Goal: Transaction & Acquisition: Book appointment/travel/reservation

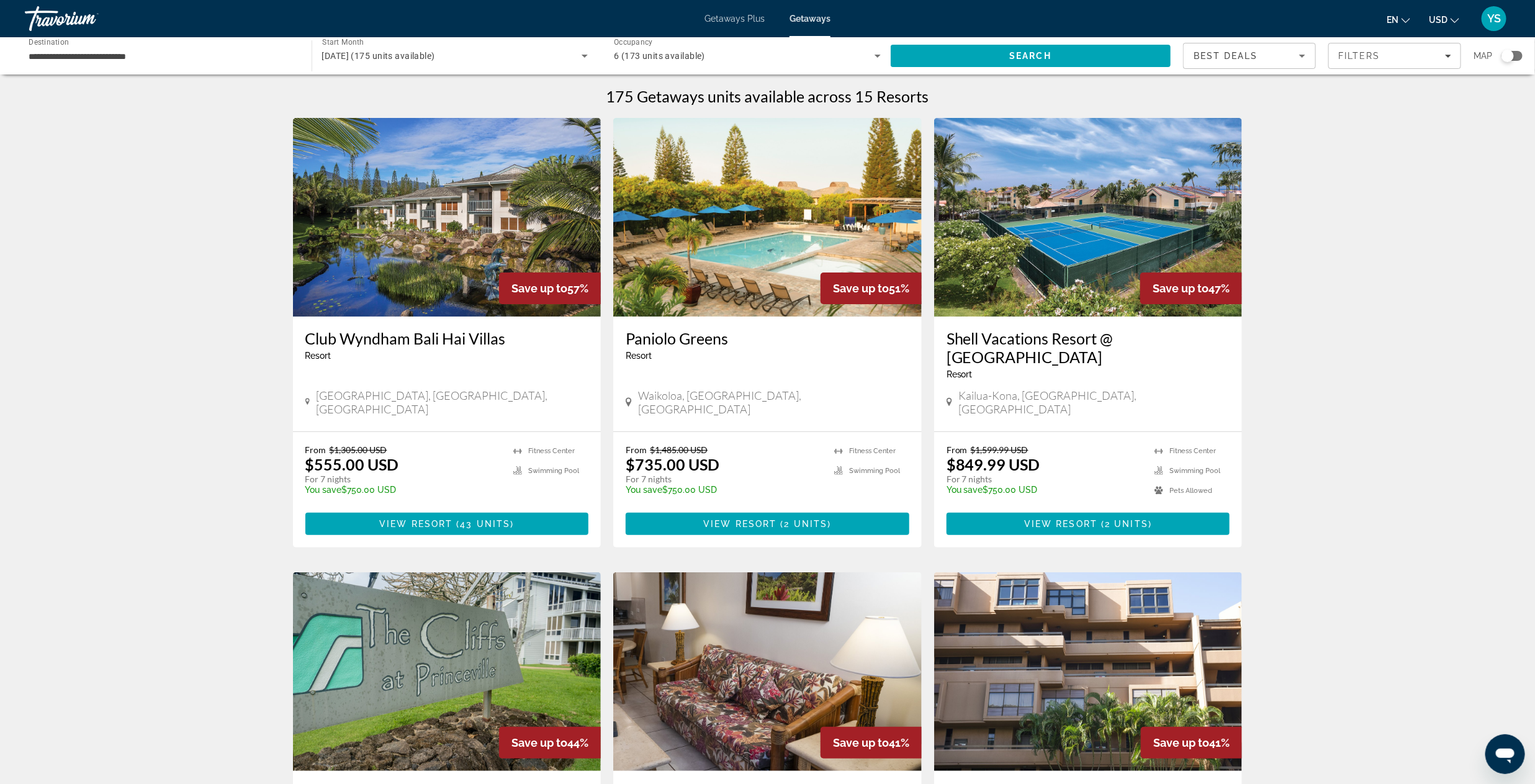
click at [1495, 21] on span "YS" at bounding box center [1494, 18] width 14 height 12
click at [40, 16] on div "Travorium" at bounding box center [87, 18] width 124 height 32
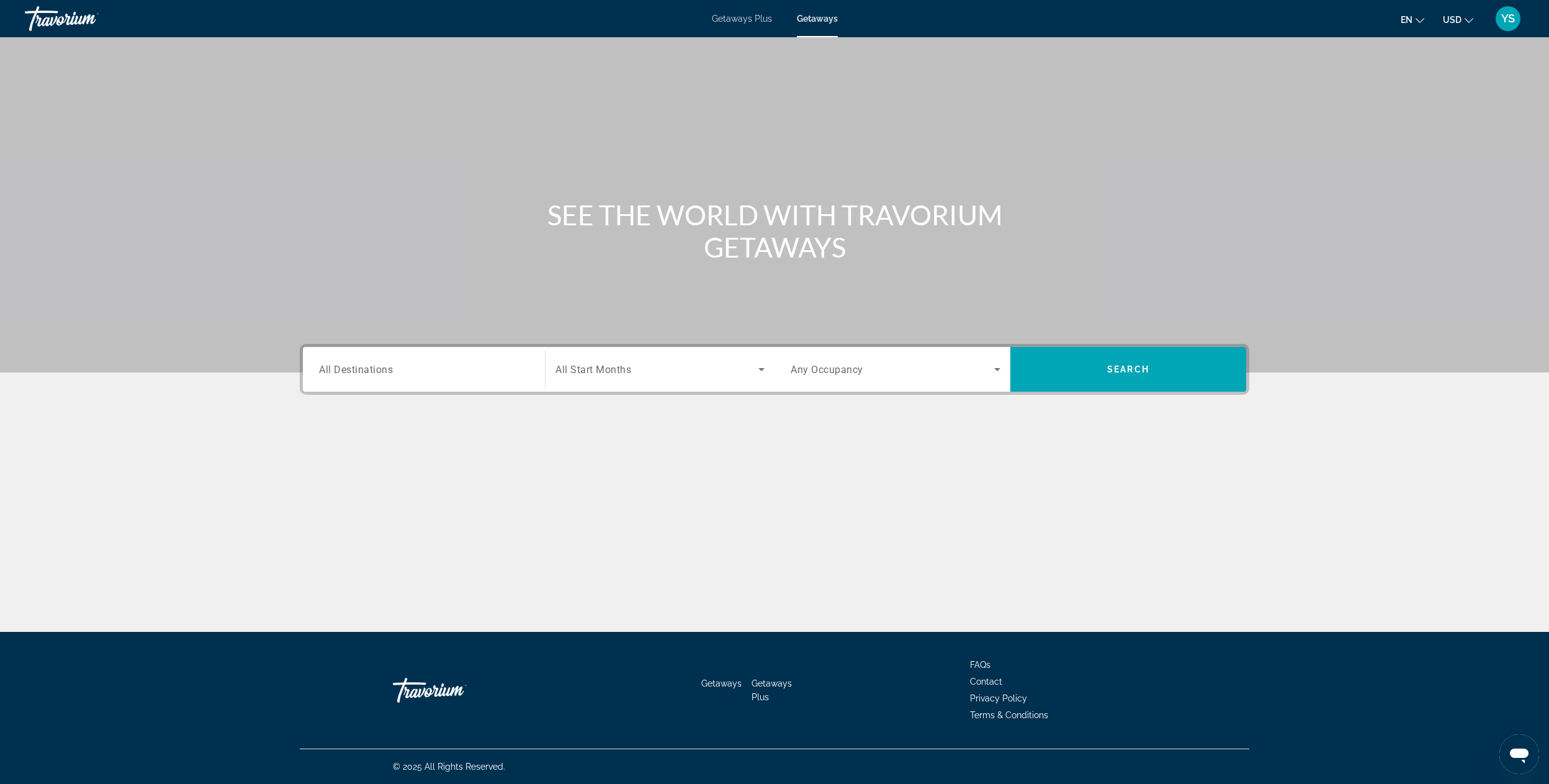
click at [40, 16] on div "Travorium" at bounding box center [87, 18] width 124 height 32
click at [356, 362] on input "Destination All Destinations" at bounding box center [424, 369] width 210 height 15
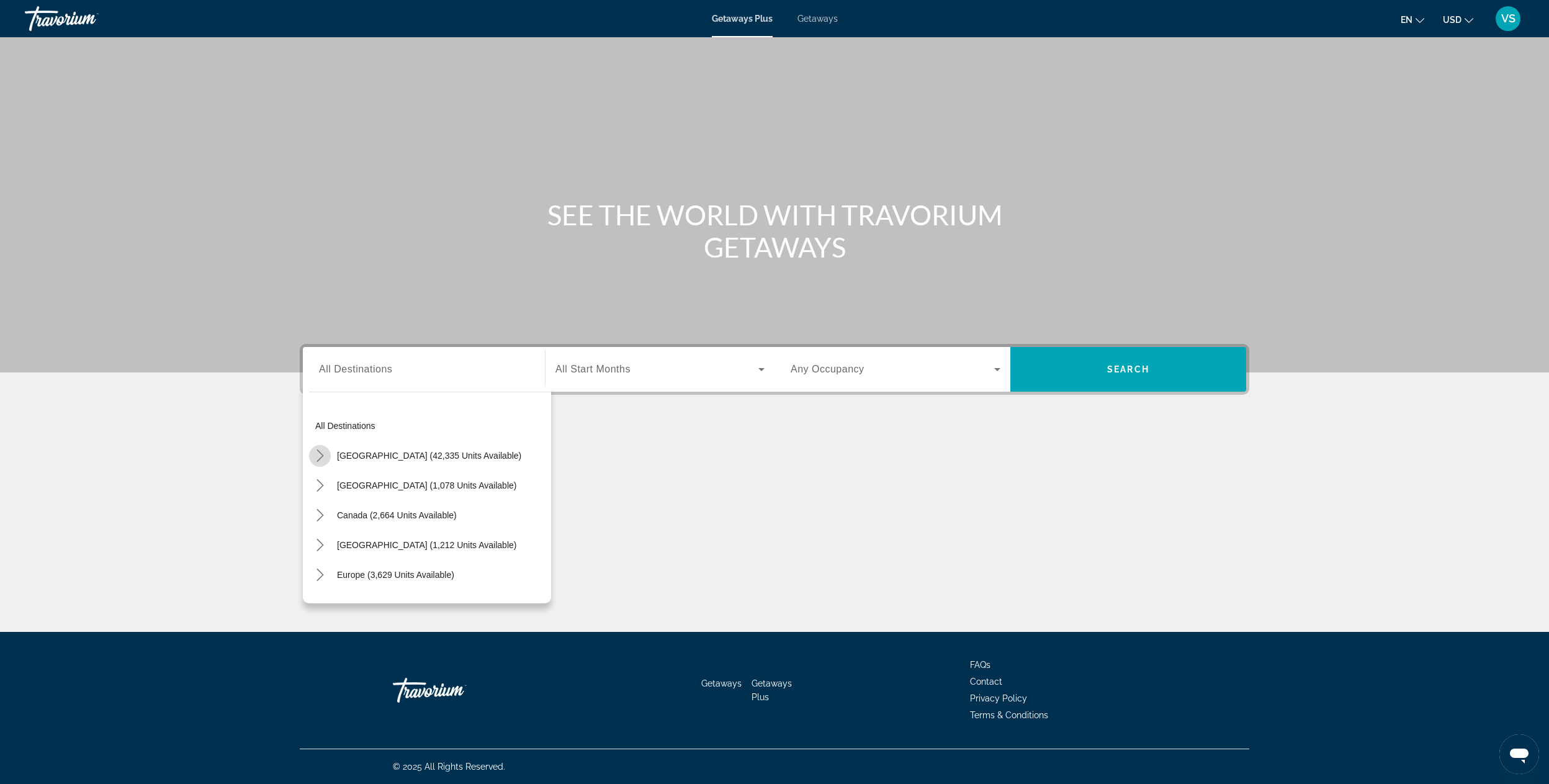
click at [322, 458] on icon "Toggle United States (42,335 units available) submenu" at bounding box center [320, 456] width 12 height 12
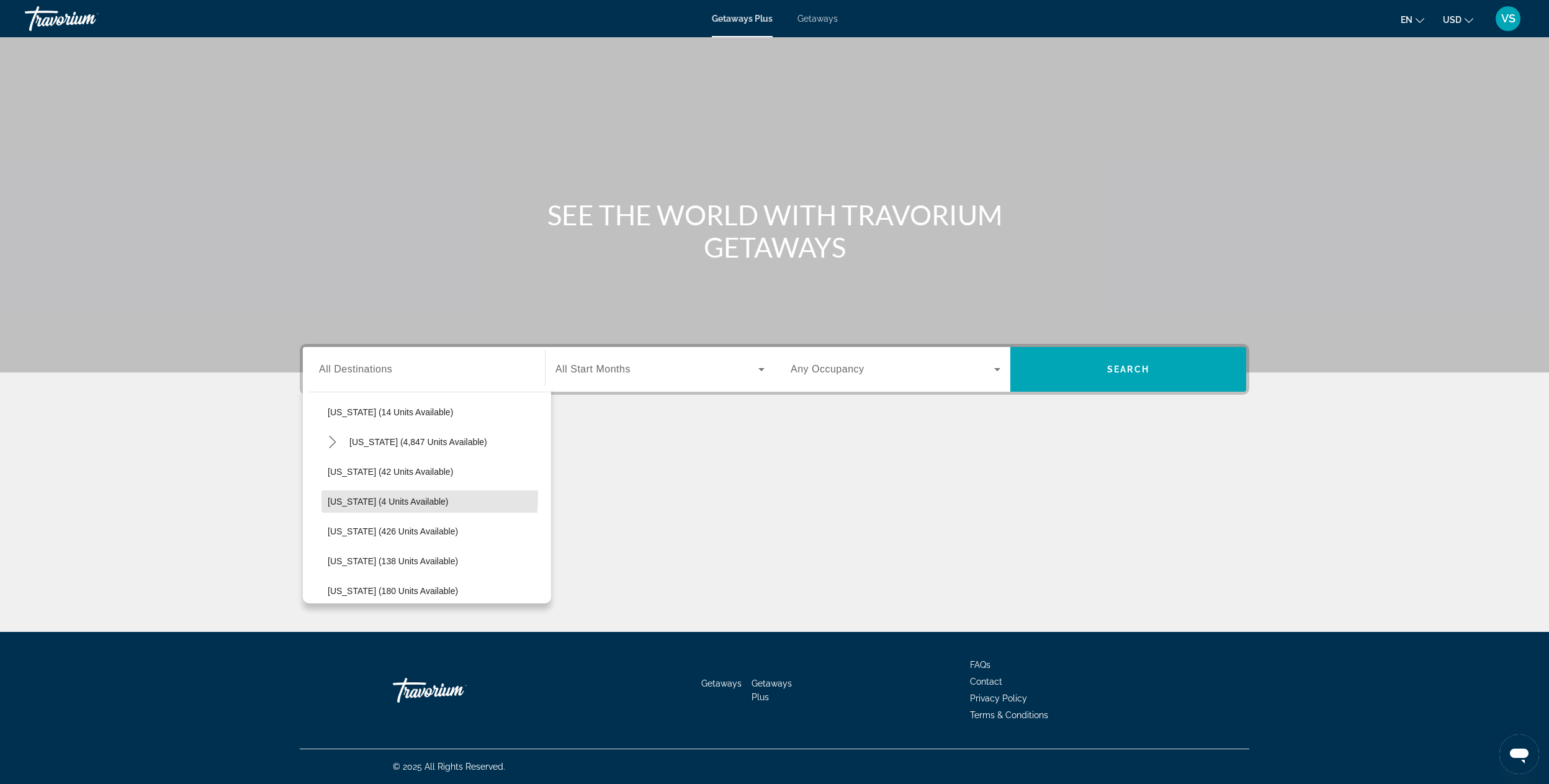
click at [364, 496] on span "[US_STATE] (4 units available)" at bounding box center [388, 501] width 121 height 10
type input "**********"
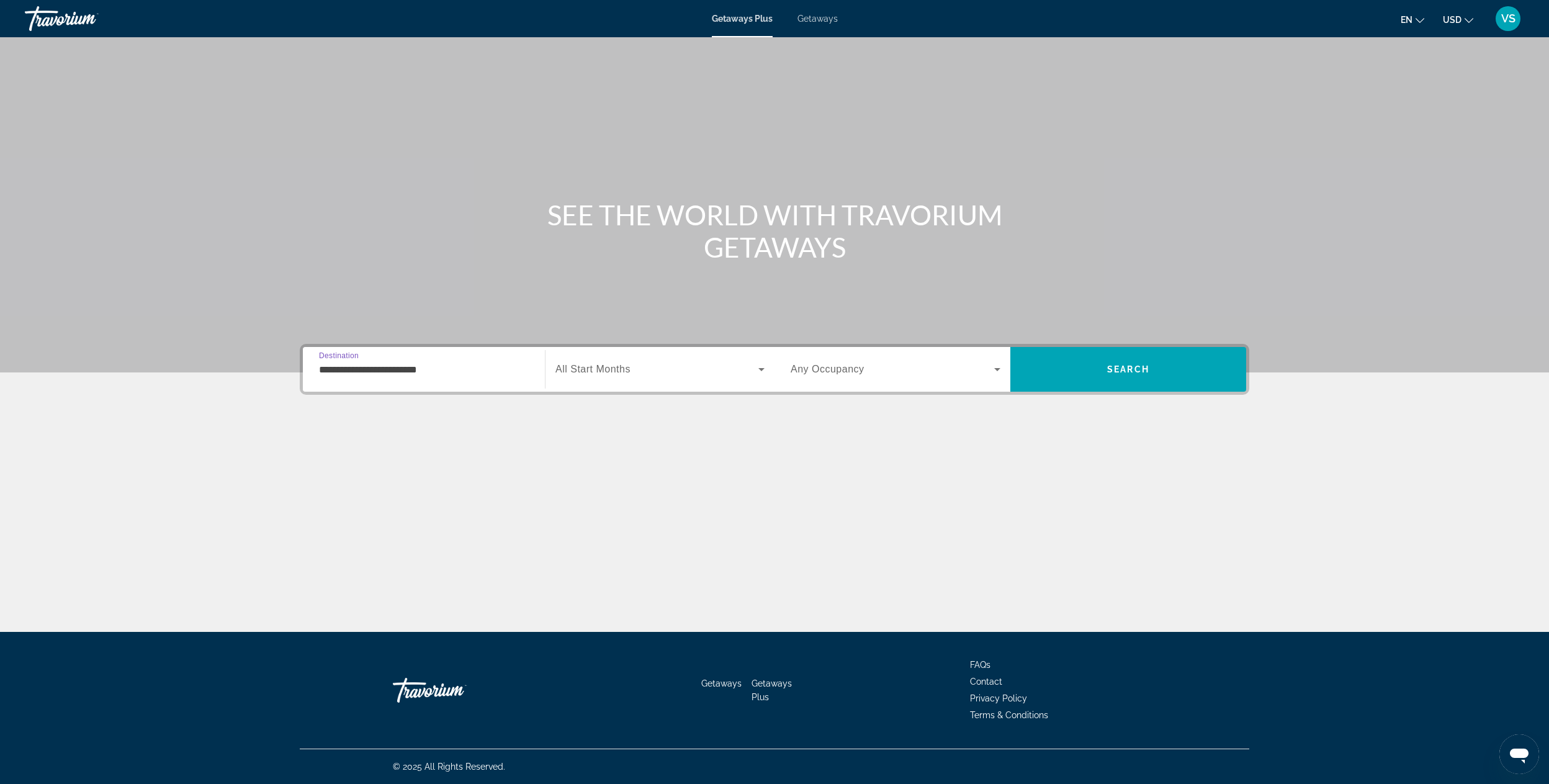
click at [620, 373] on span "All Start Months" at bounding box center [593, 369] width 75 height 10
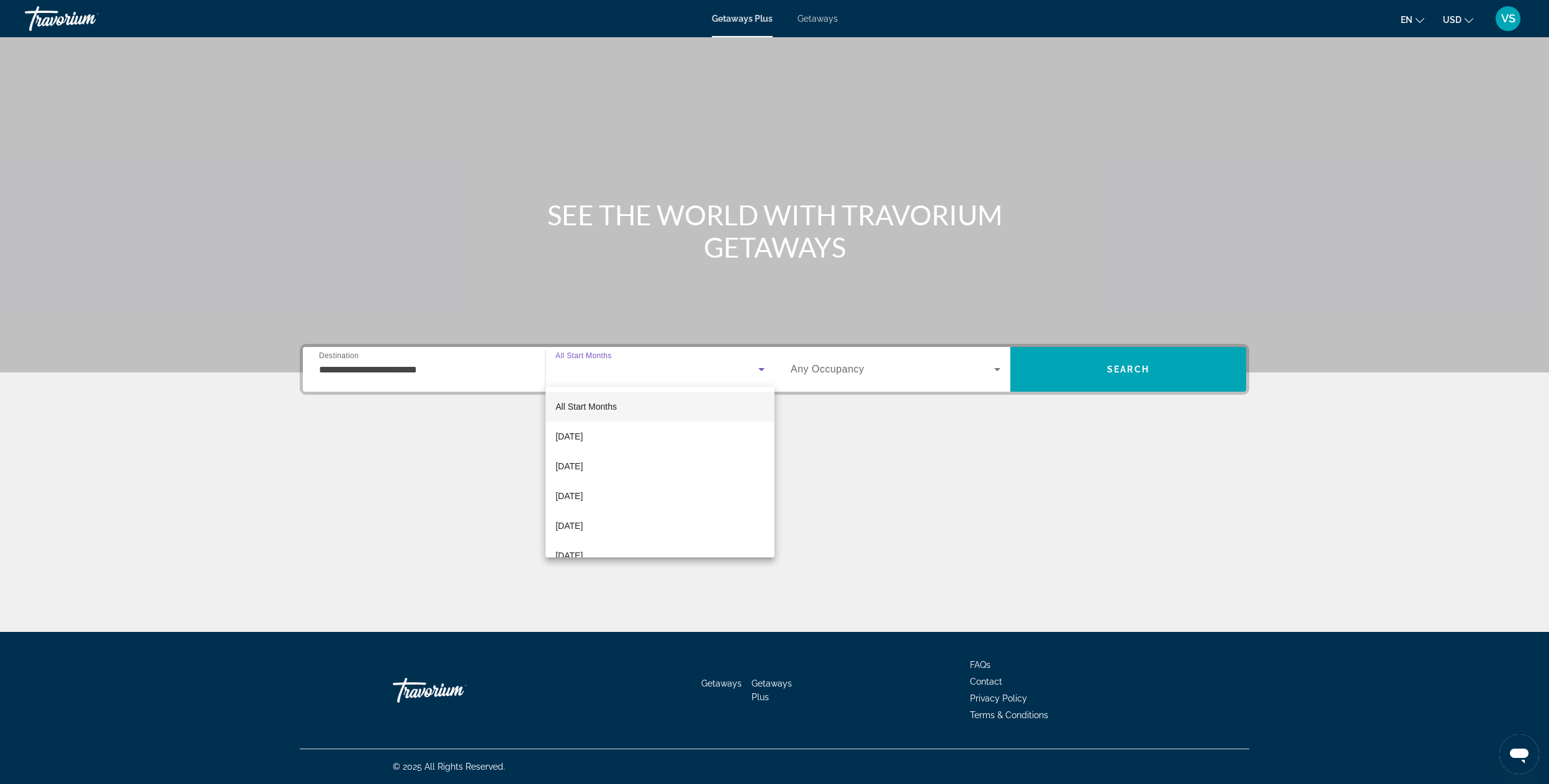
click at [851, 362] on div at bounding box center [774, 392] width 1549 height 784
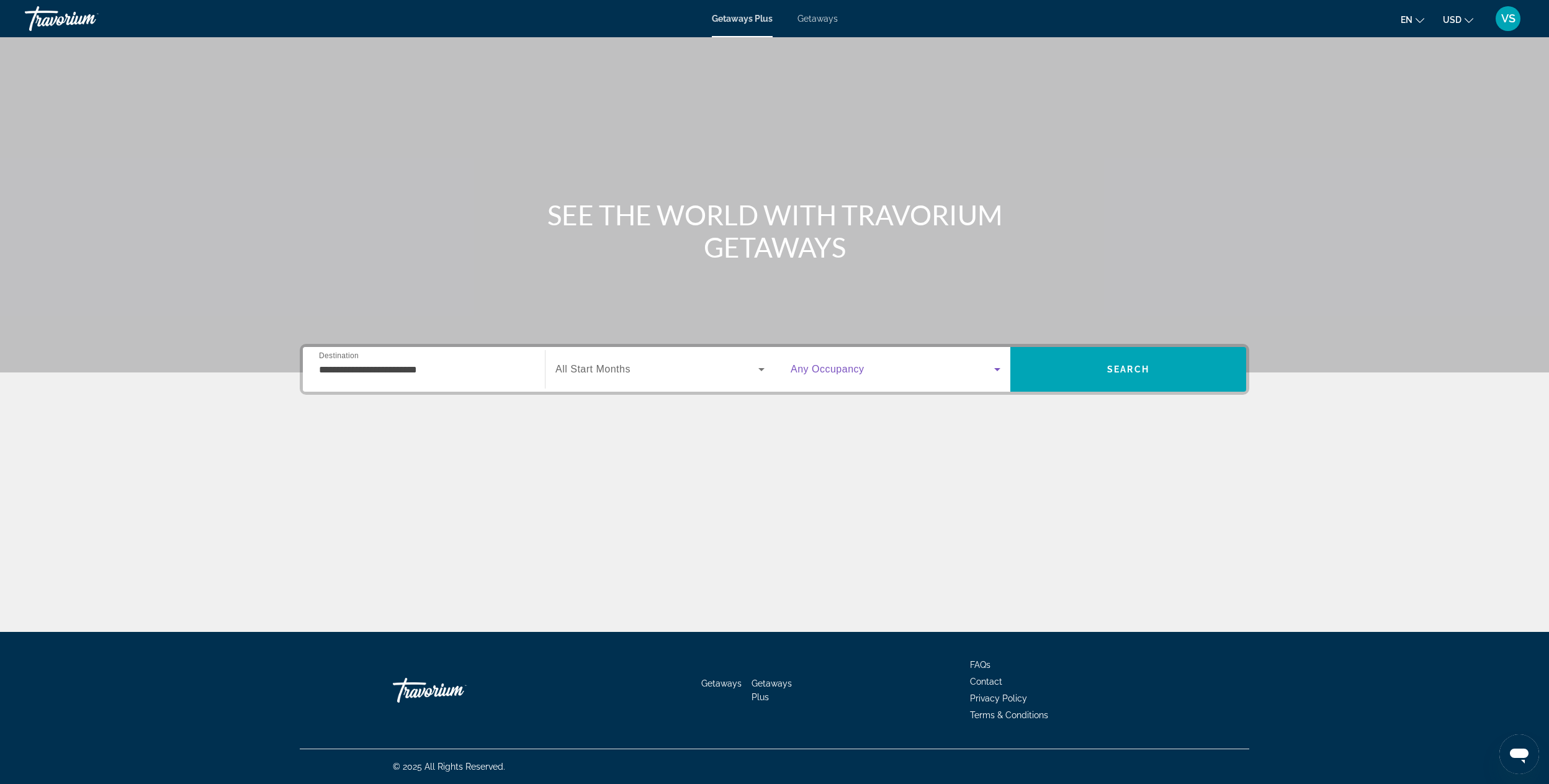
click at [850, 362] on span "Search widget" at bounding box center [892, 369] width 204 height 15
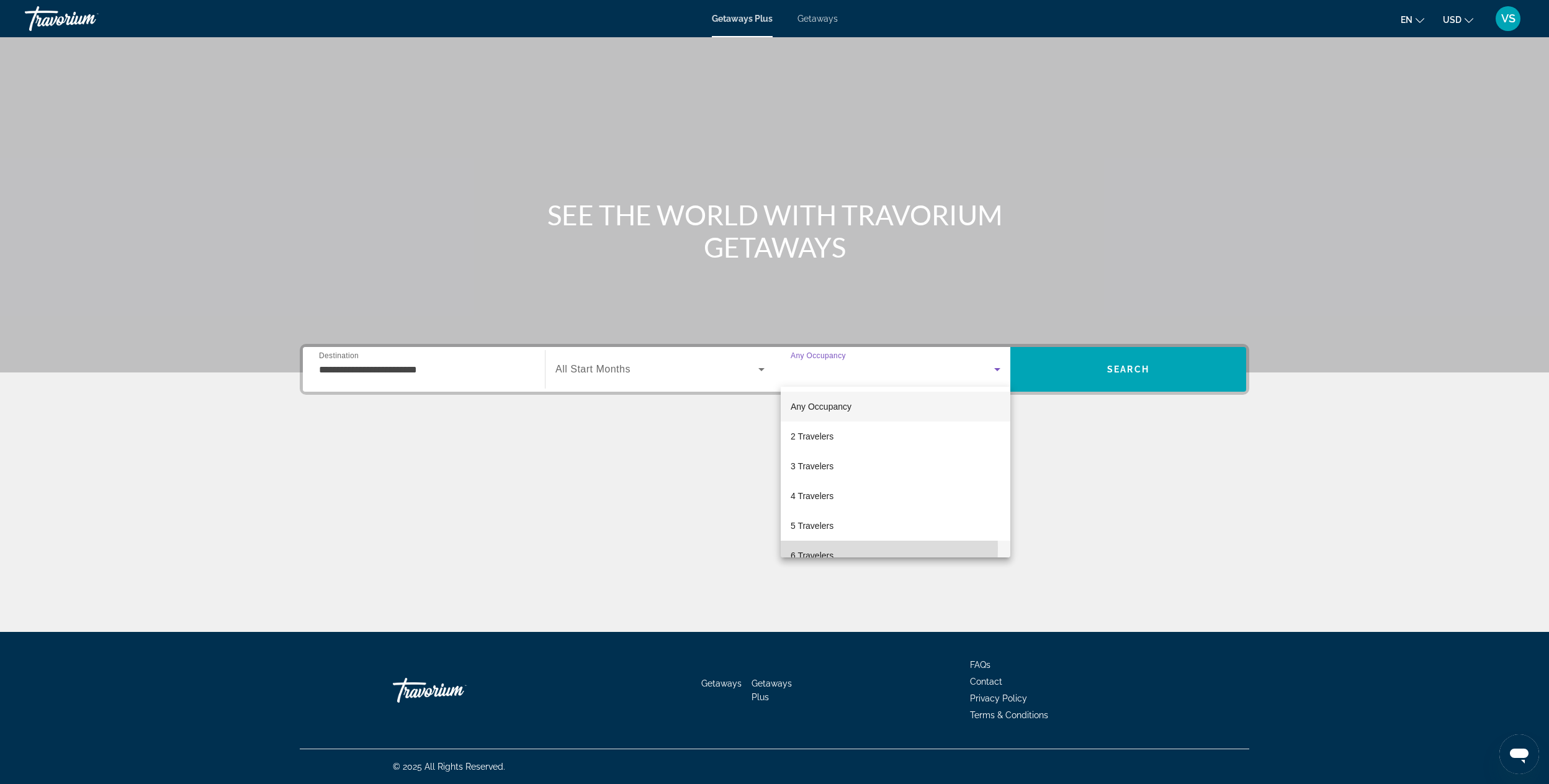
click at [817, 546] on mat-option "6 Travelers" at bounding box center [895, 555] width 230 height 29
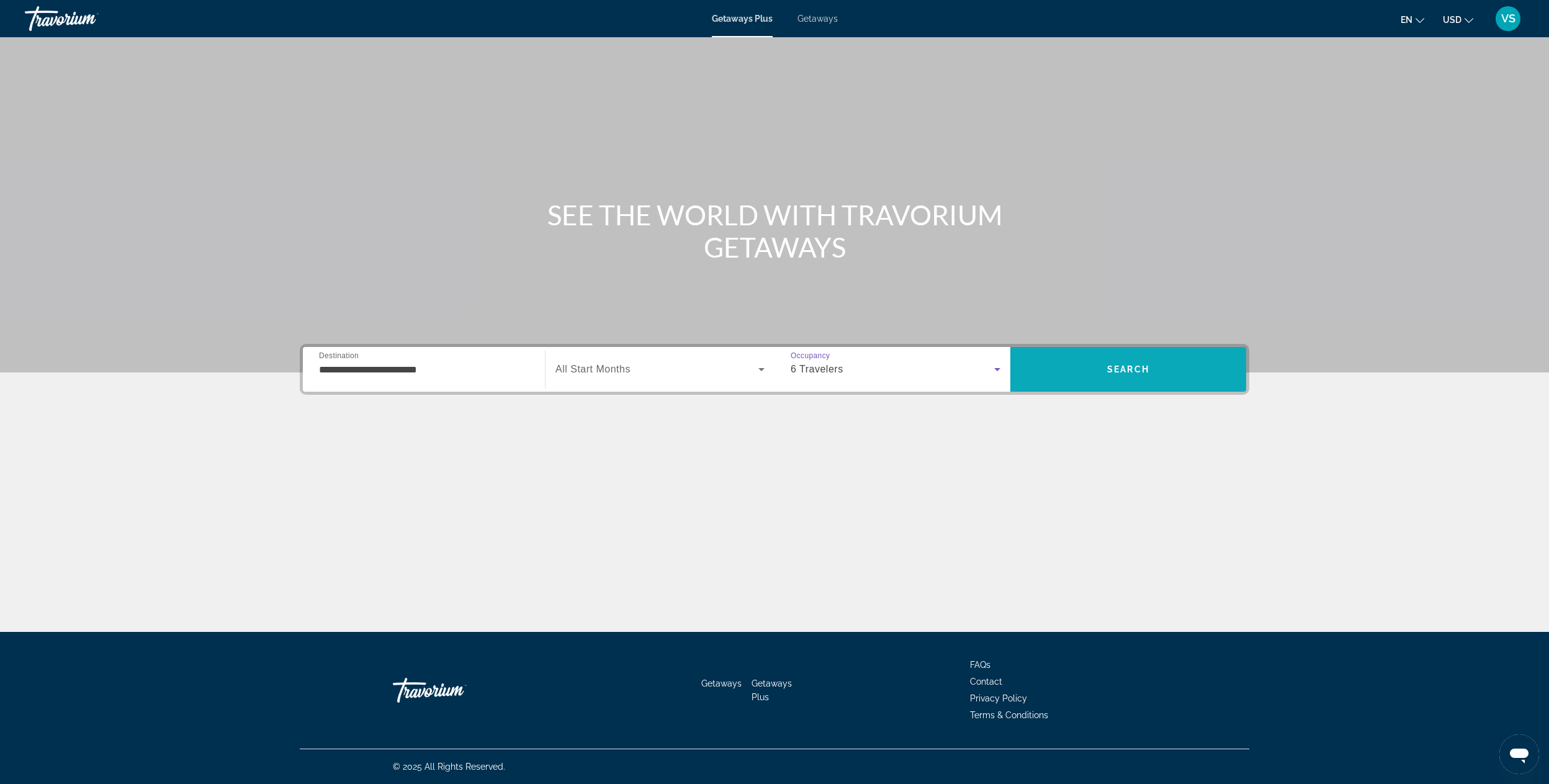
click at [1145, 354] on span "Search" at bounding box center [1128, 369] width 236 height 29
click at [340, 363] on span "All Destinations" at bounding box center [355, 369] width 74 height 12
click at [340, 362] on input "Destination All Destinations" at bounding box center [424, 369] width 210 height 15
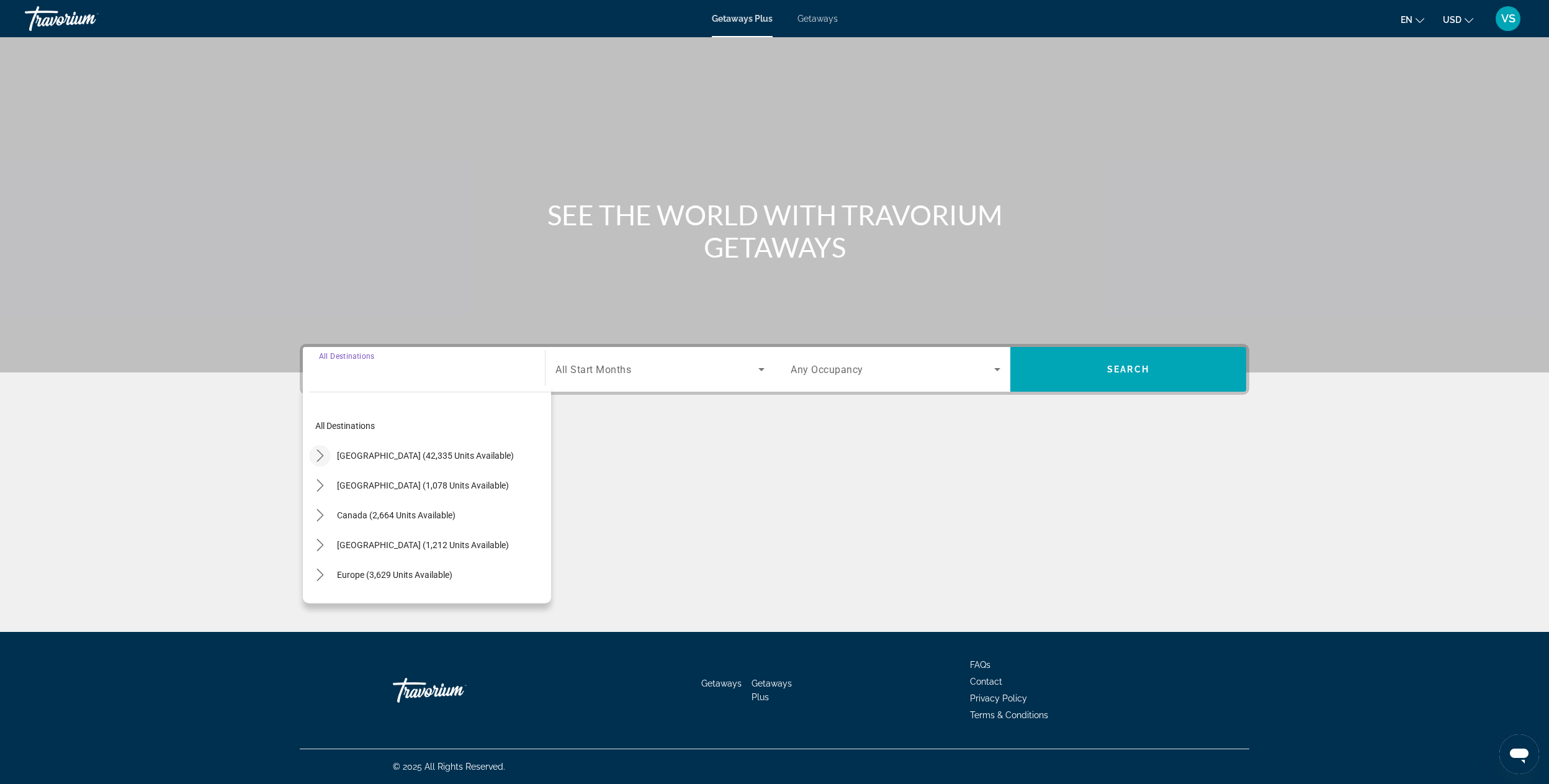
click at [315, 456] on icon "Toggle United States (42,335 units available) submenu" at bounding box center [320, 456] width 12 height 12
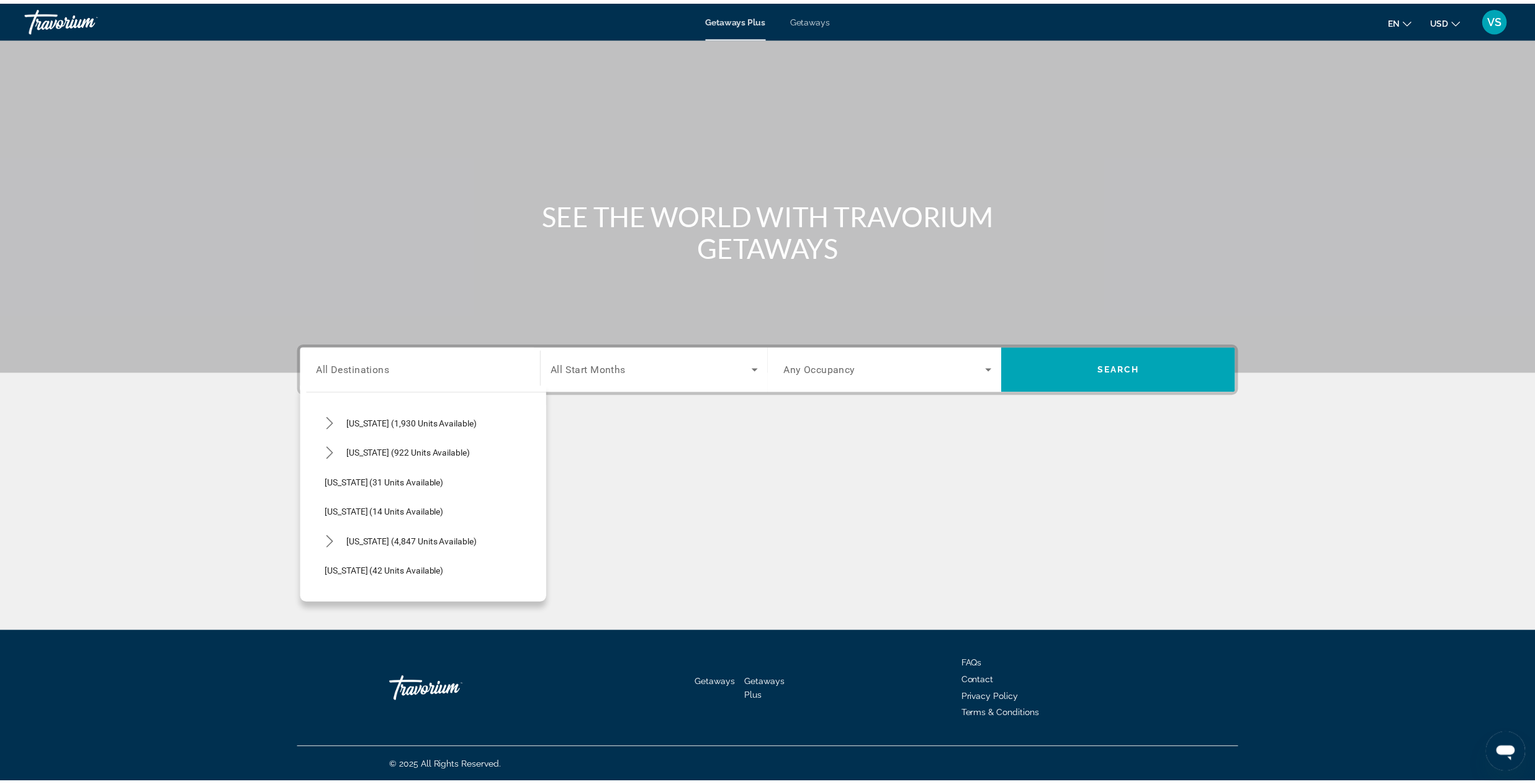
scroll to position [129, 0]
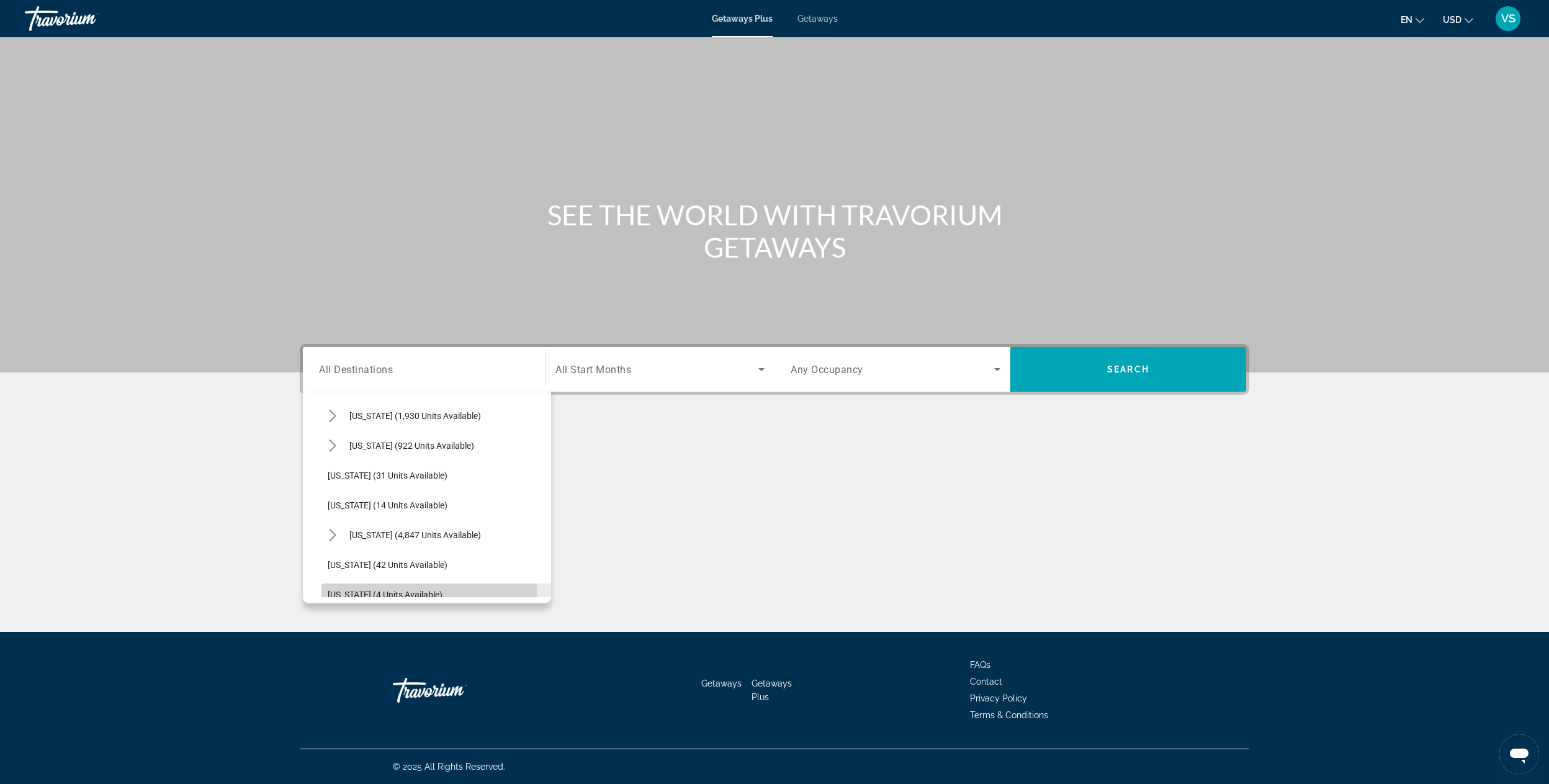
click at [399, 594] on span "[US_STATE] (4 units available)" at bounding box center [385, 593] width 115 height 10
type input "**********"
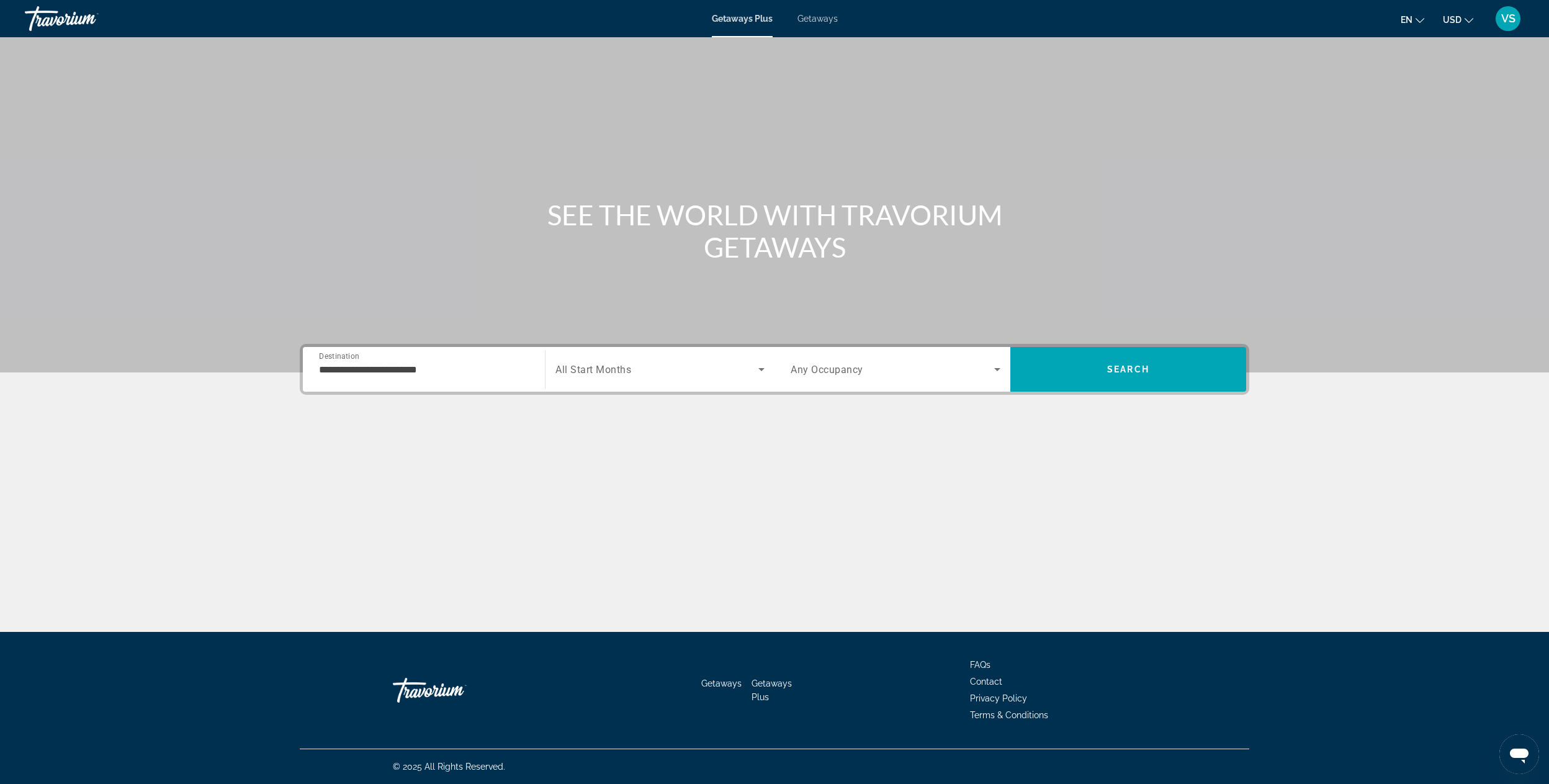
click at [577, 365] on span "All Start Months" at bounding box center [593, 370] width 75 height 12
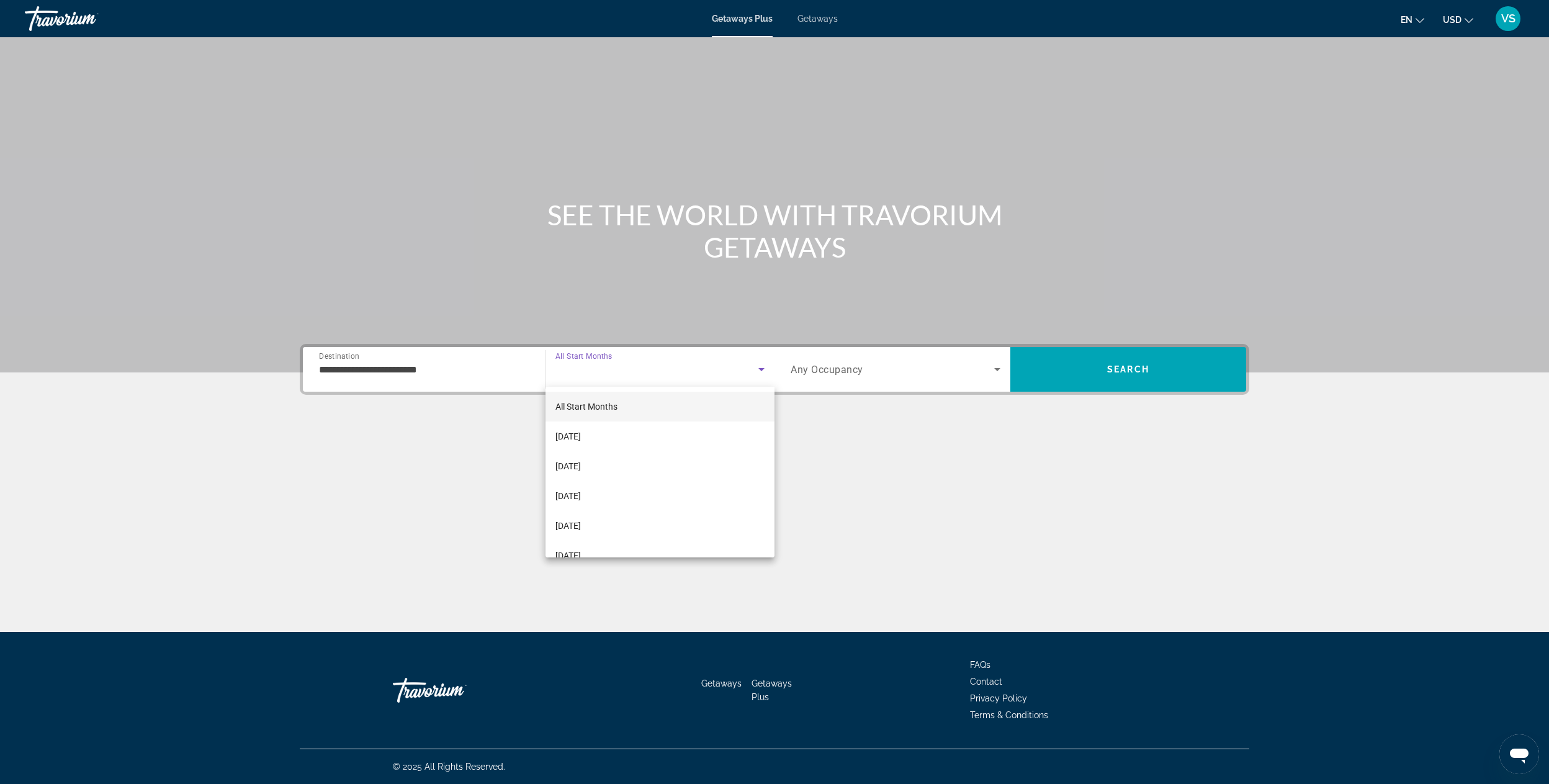
click at [577, 365] on div at bounding box center [774, 392] width 1549 height 784
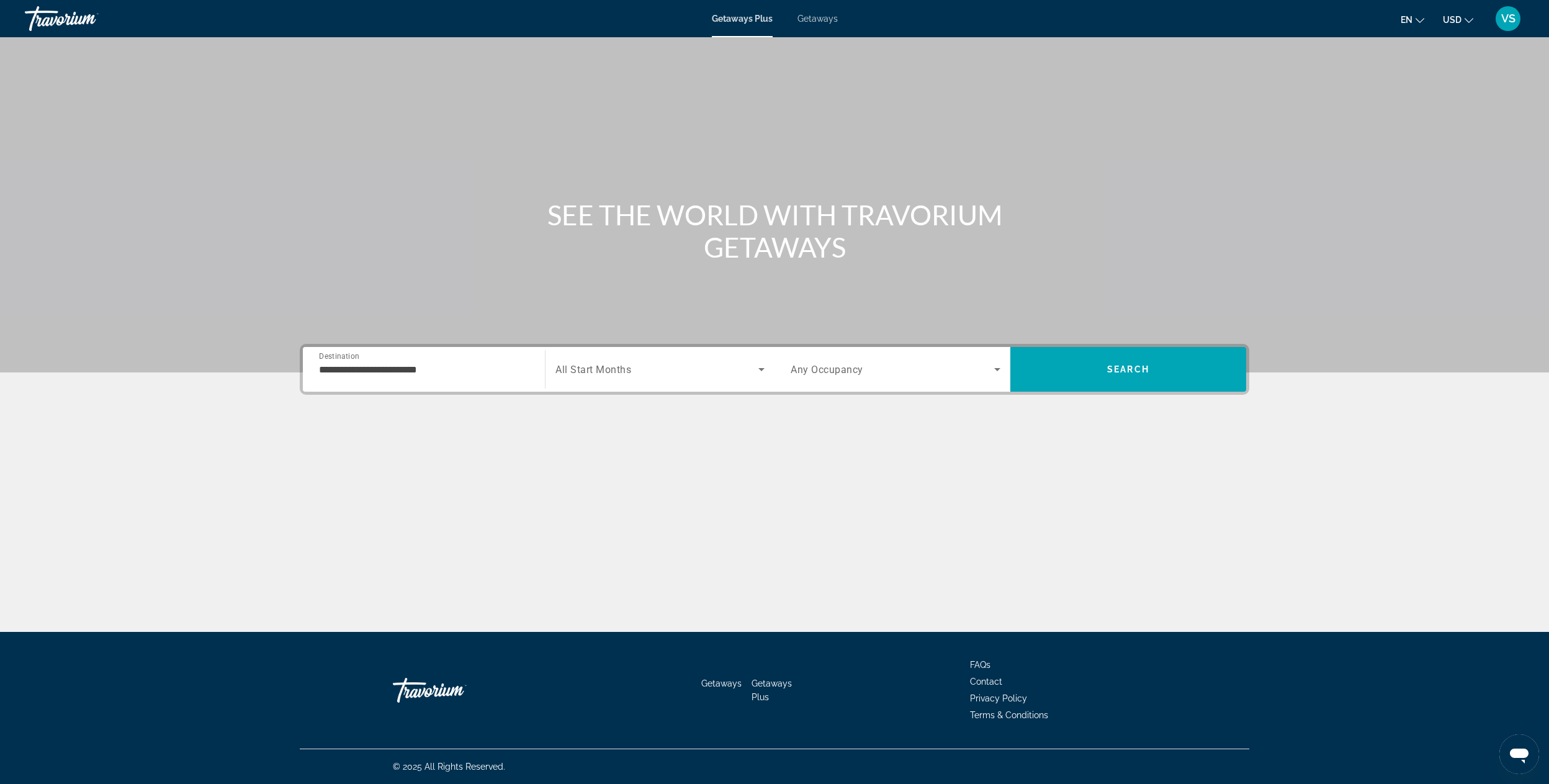
click at [827, 371] on span "Any Occupancy" at bounding box center [827, 370] width 73 height 12
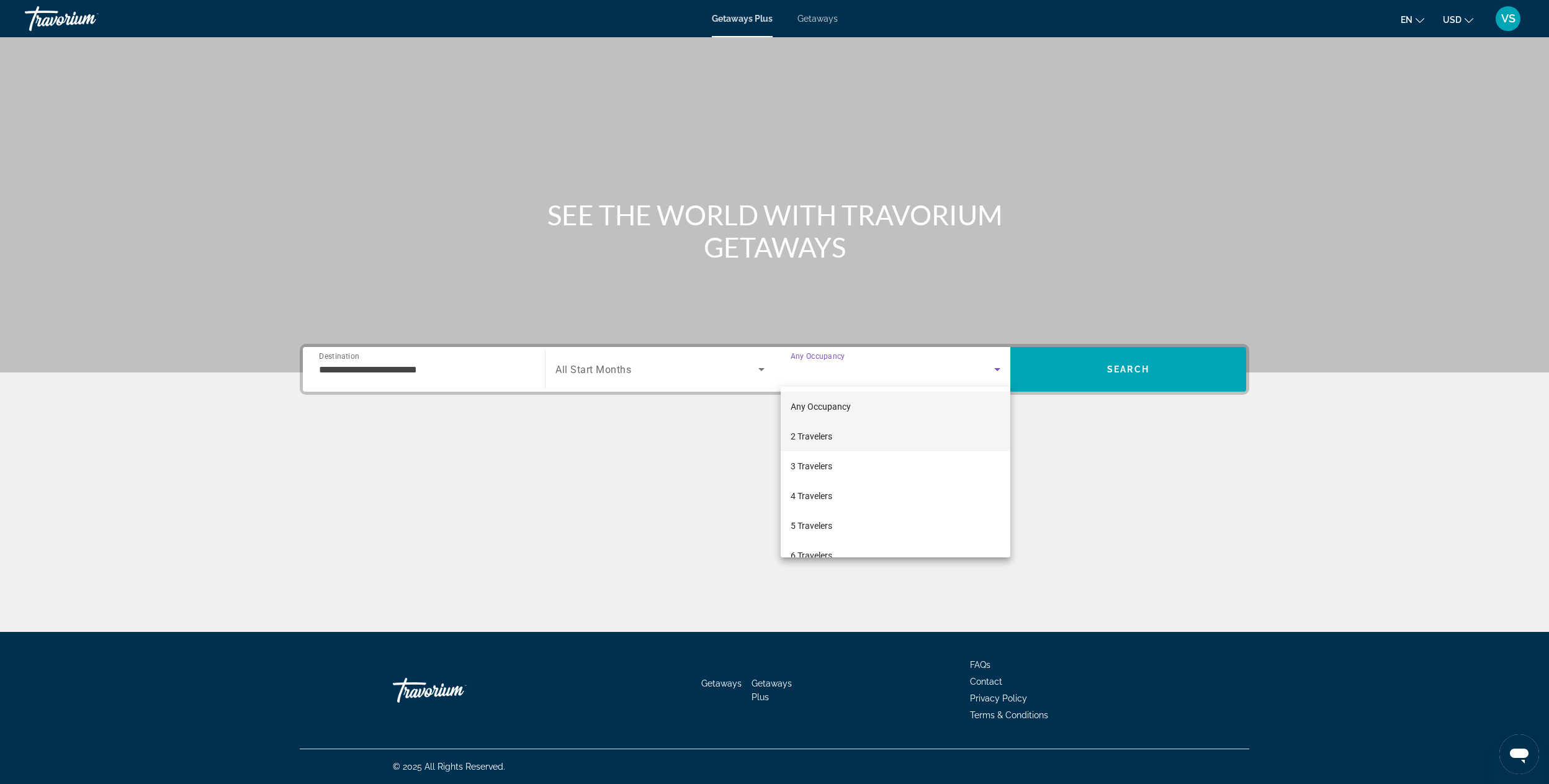
click at [823, 432] on span "2 Travelers" at bounding box center [812, 436] width 42 height 15
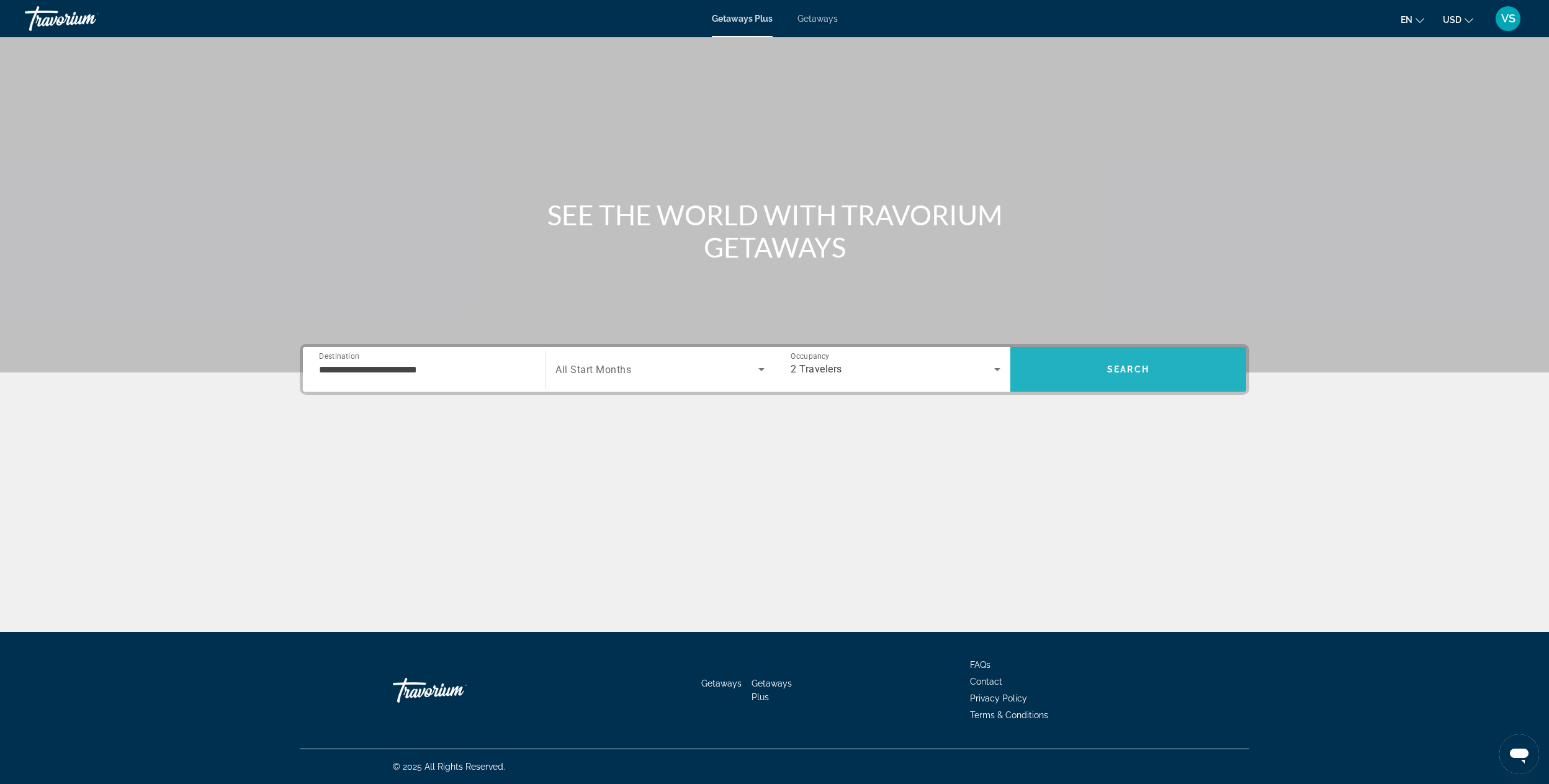
click at [1079, 377] on span "Search" at bounding box center [1128, 369] width 236 height 29
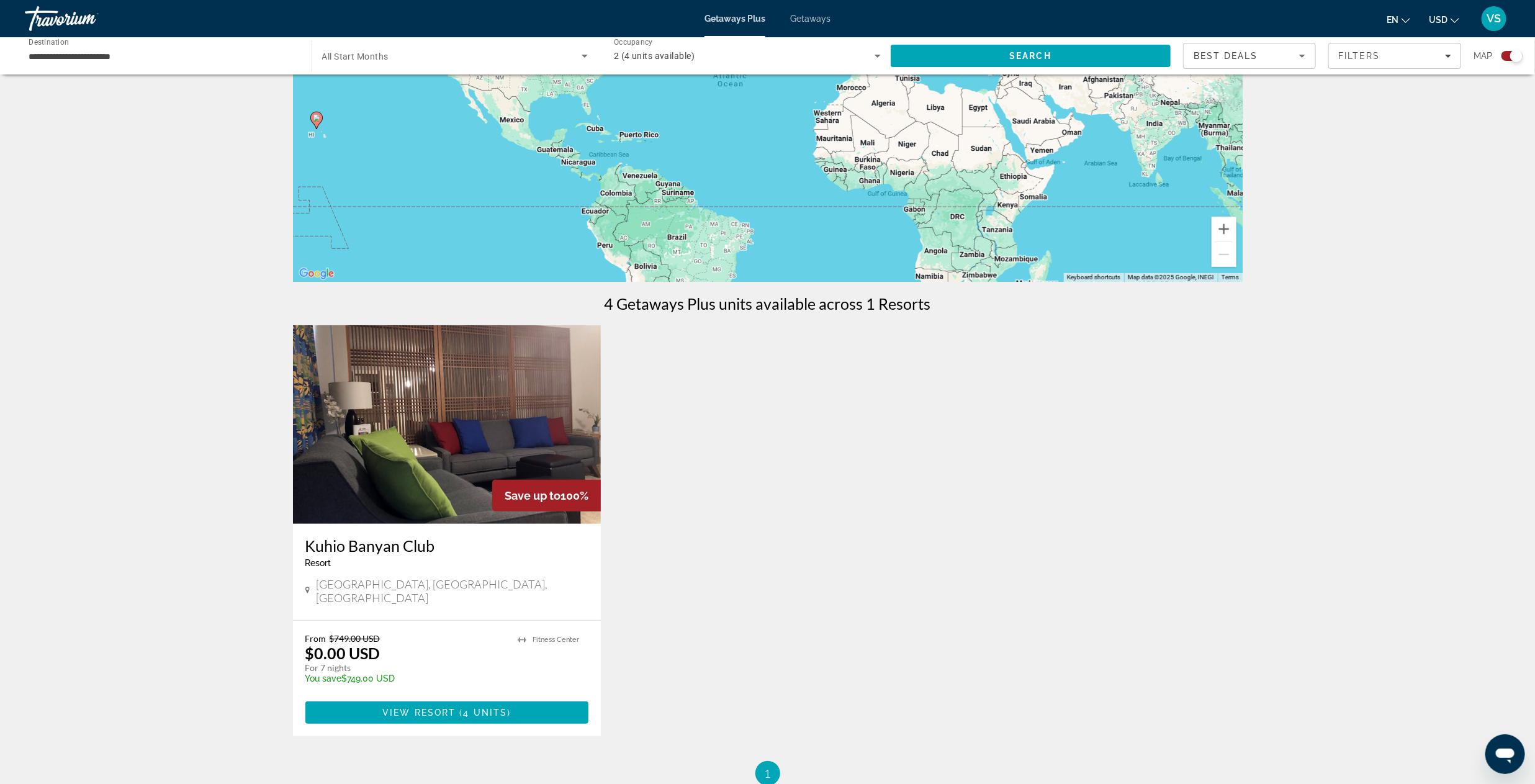
scroll to position [186, 0]
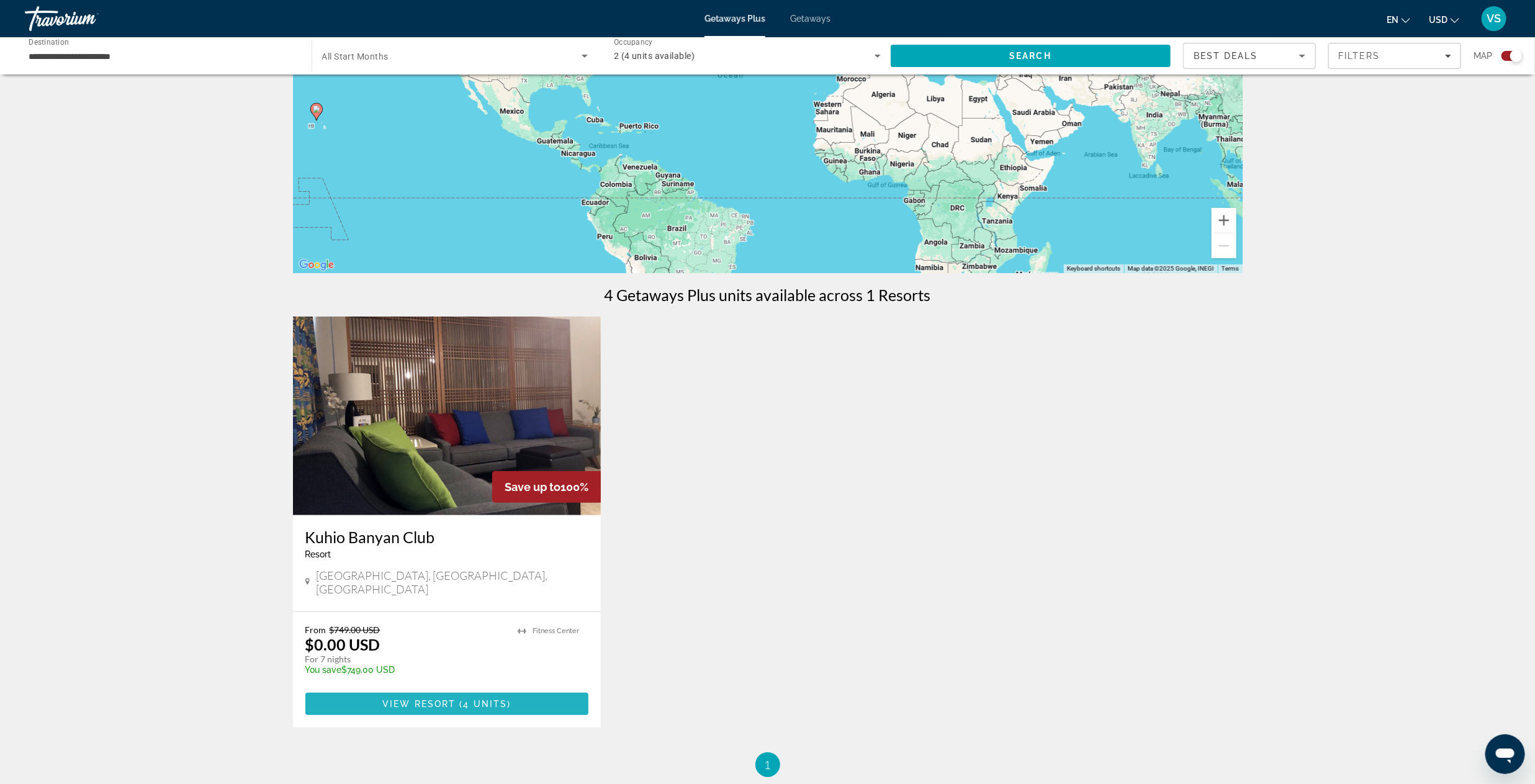
click at [485, 699] on span "4 units" at bounding box center [485, 703] width 44 height 10
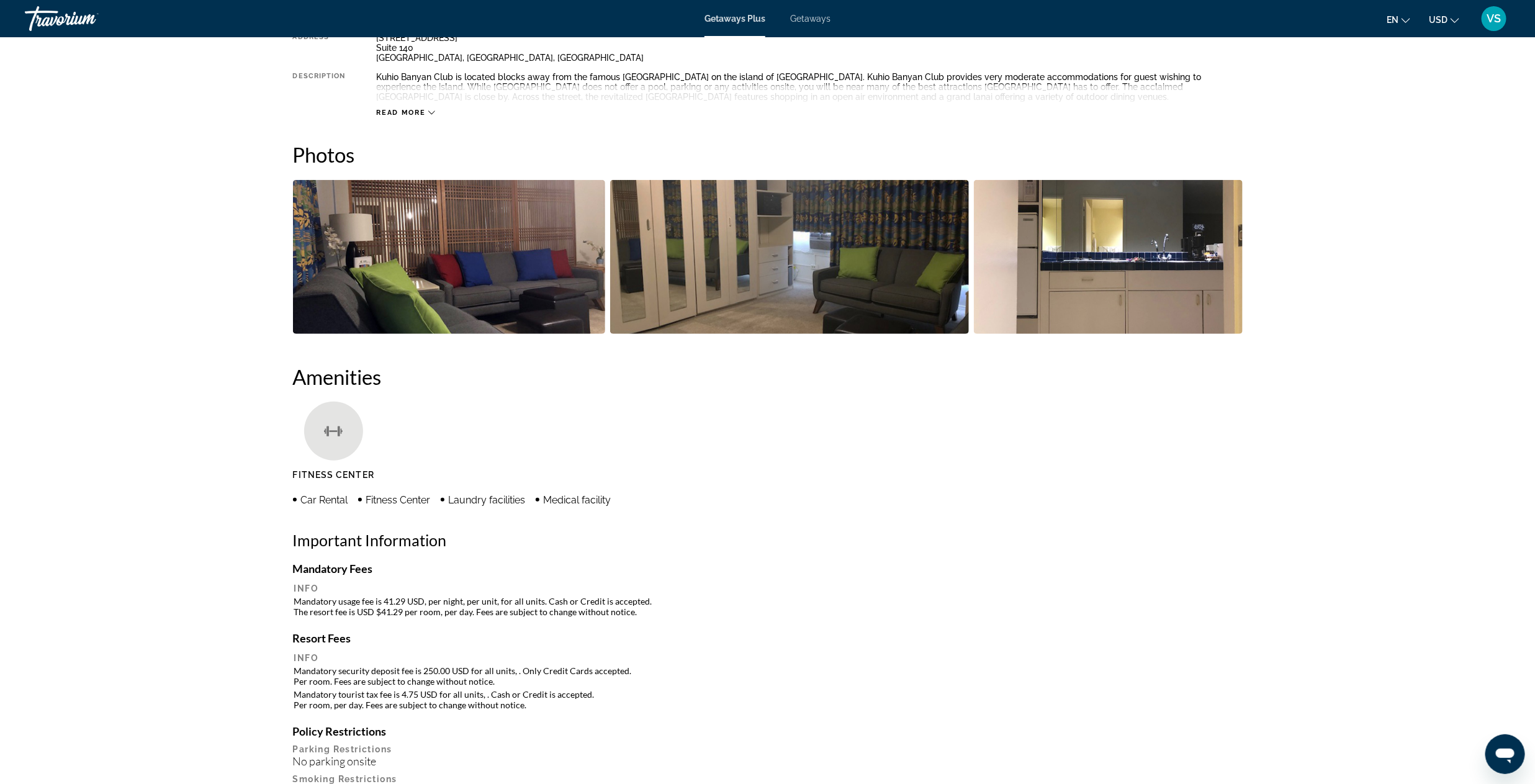
scroll to position [465, 0]
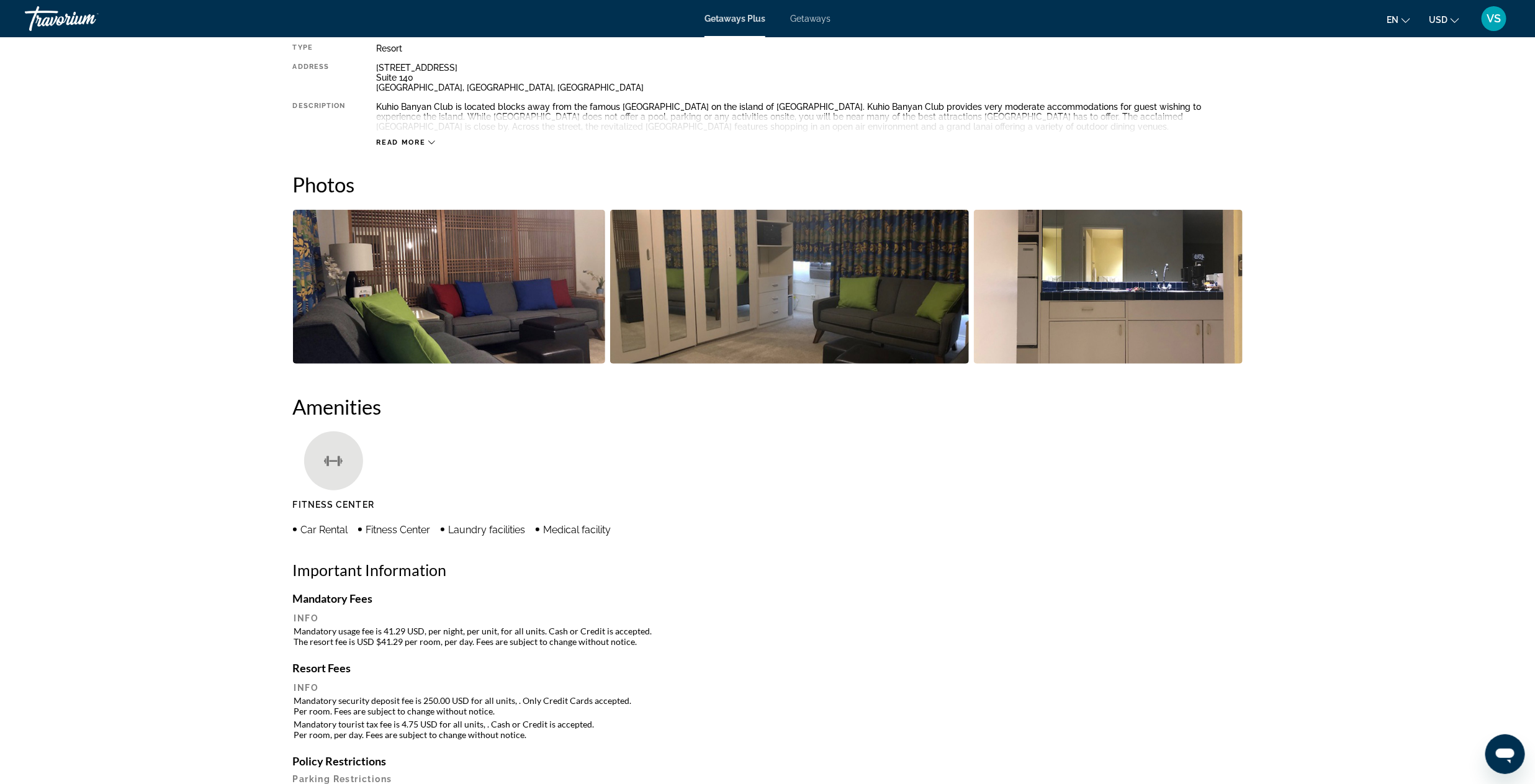
click at [459, 278] on img "Open full-screen image slider" at bounding box center [449, 287] width 312 height 154
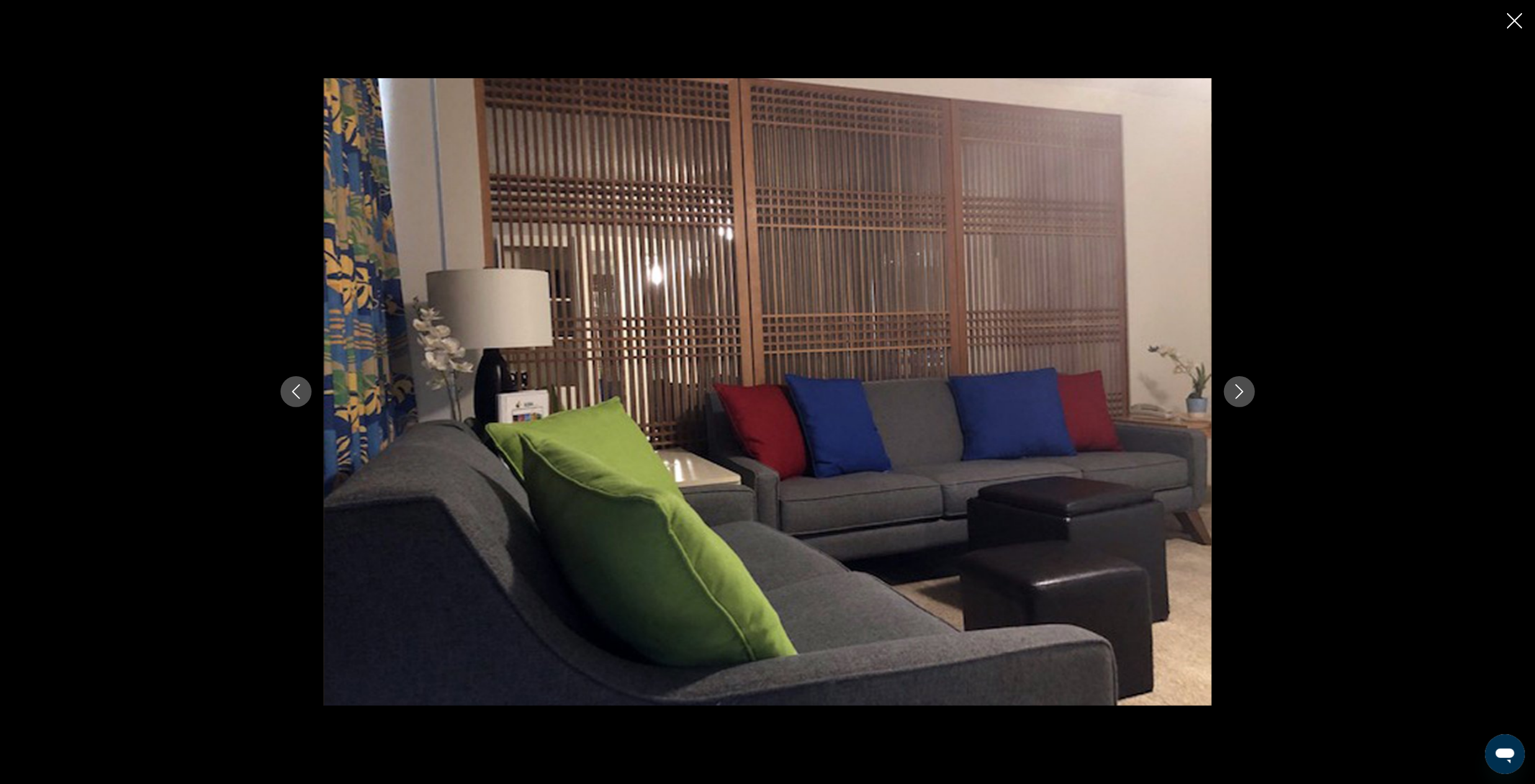
click at [1244, 395] on icon "Next image" at bounding box center [1239, 391] width 15 height 15
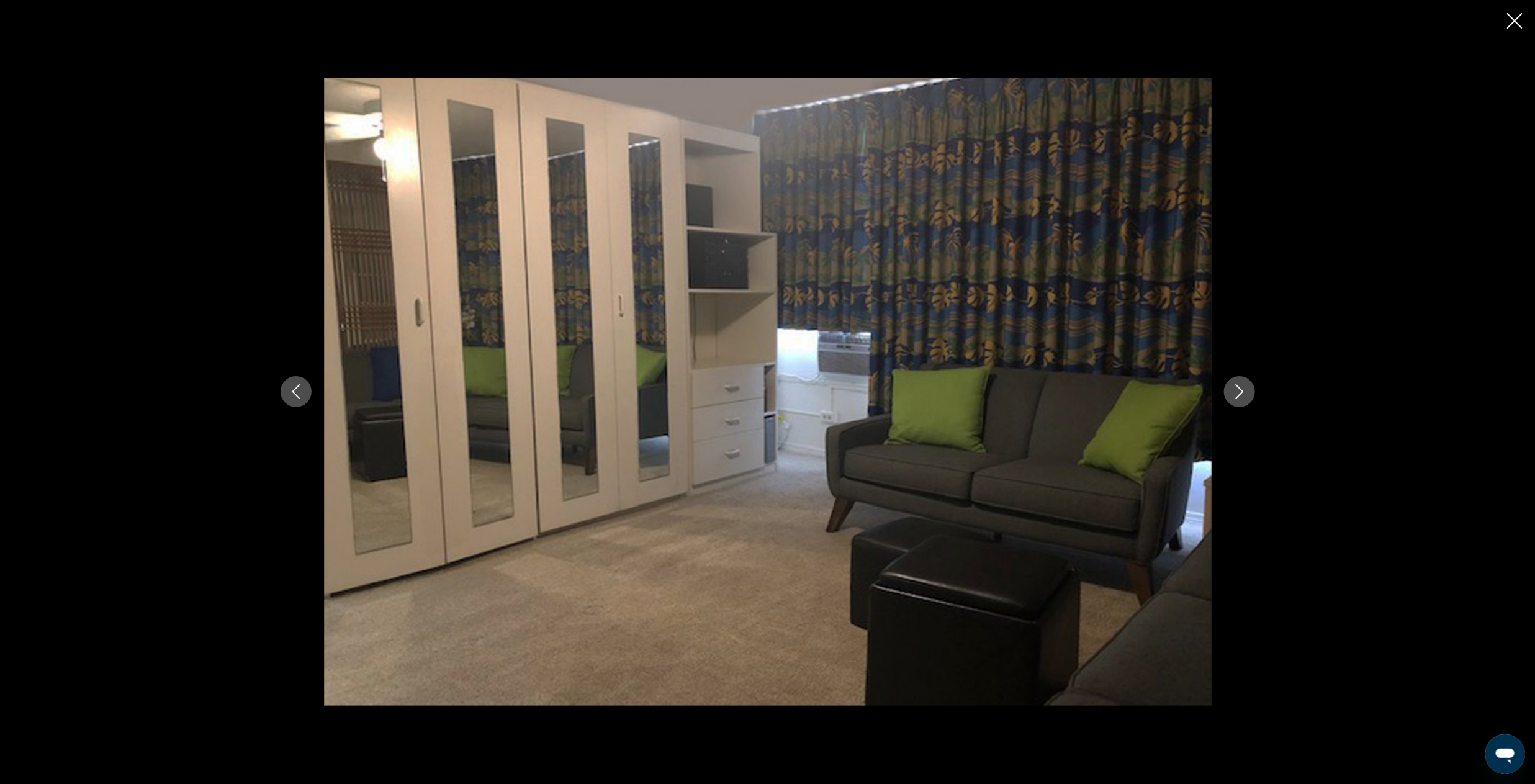
click at [1244, 395] on icon "Next image" at bounding box center [1239, 391] width 15 height 15
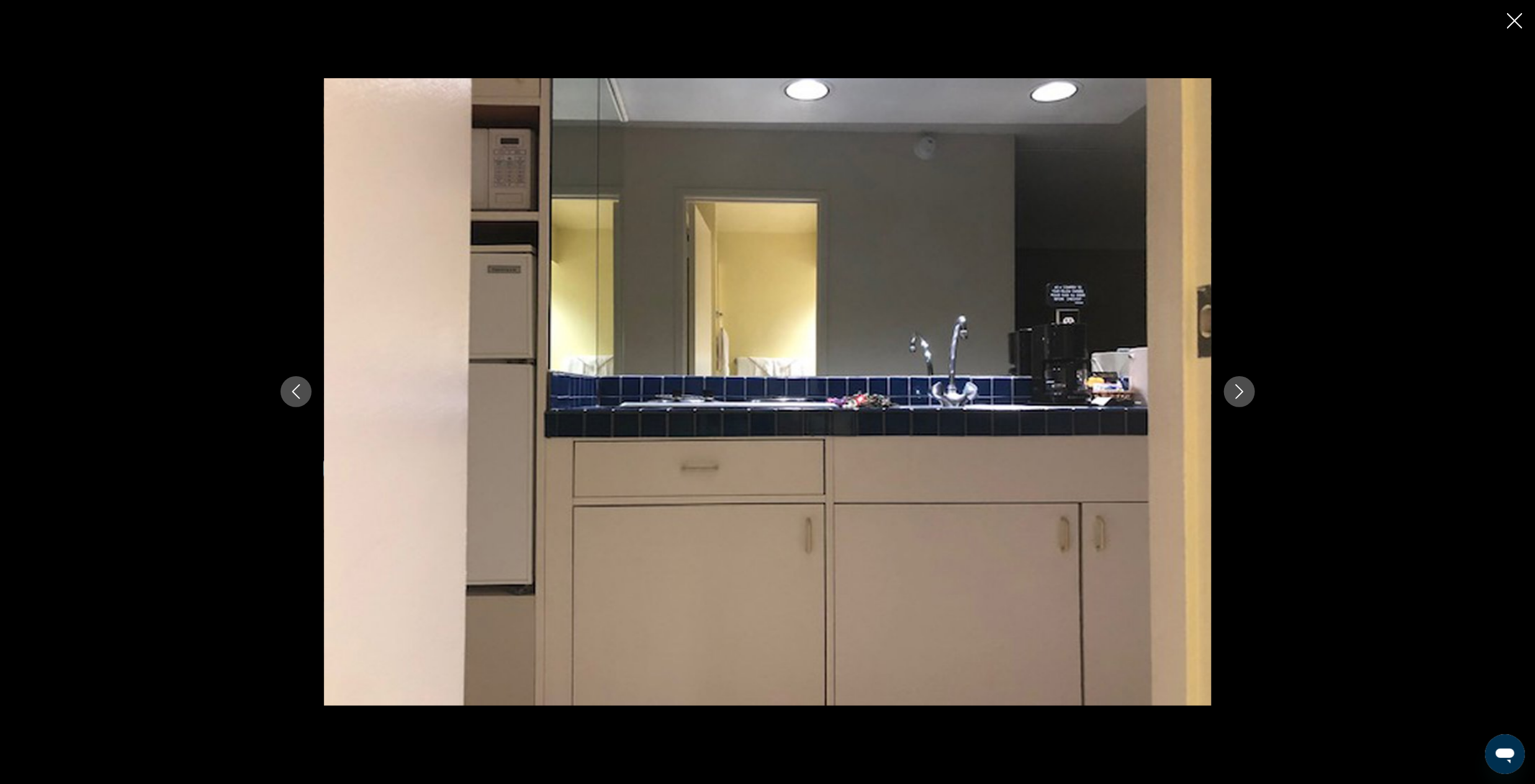
click at [1244, 395] on icon "Next image" at bounding box center [1239, 391] width 15 height 15
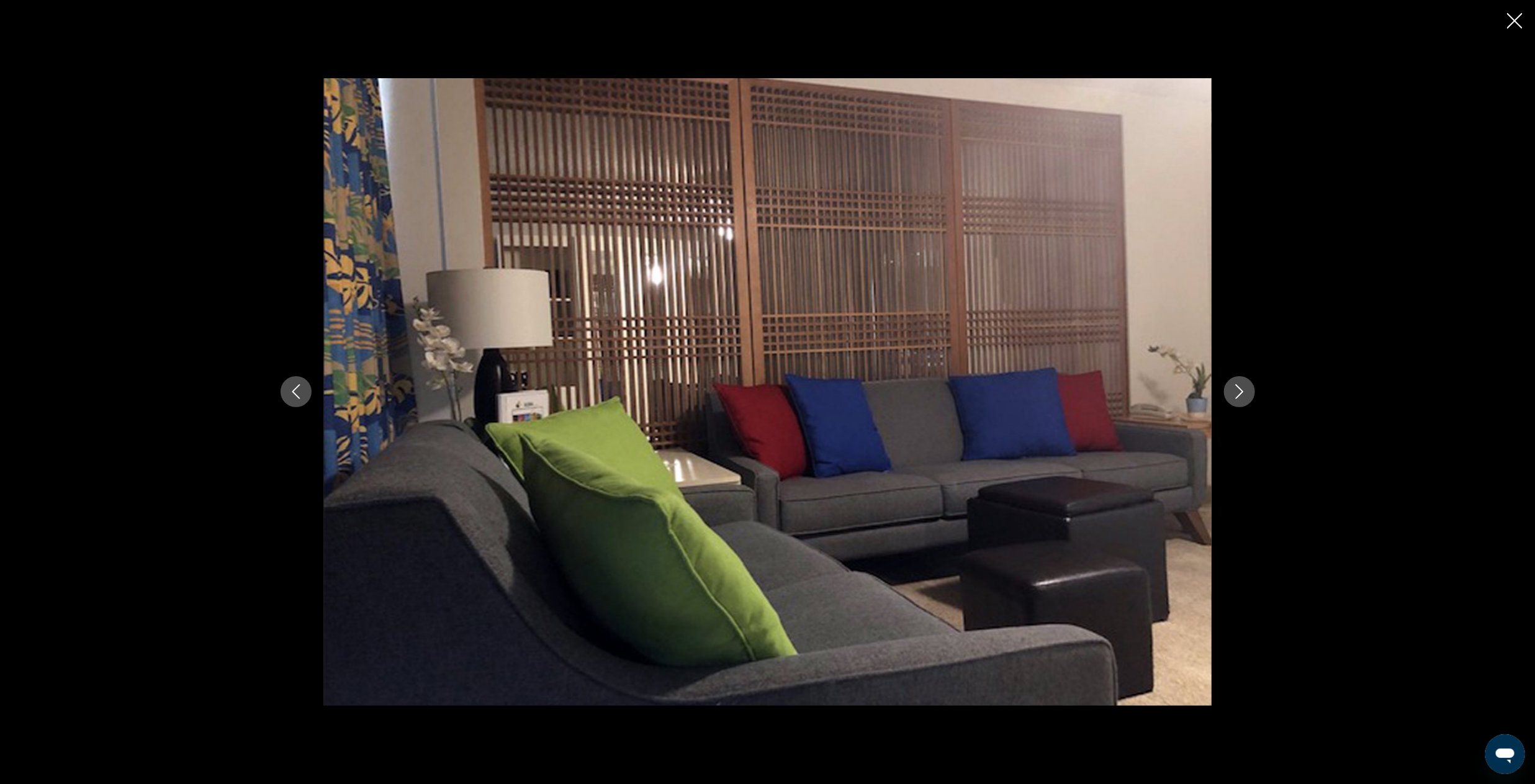
click at [1244, 395] on icon "Next image" at bounding box center [1239, 391] width 15 height 15
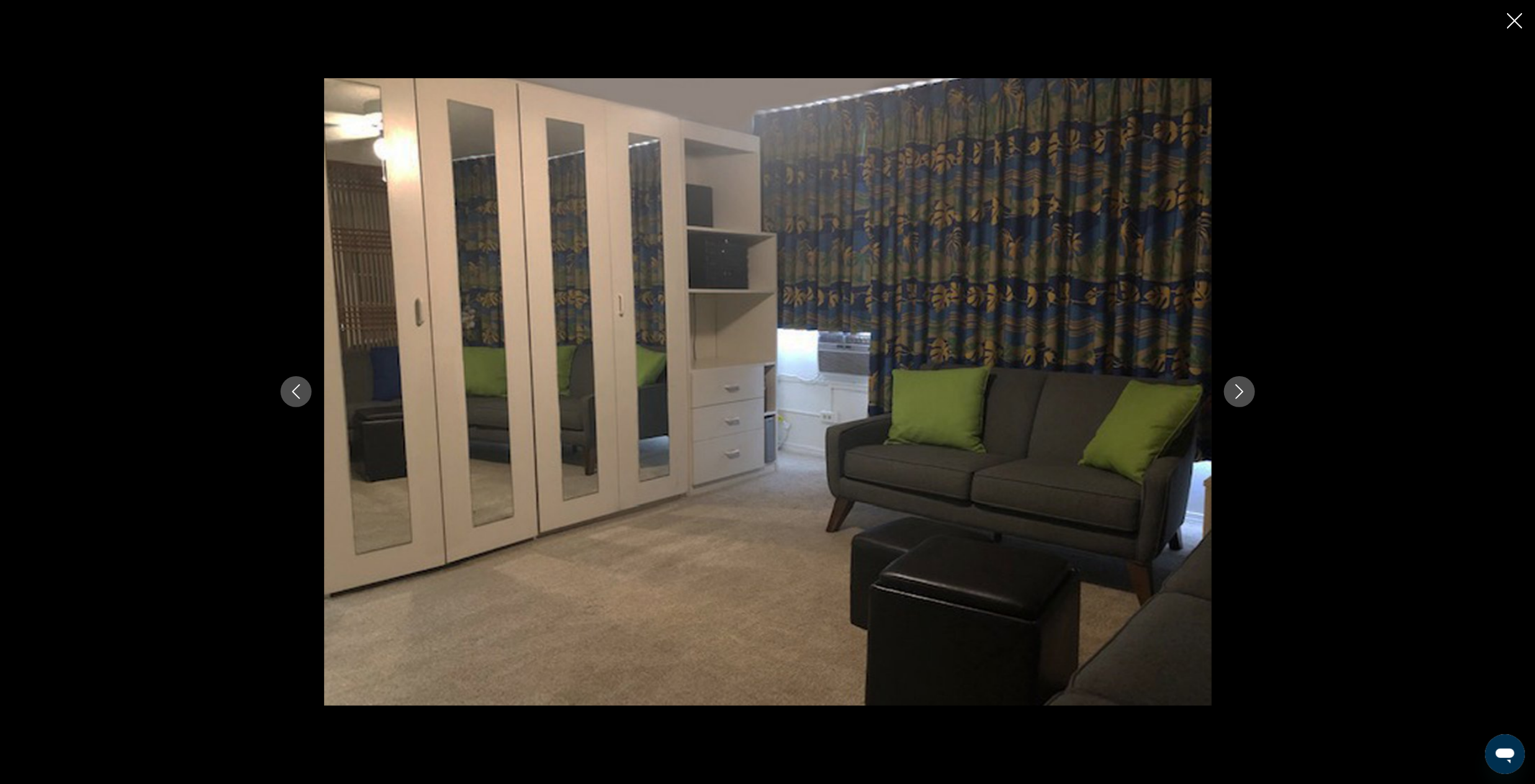
click at [1244, 395] on icon "Next image" at bounding box center [1239, 391] width 15 height 15
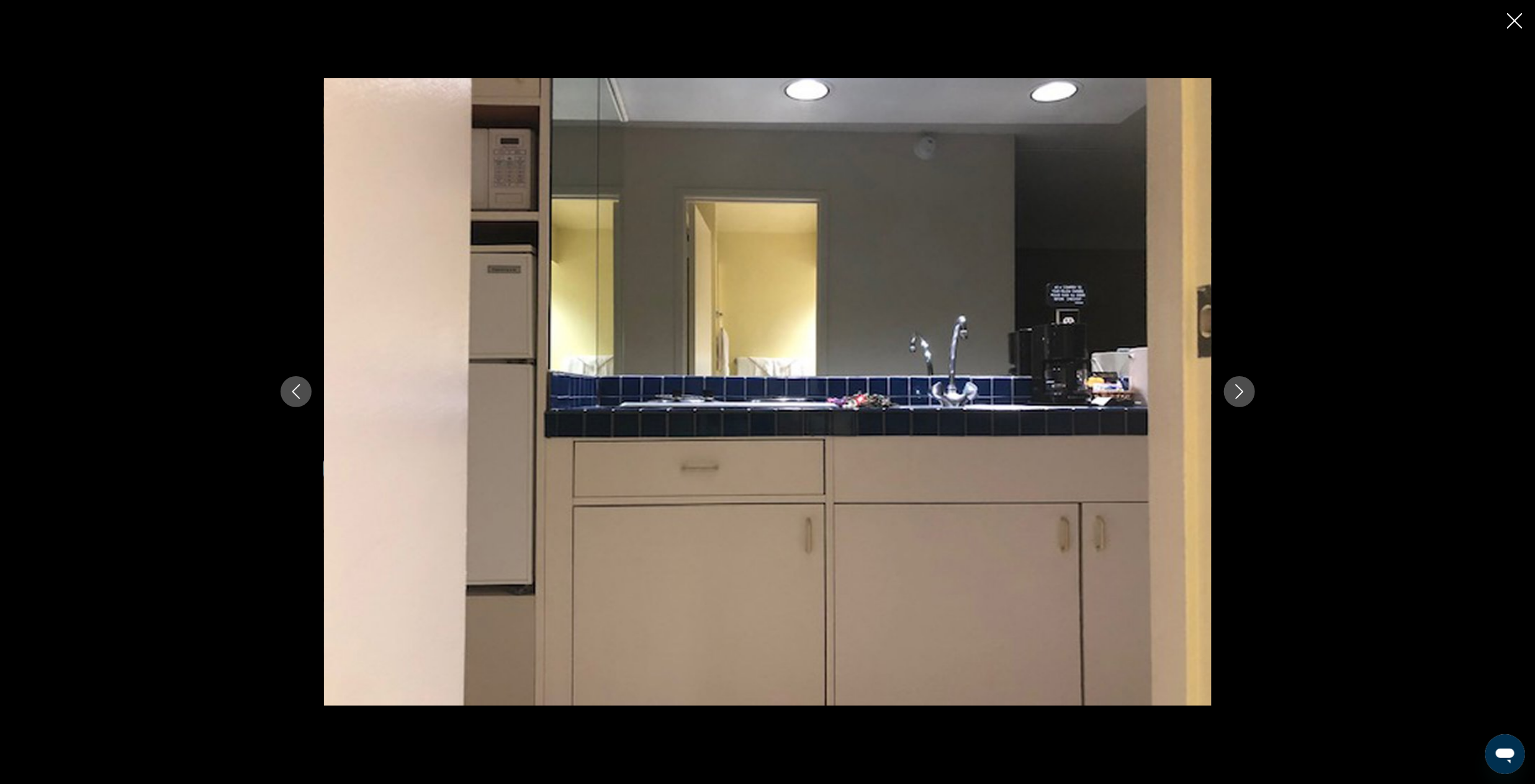
click at [1511, 15] on icon "Close slideshow" at bounding box center [1515, 21] width 16 height 16
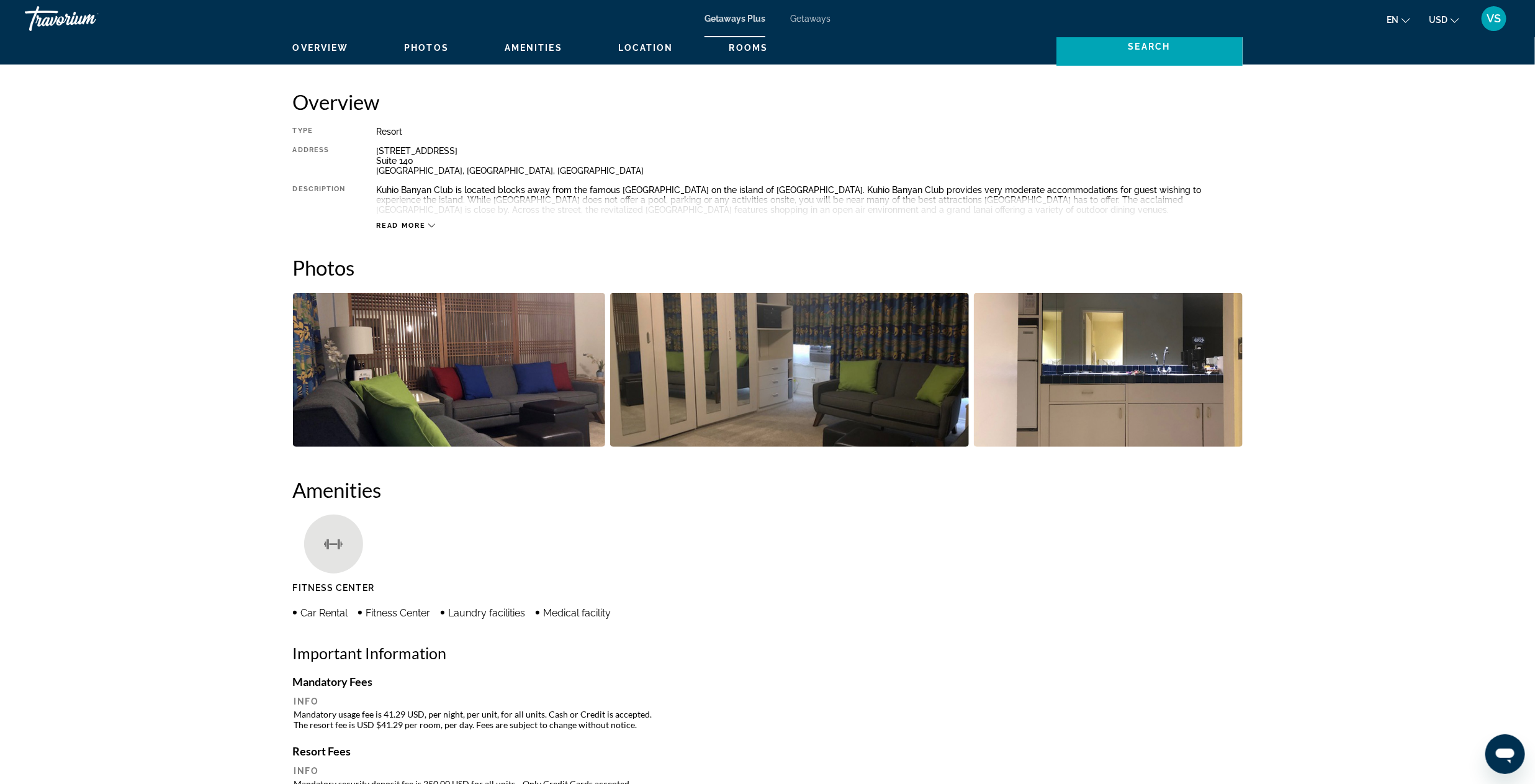
scroll to position [0, 0]
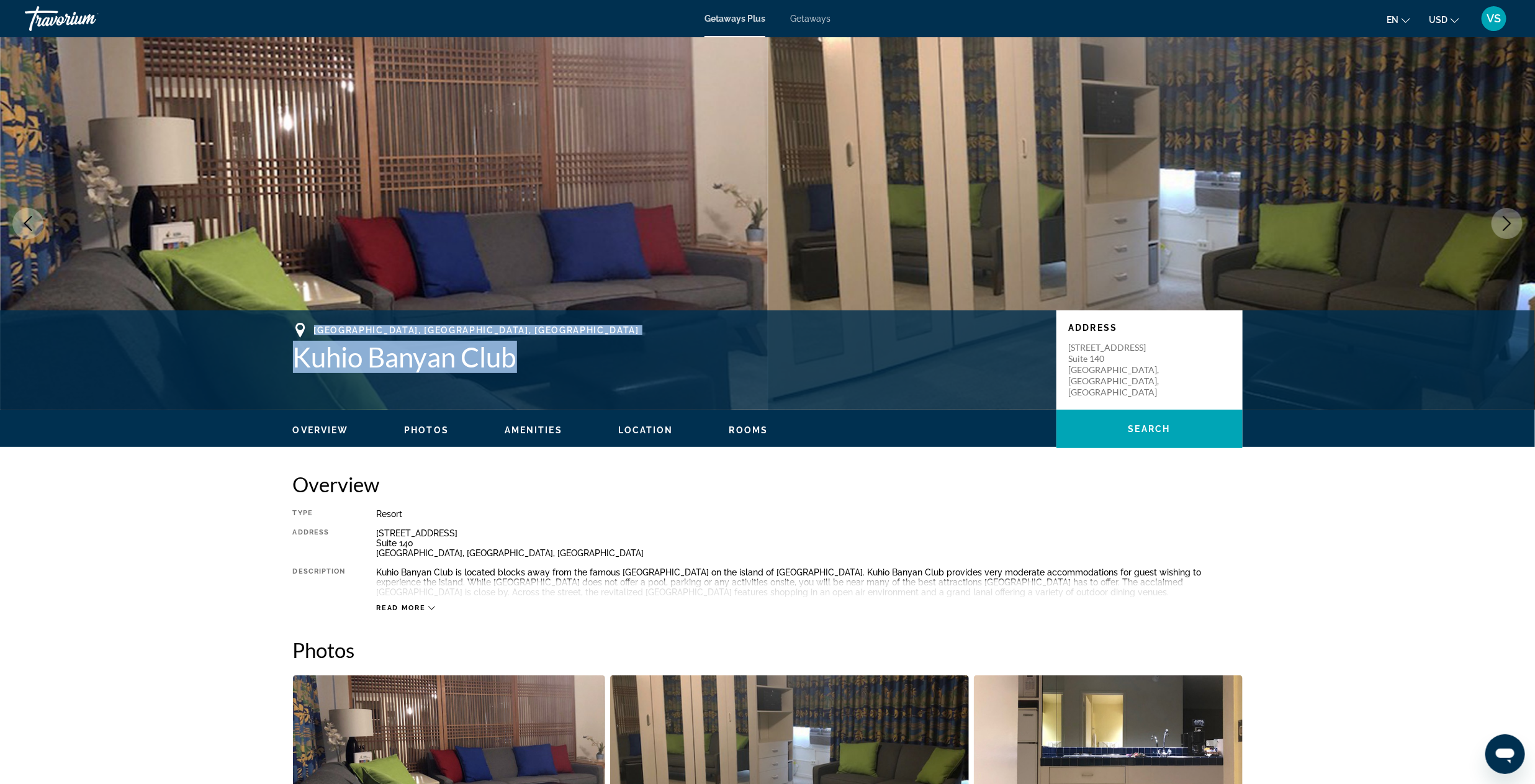
drag, startPoint x: 315, startPoint y: 321, endPoint x: 527, endPoint y: 369, distance: 217.4
click at [527, 369] on div "[GEOGRAPHIC_DATA], [GEOGRAPHIC_DATA], [GEOGRAPHIC_DATA] Kuhio Banyan Club Addre…" at bounding box center [767, 360] width 1535 height 100
copy div "[GEOGRAPHIC_DATA], [GEOGRAPHIC_DATA], [GEOGRAPHIC_DATA] Kuhio Banyan Club"
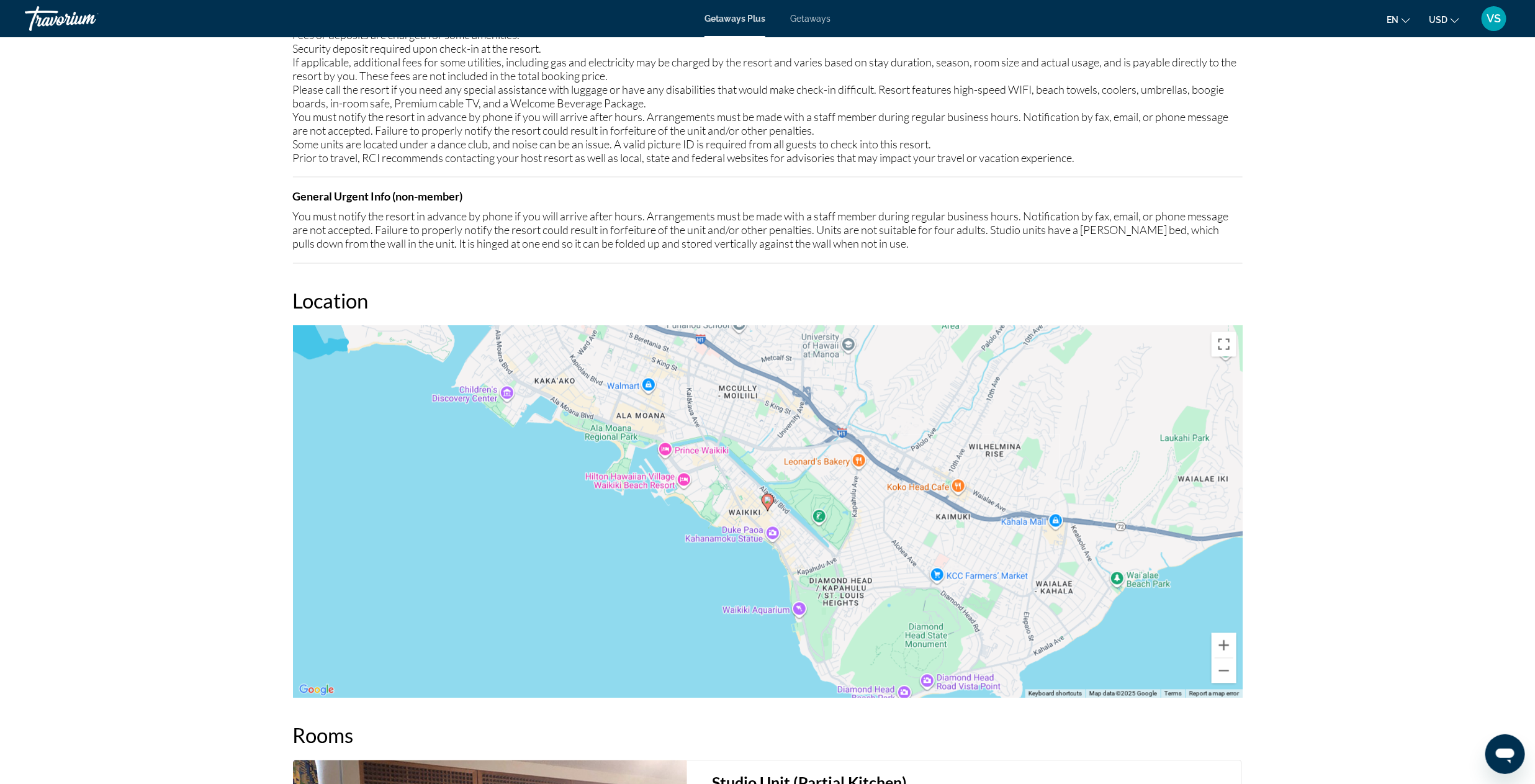
scroll to position [1489, 0]
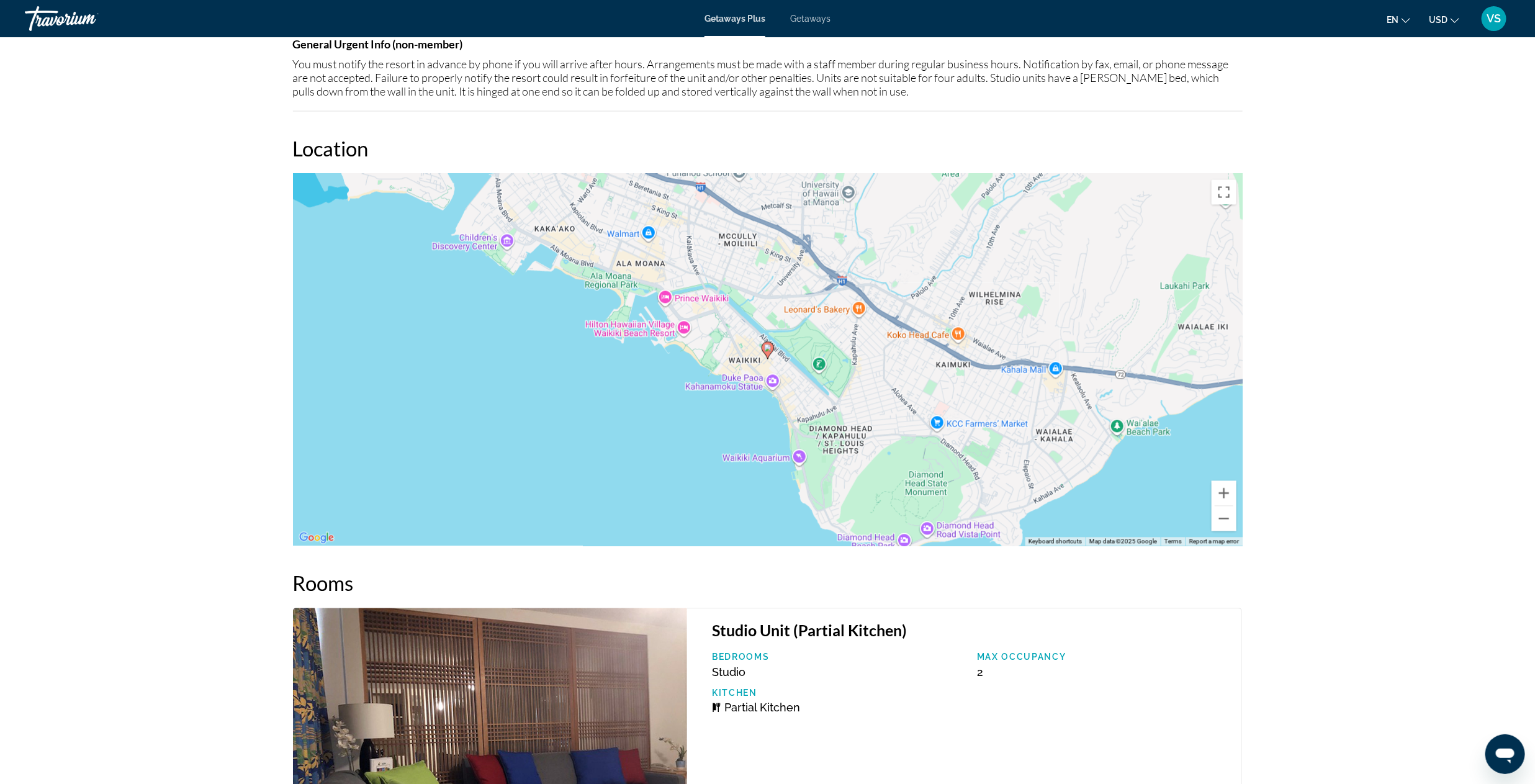
click at [773, 351] on div "To activate drag with keyboard, press Alt + Enter. Once in keyboard drag state,…" at bounding box center [768, 360] width 950 height 373
click at [1218, 491] on button "Zoom in" at bounding box center [1224, 493] width 25 height 25
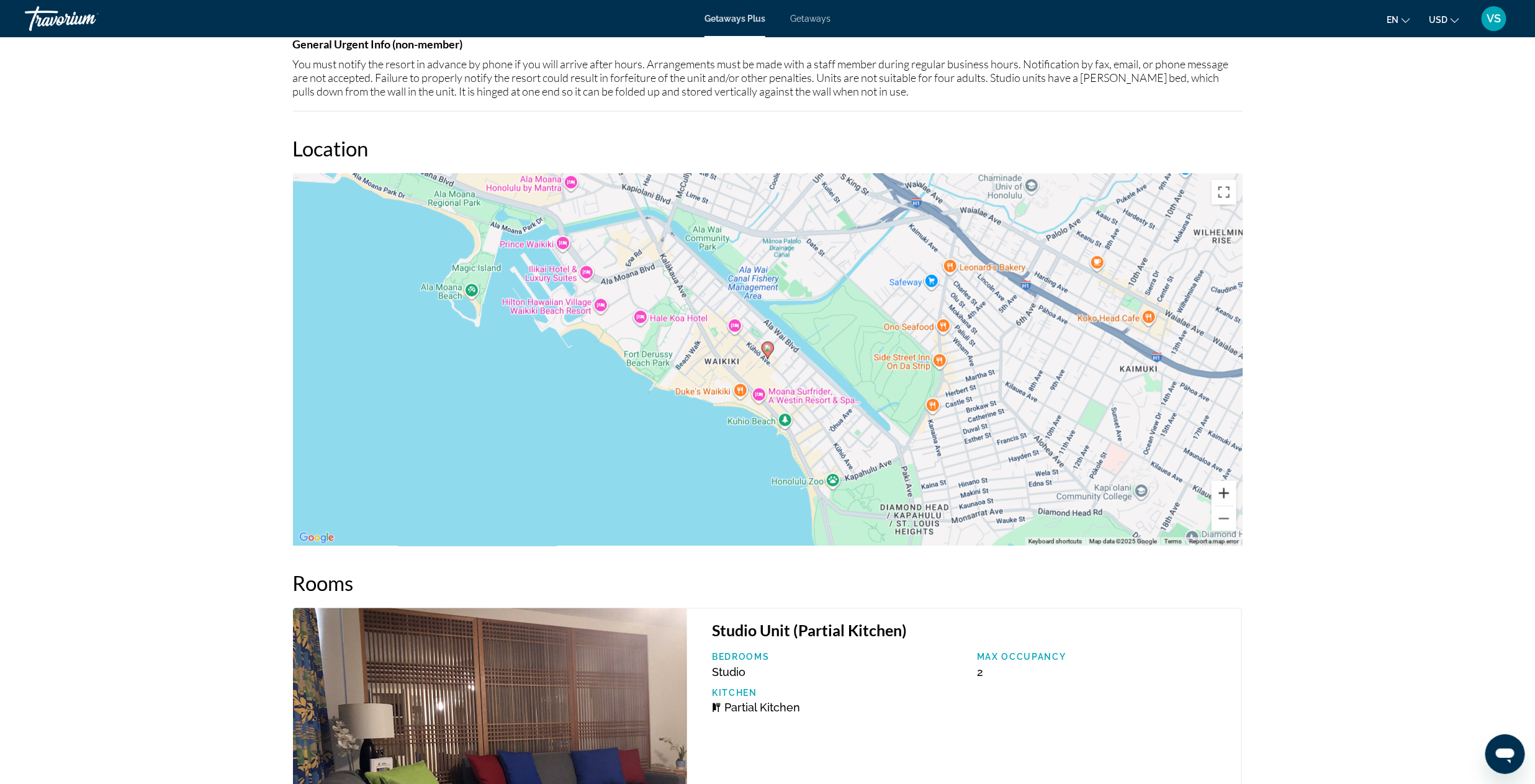
click at [1218, 491] on button "Zoom in" at bounding box center [1224, 493] width 25 height 25
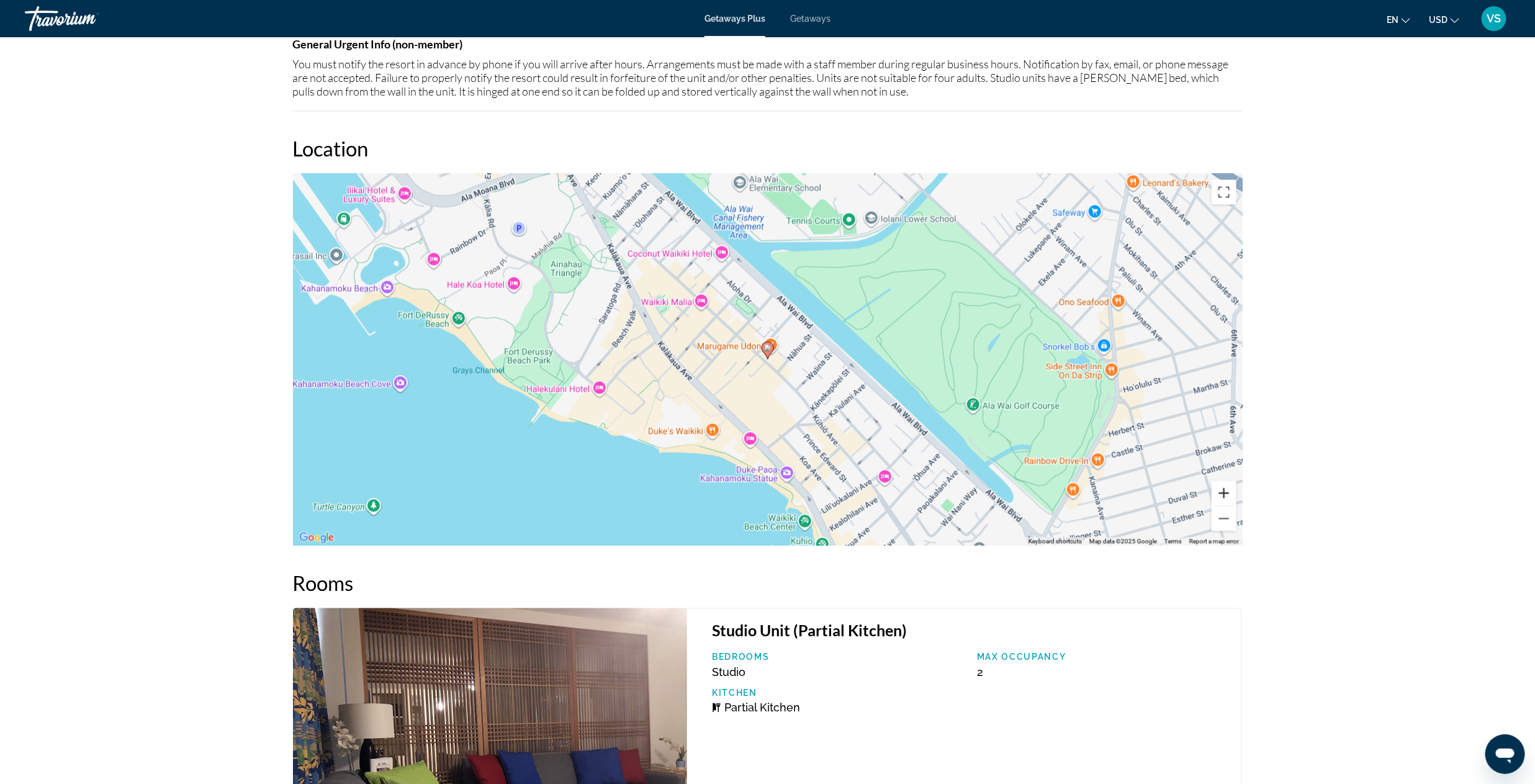
click at [1218, 491] on button "Zoom in" at bounding box center [1224, 493] width 25 height 25
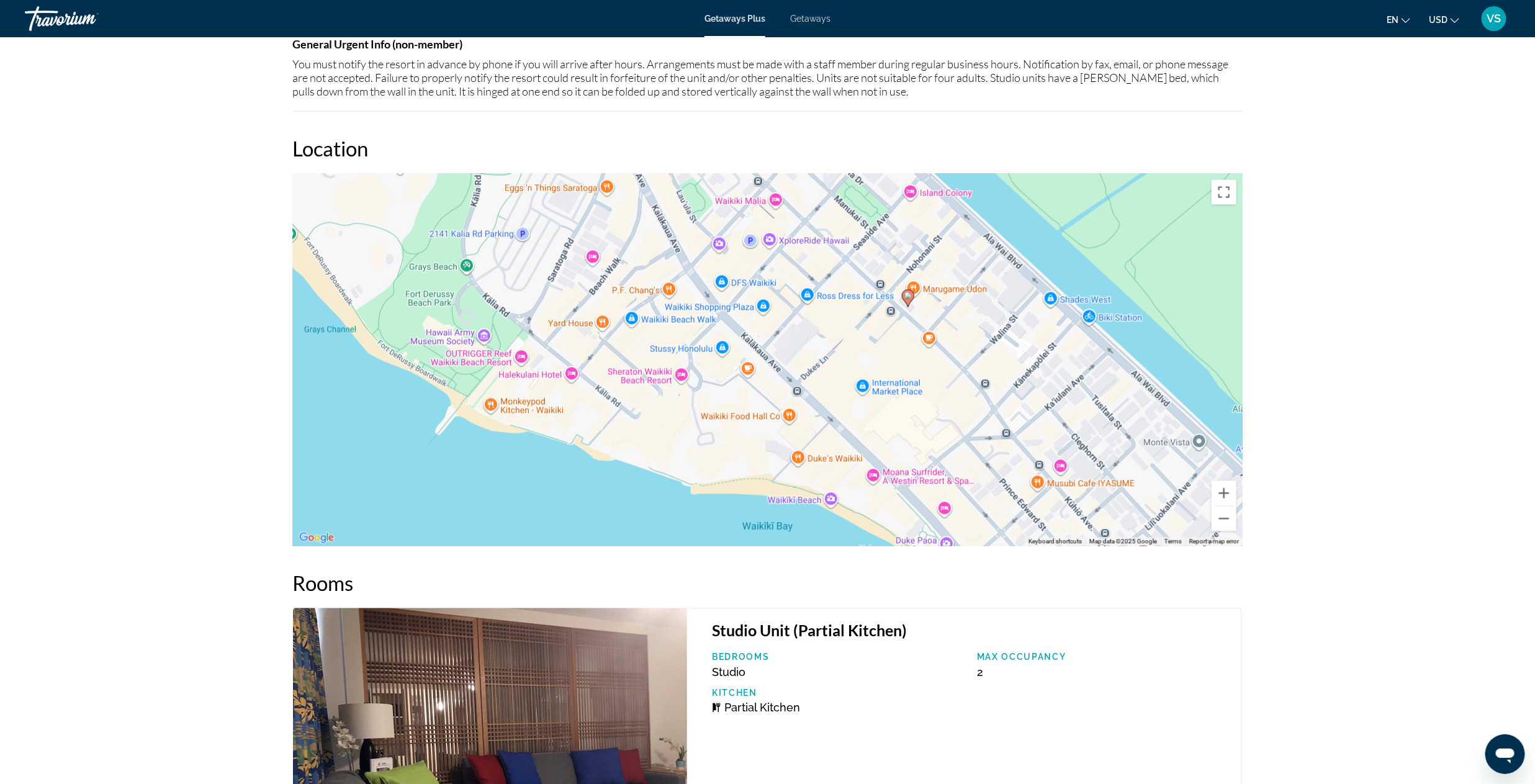
drag, startPoint x: 941, startPoint y: 419, endPoint x: 1081, endPoint y: 365, distance: 150.1
click at [1081, 365] on div "To activate drag with keyboard, press Alt + Enter. Once in keyboard drag state,…" at bounding box center [768, 360] width 950 height 373
click at [1224, 489] on button "Zoom in" at bounding box center [1224, 493] width 25 height 25
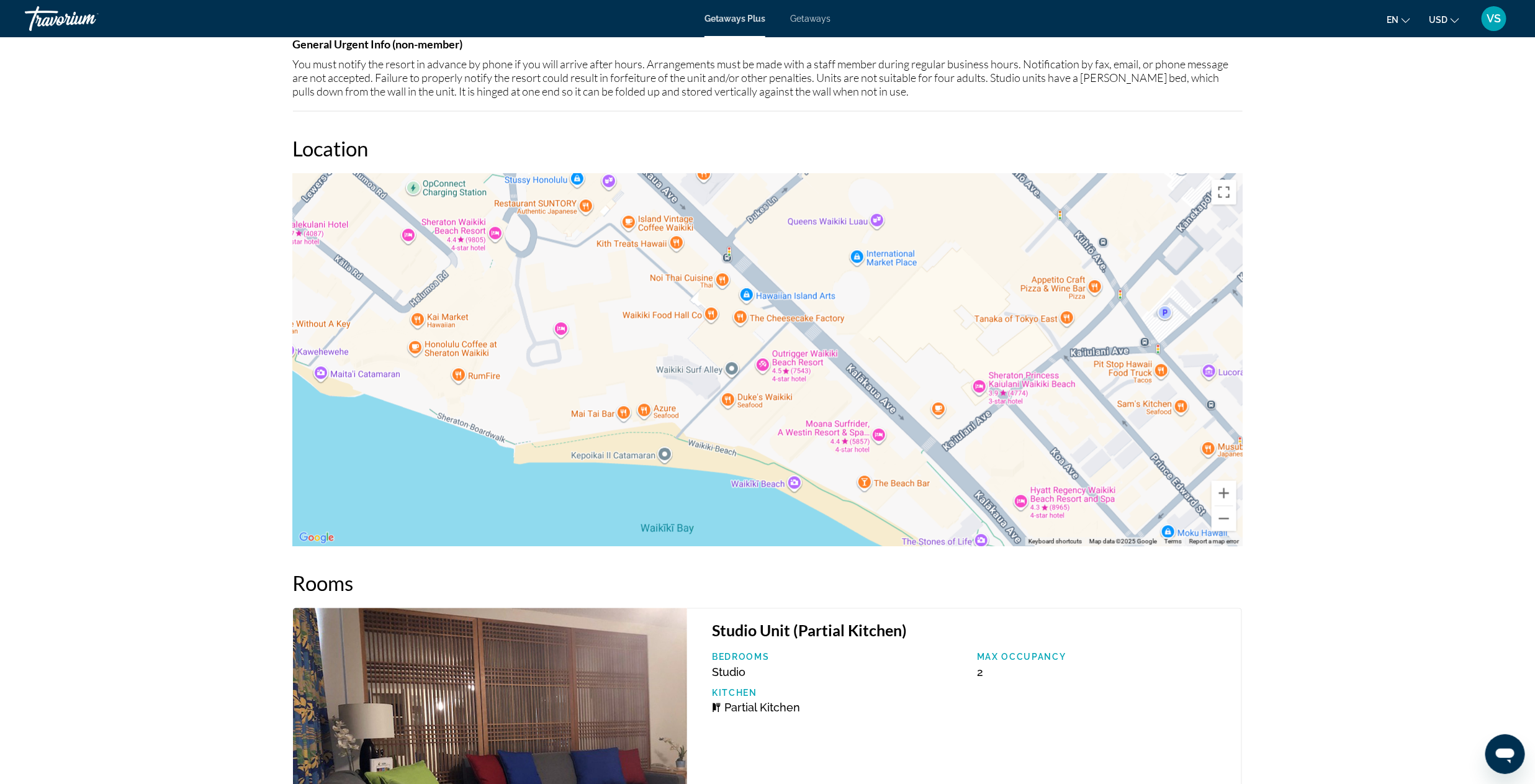
drag, startPoint x: 1044, startPoint y: 369, endPoint x: 944, endPoint y: 203, distance: 193.8
click at [944, 203] on div "To activate drag with keyboard, press Alt + Enter. Once in keyboard drag state,…" at bounding box center [768, 360] width 950 height 373
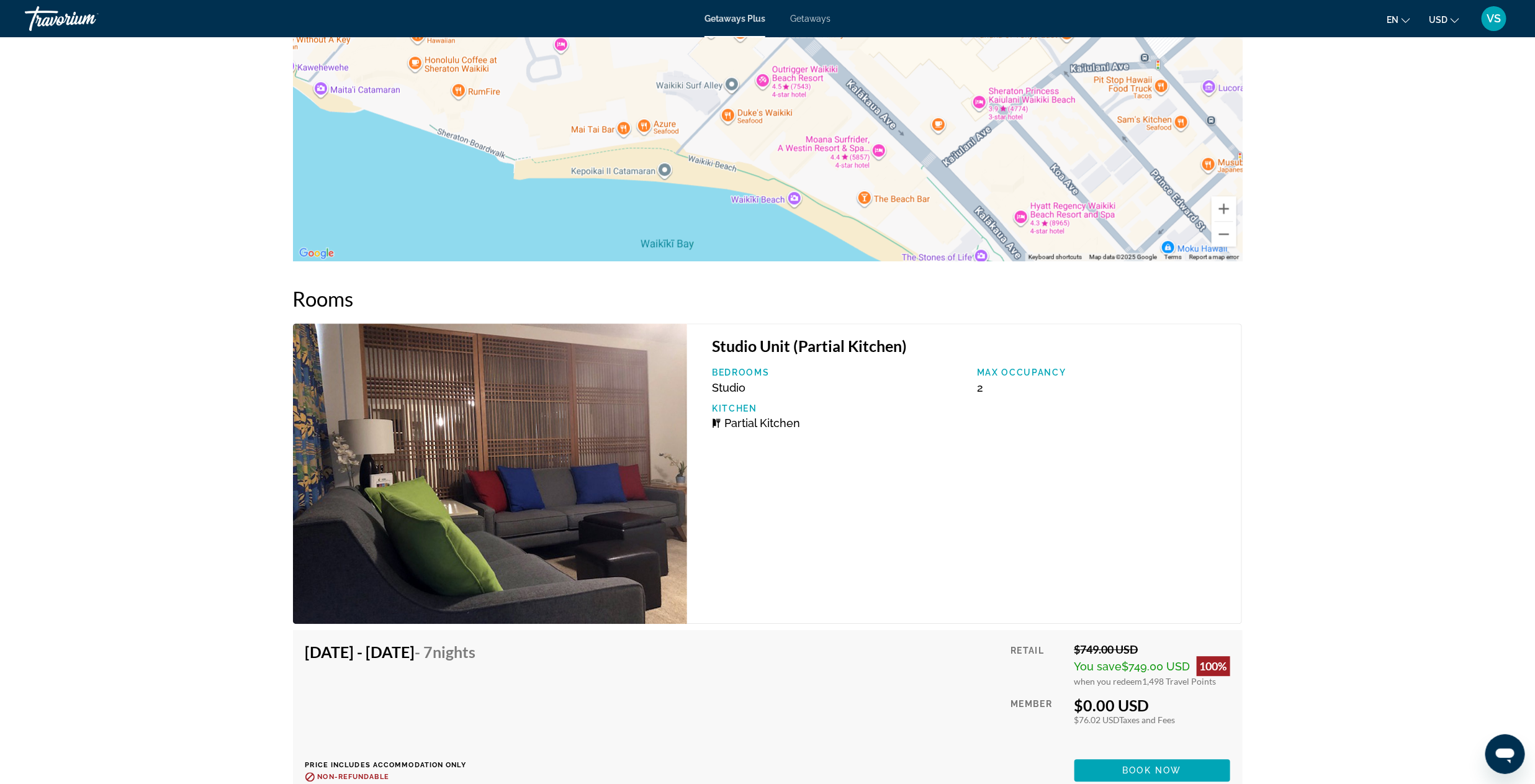
scroll to position [2048, 0]
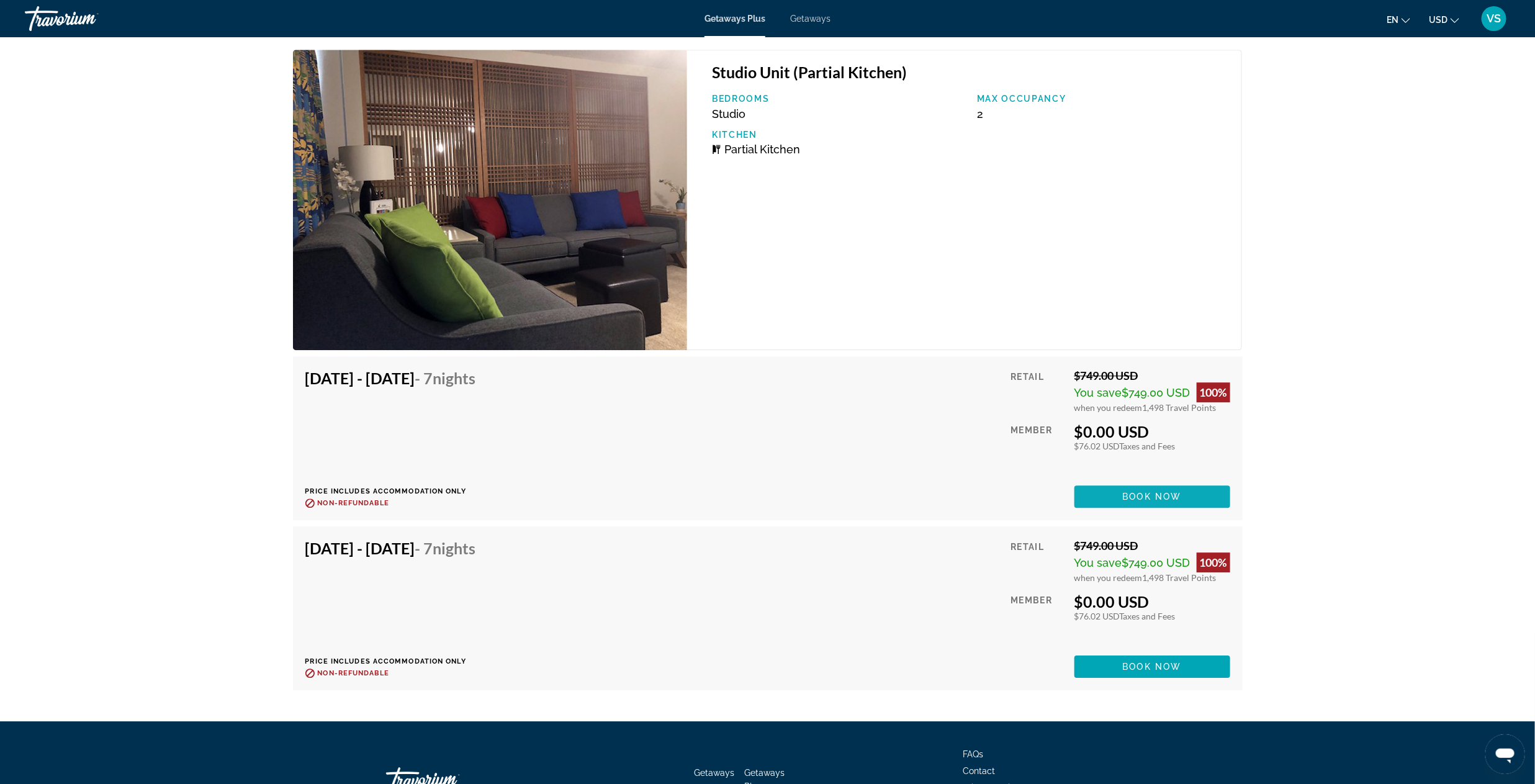
click at [1094, 482] on span "Main content" at bounding box center [1153, 496] width 156 height 29
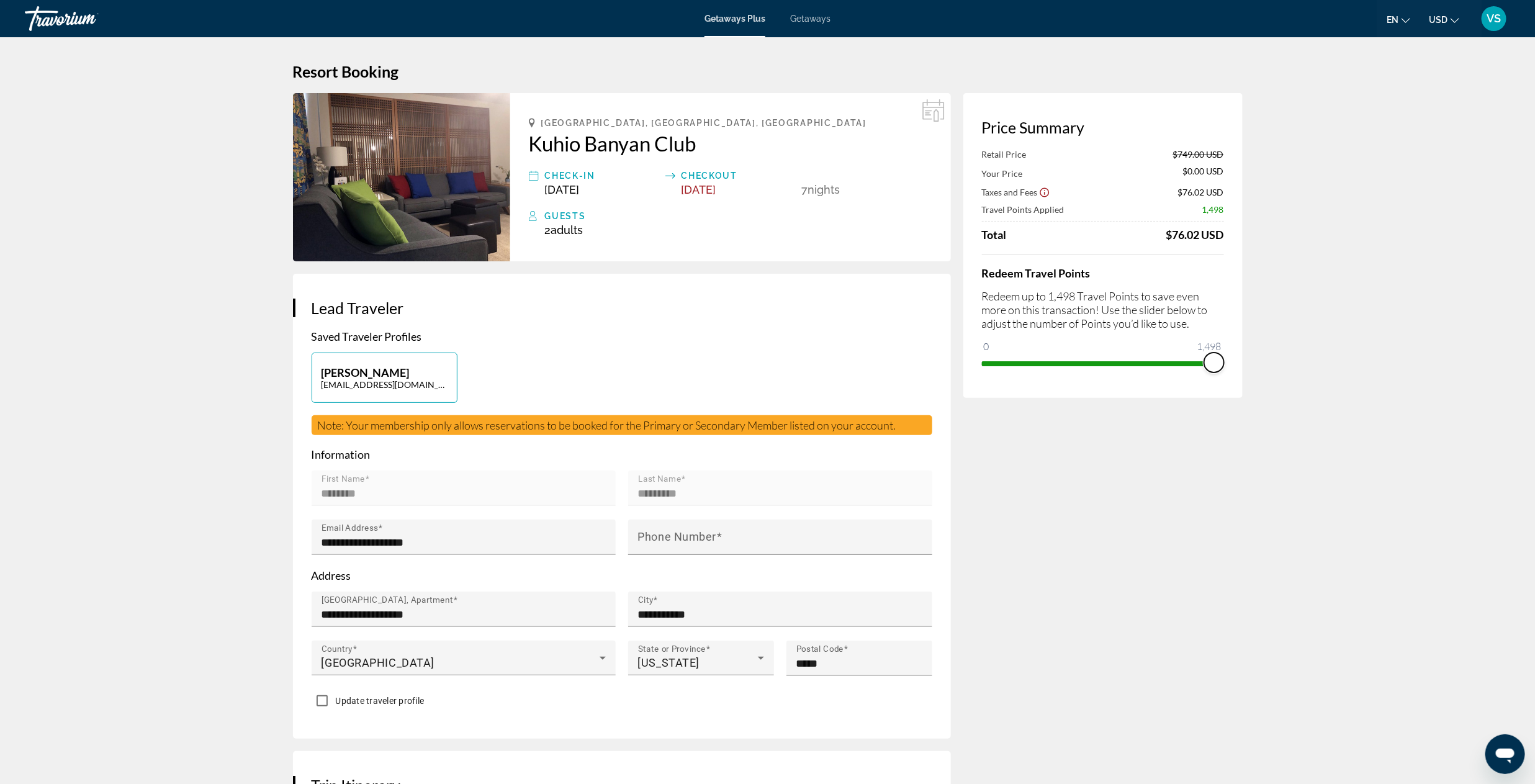
drag, startPoint x: 1217, startPoint y: 363, endPoint x: 1278, endPoint y: 366, distance: 61.1
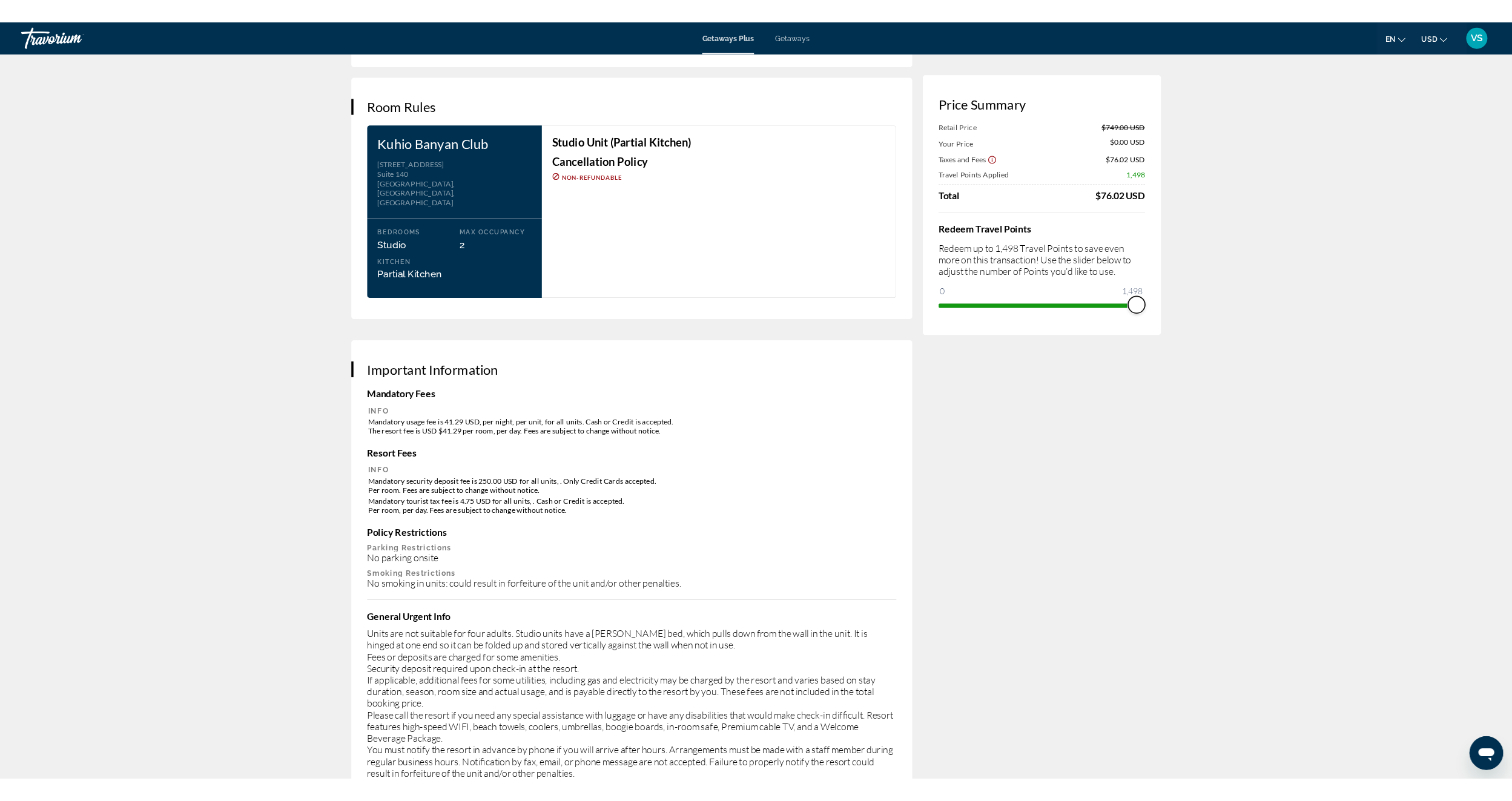
scroll to position [1452, 0]
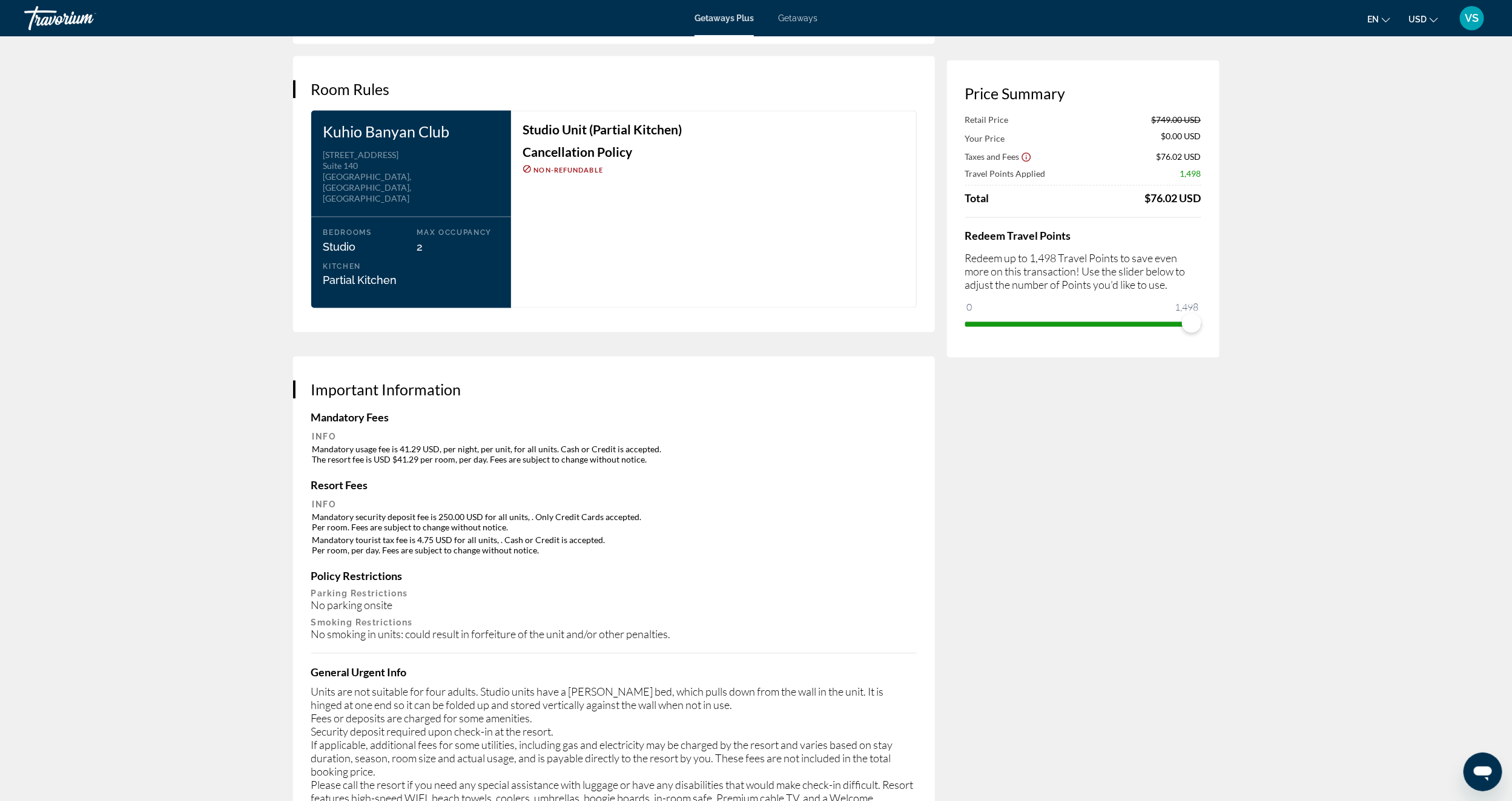
click at [809, 14] on span "Getaways" at bounding box center [797, 18] width 40 height 9
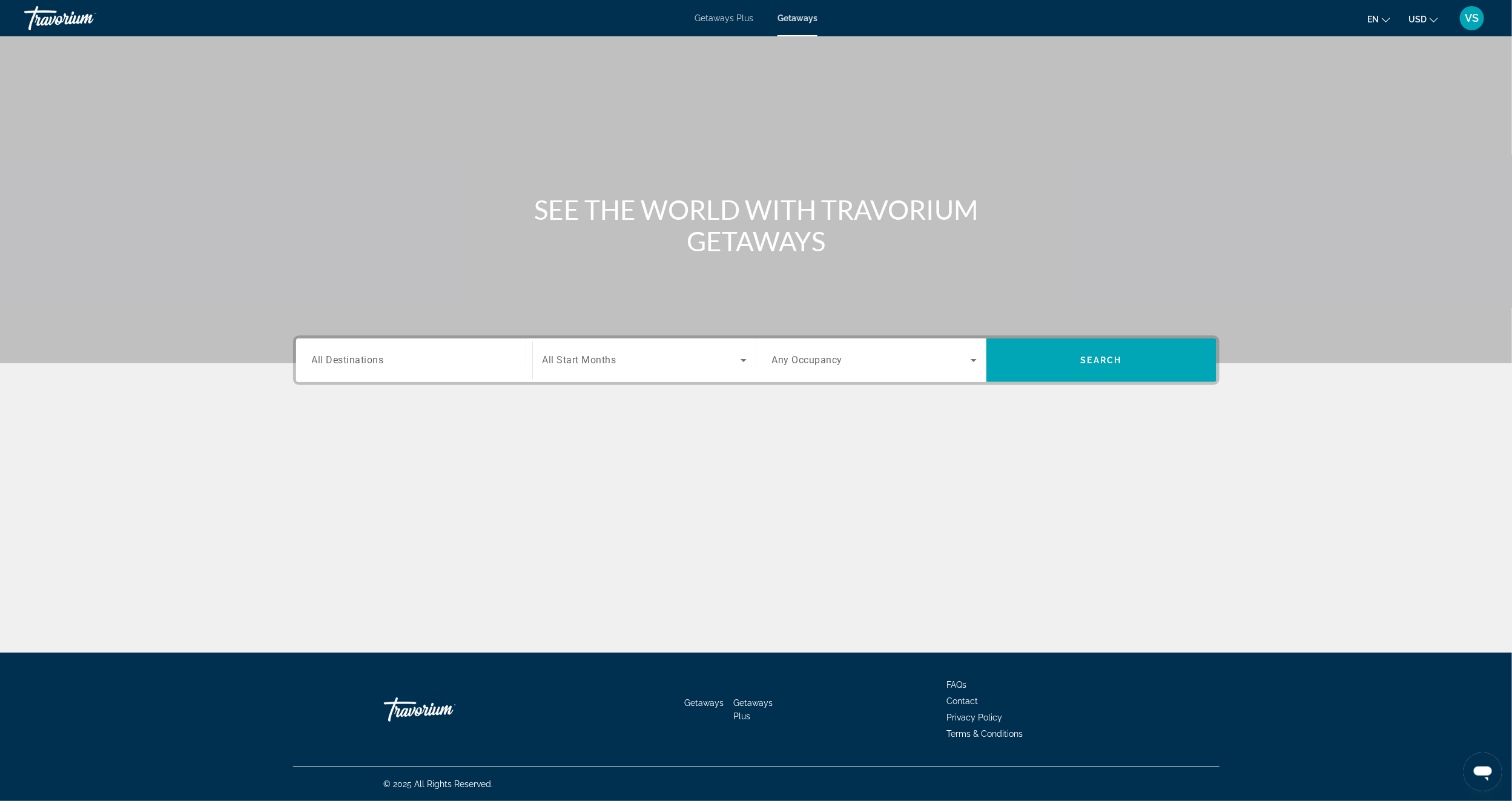
click at [343, 351] on div "Search widget" at bounding box center [414, 360] width 205 height 35
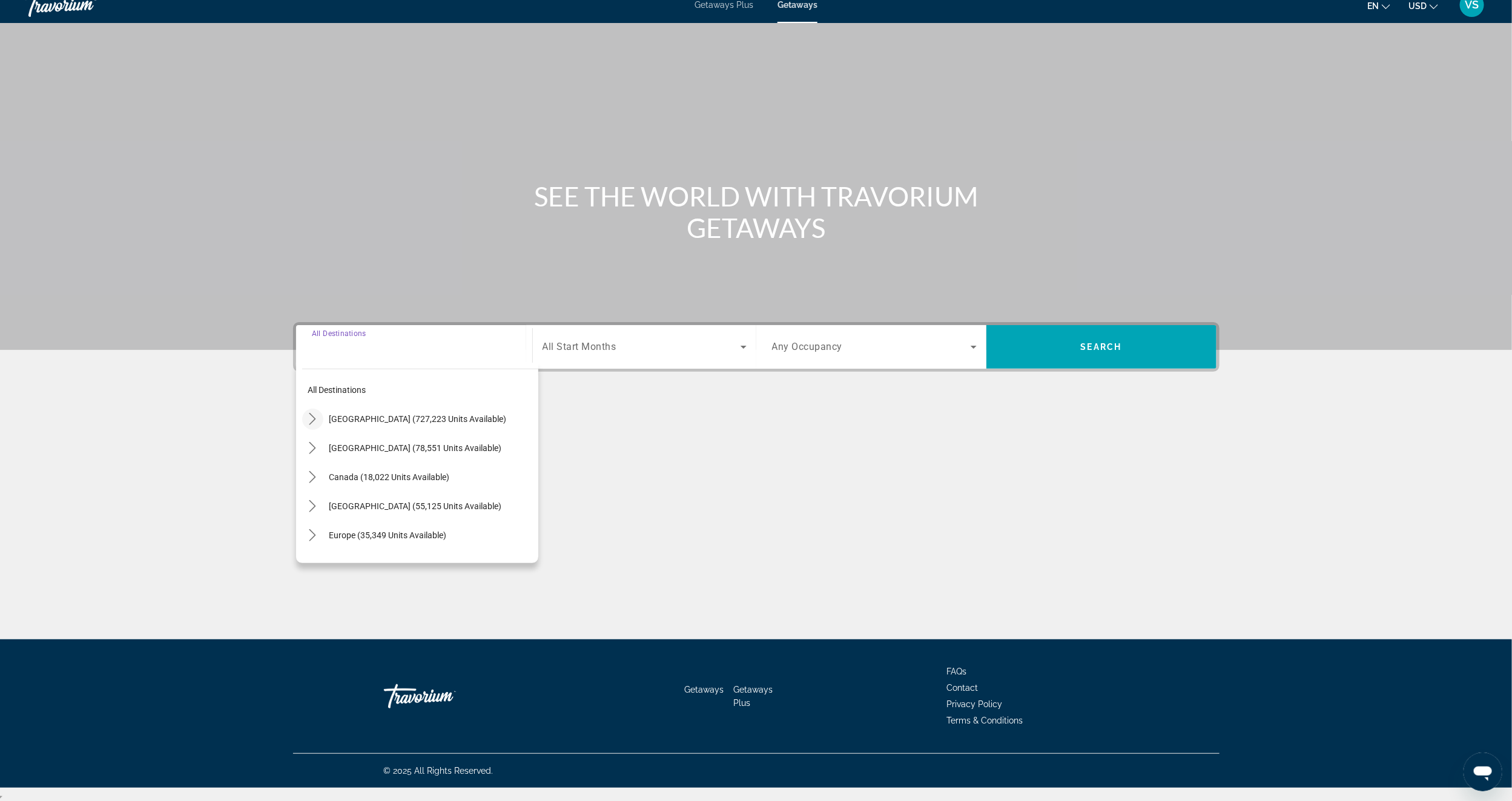
click at [313, 415] on icon "Toggle United States (727,223 units available) submenu" at bounding box center [312, 418] width 12 height 12
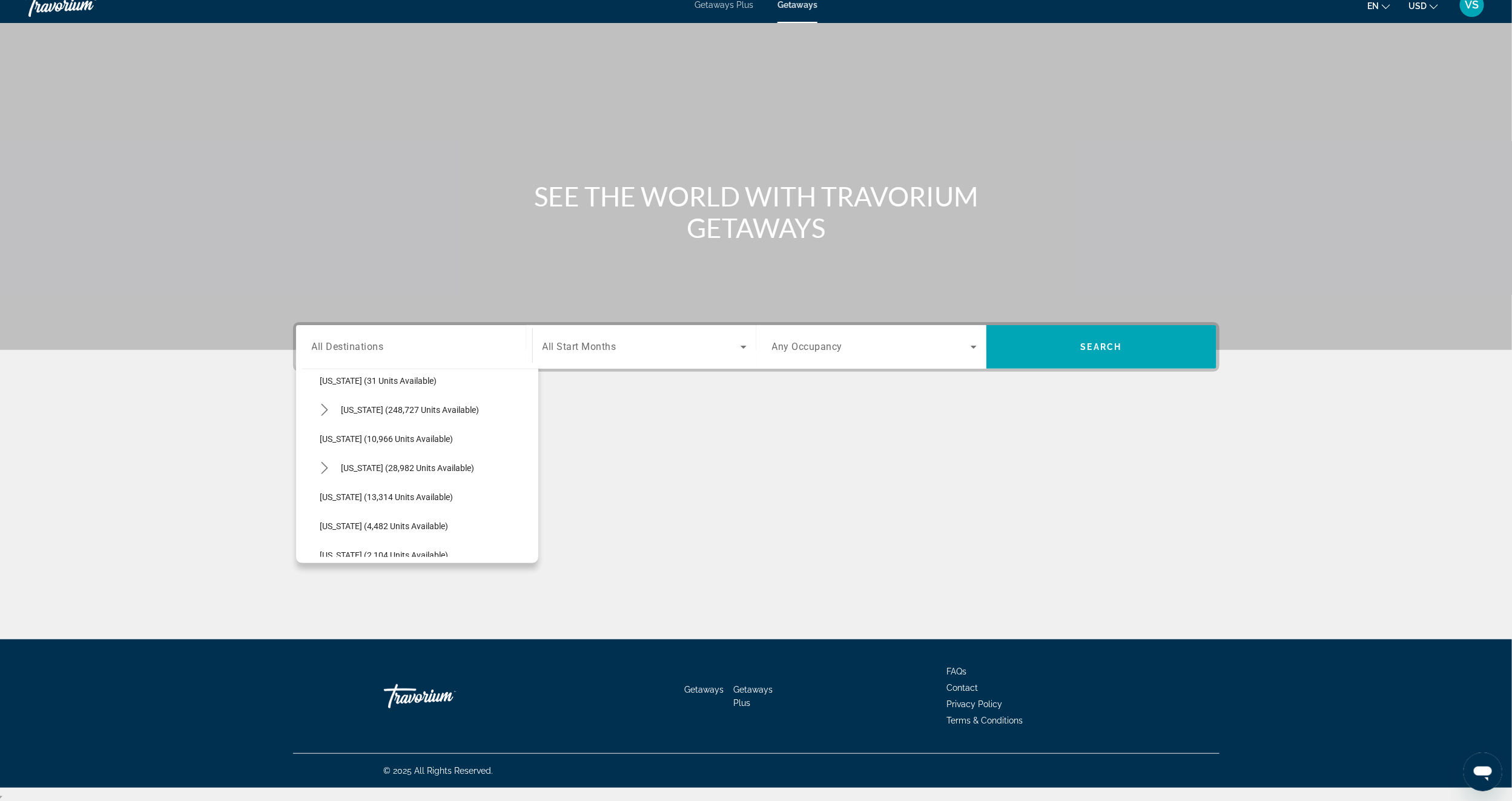
scroll to position [216, 0]
click at [379, 466] on span "[US_STATE] (28,982 units available)" at bounding box center [408, 463] width 134 height 9
type input "**********"
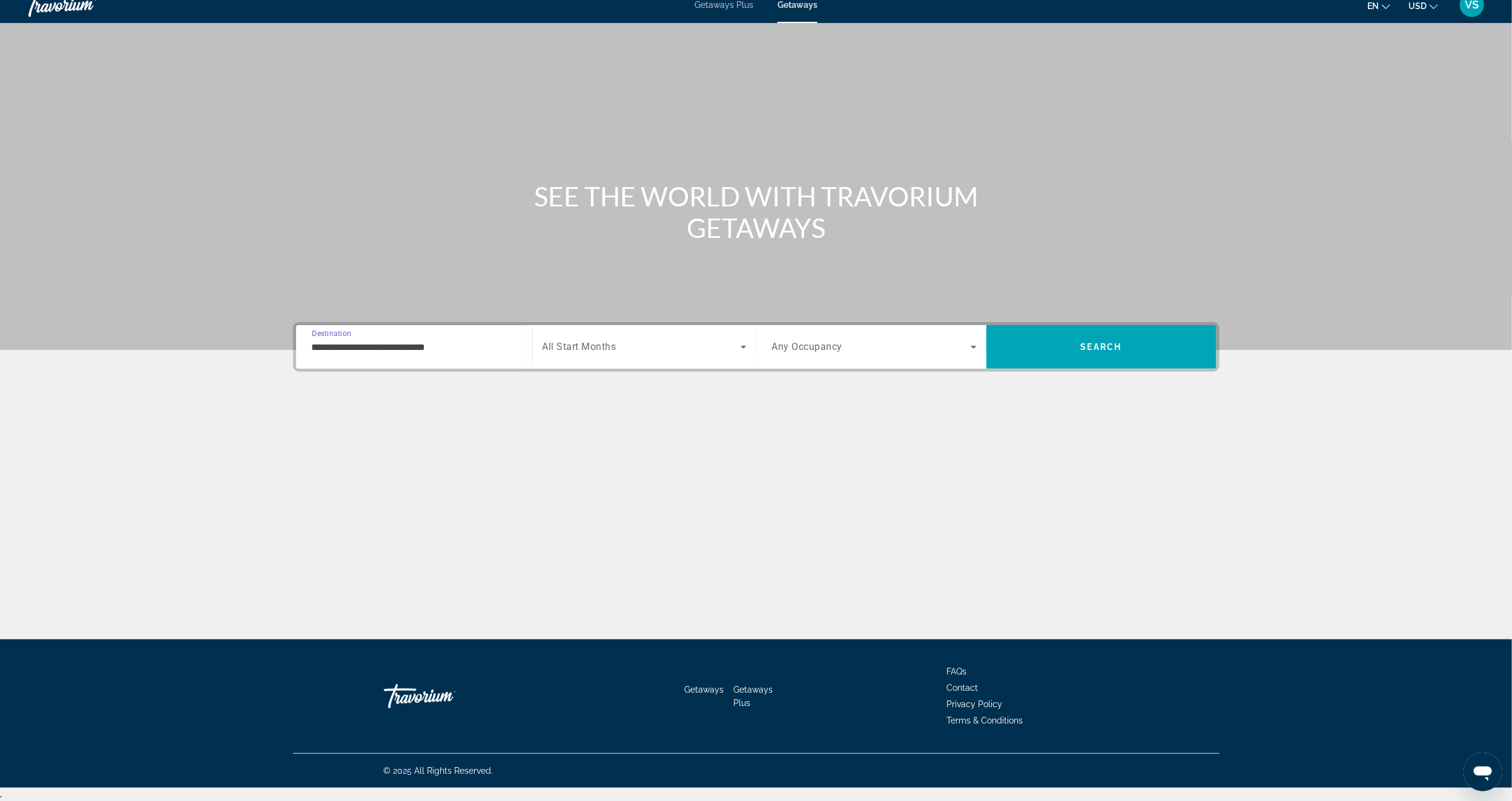
click at [853, 345] on span "Search widget" at bounding box center [871, 346] width 199 height 14
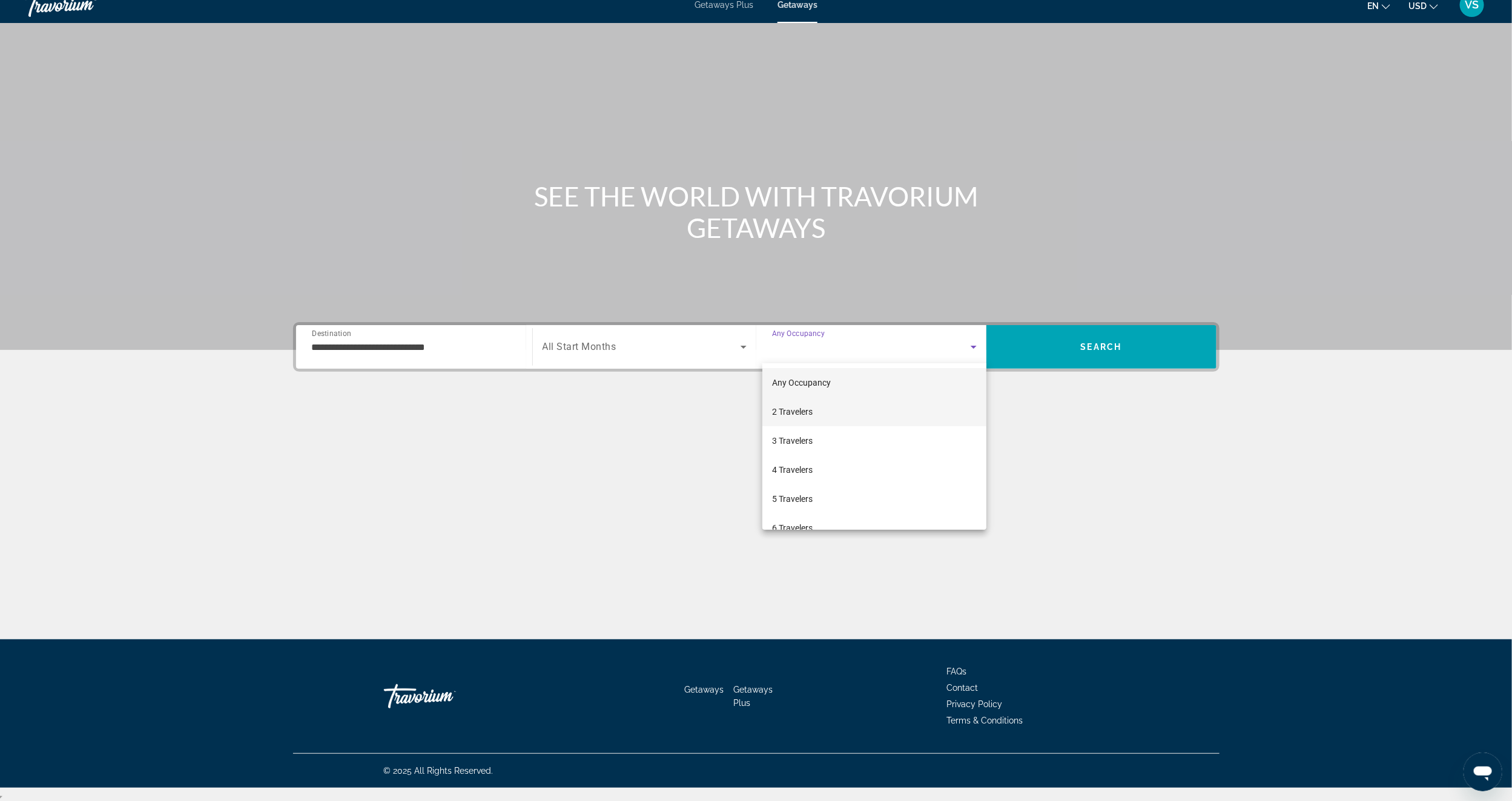
click at [797, 412] on span "2 Travelers" at bounding box center [792, 411] width 41 height 14
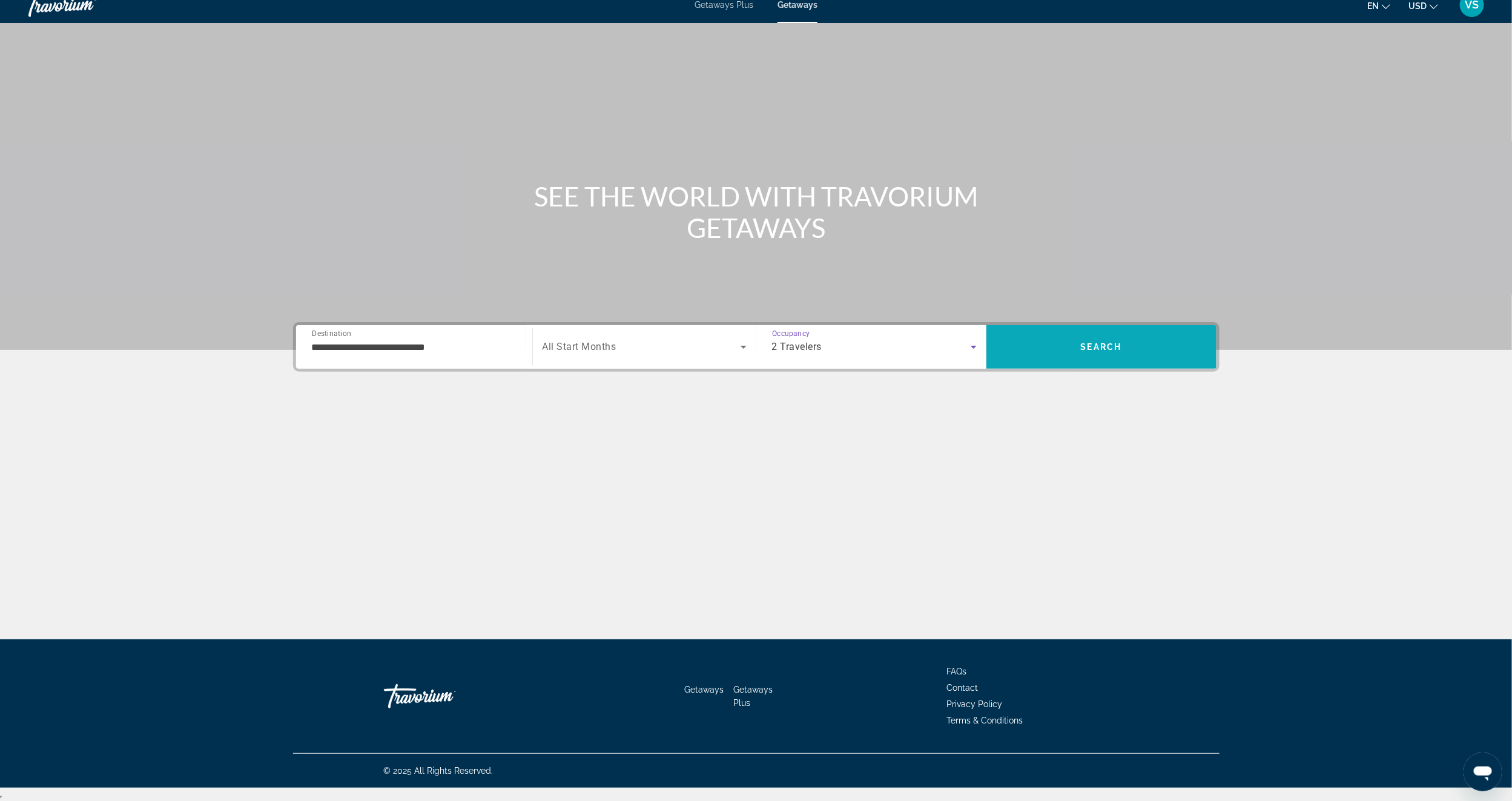
click at [1150, 357] on span "Search" at bounding box center [1101, 346] width 230 height 29
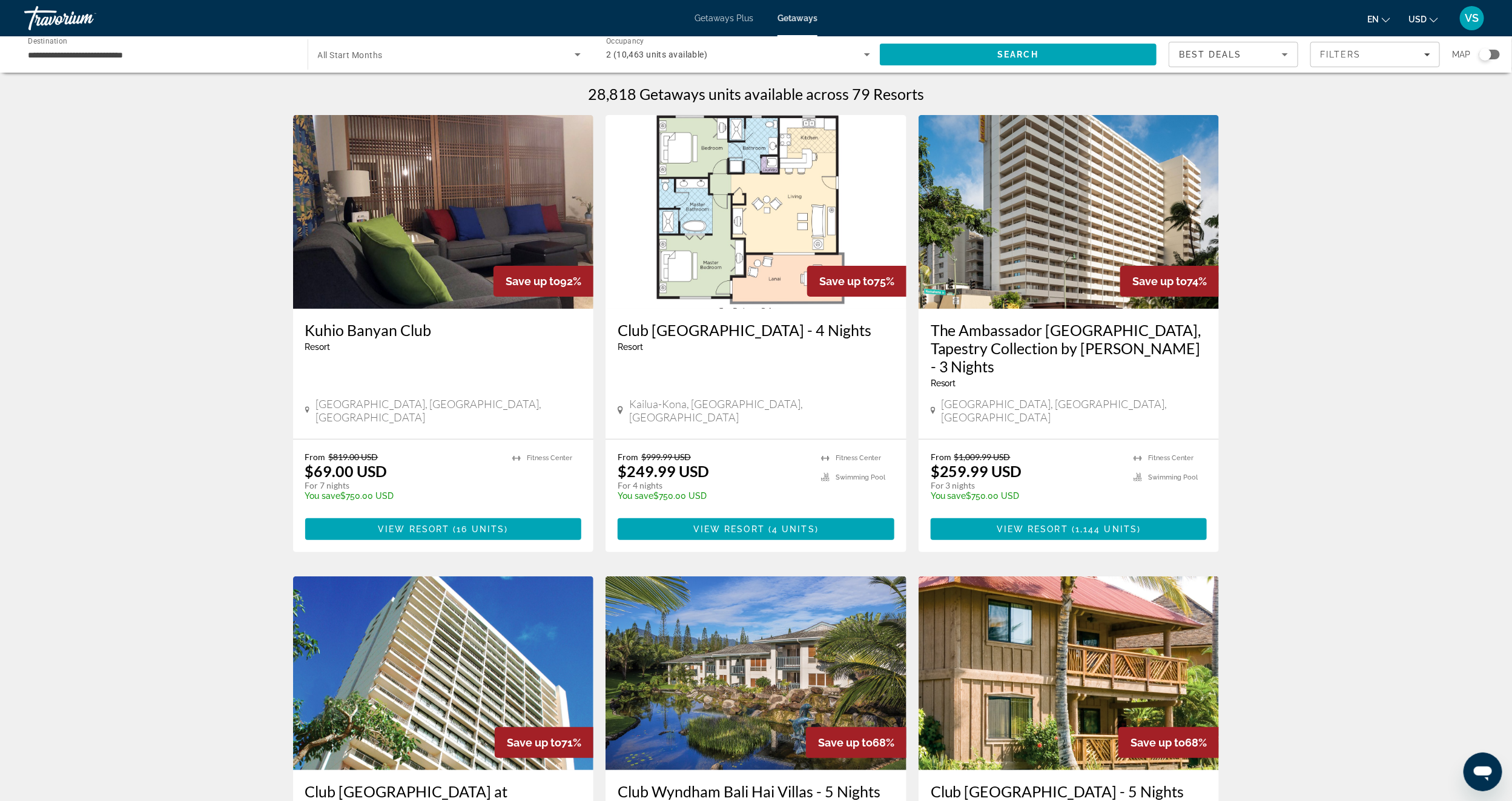
click at [1491, 52] on div "Search widget" at bounding box center [1489, 54] width 20 height 9
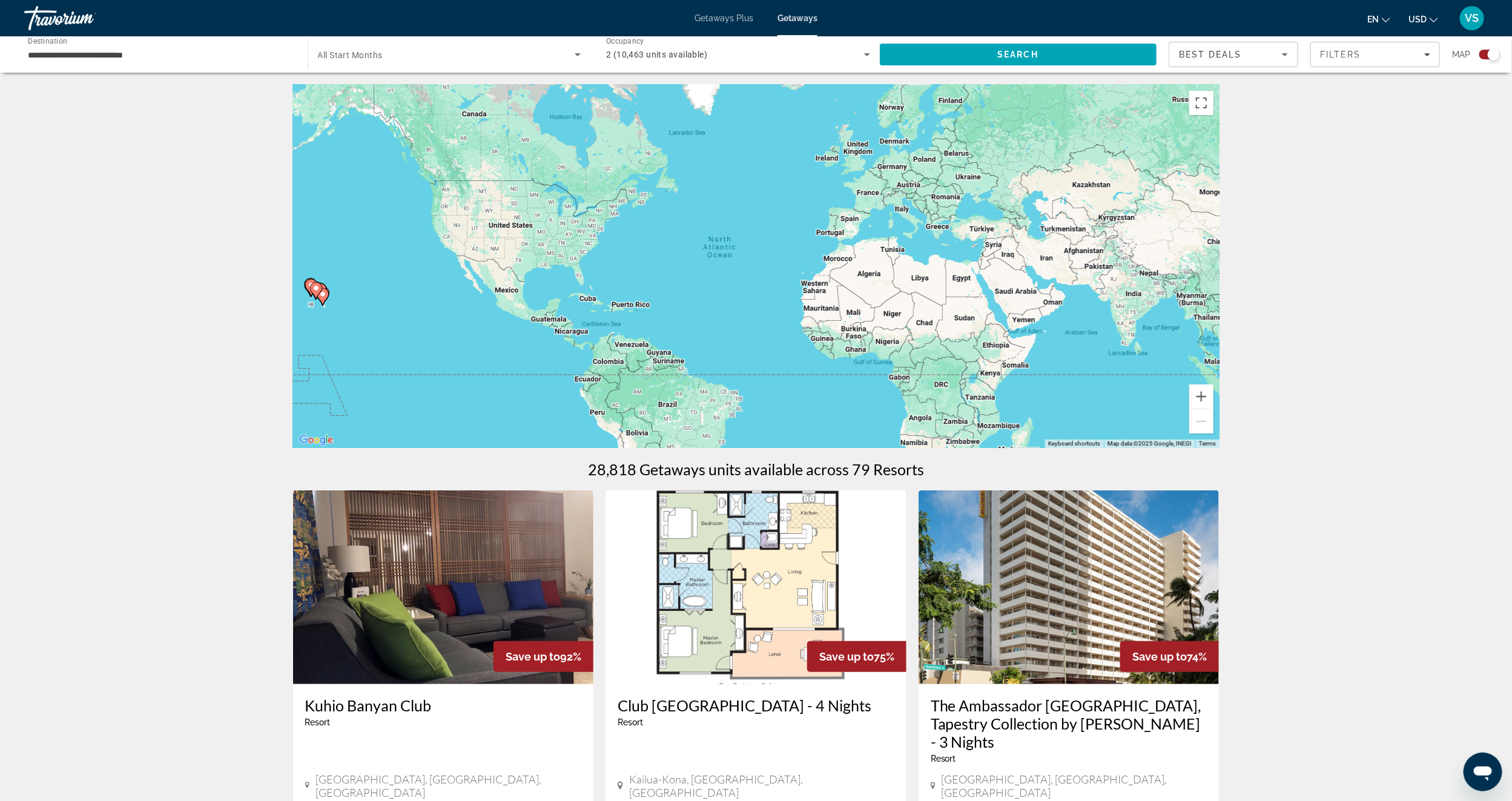
click at [300, 305] on div "To activate drag with keyboard, press Alt + Enter. Once in keyboard drag state,…" at bounding box center [756, 266] width 926 height 363
click at [308, 309] on div "To activate drag with keyboard, press Alt + Enter. Once in keyboard drag state,…" at bounding box center [756, 266] width 926 height 363
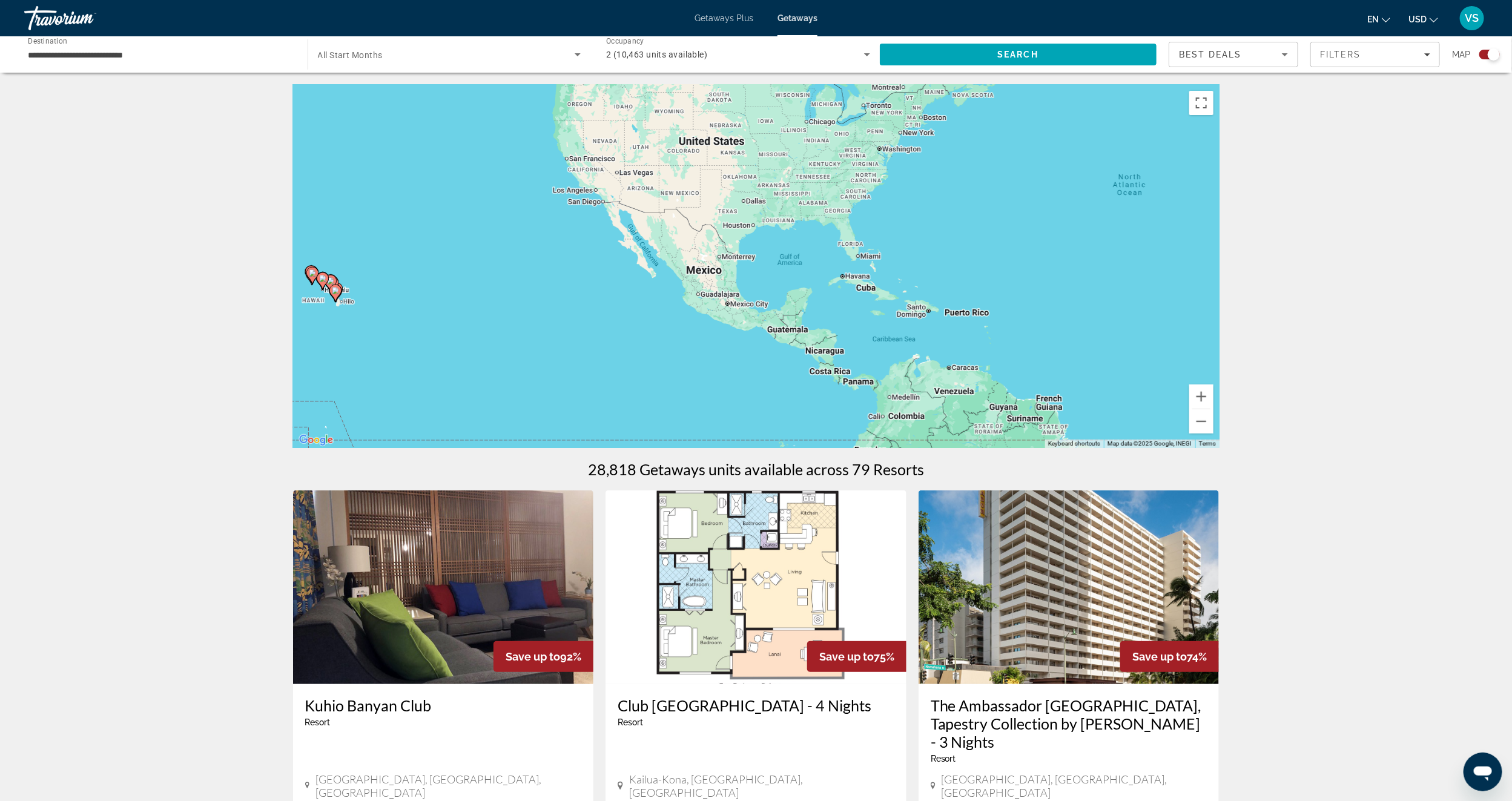
click at [308, 309] on div "To activate drag with keyboard, press Alt + Enter. Once in keyboard drag state,…" at bounding box center [756, 266] width 926 height 363
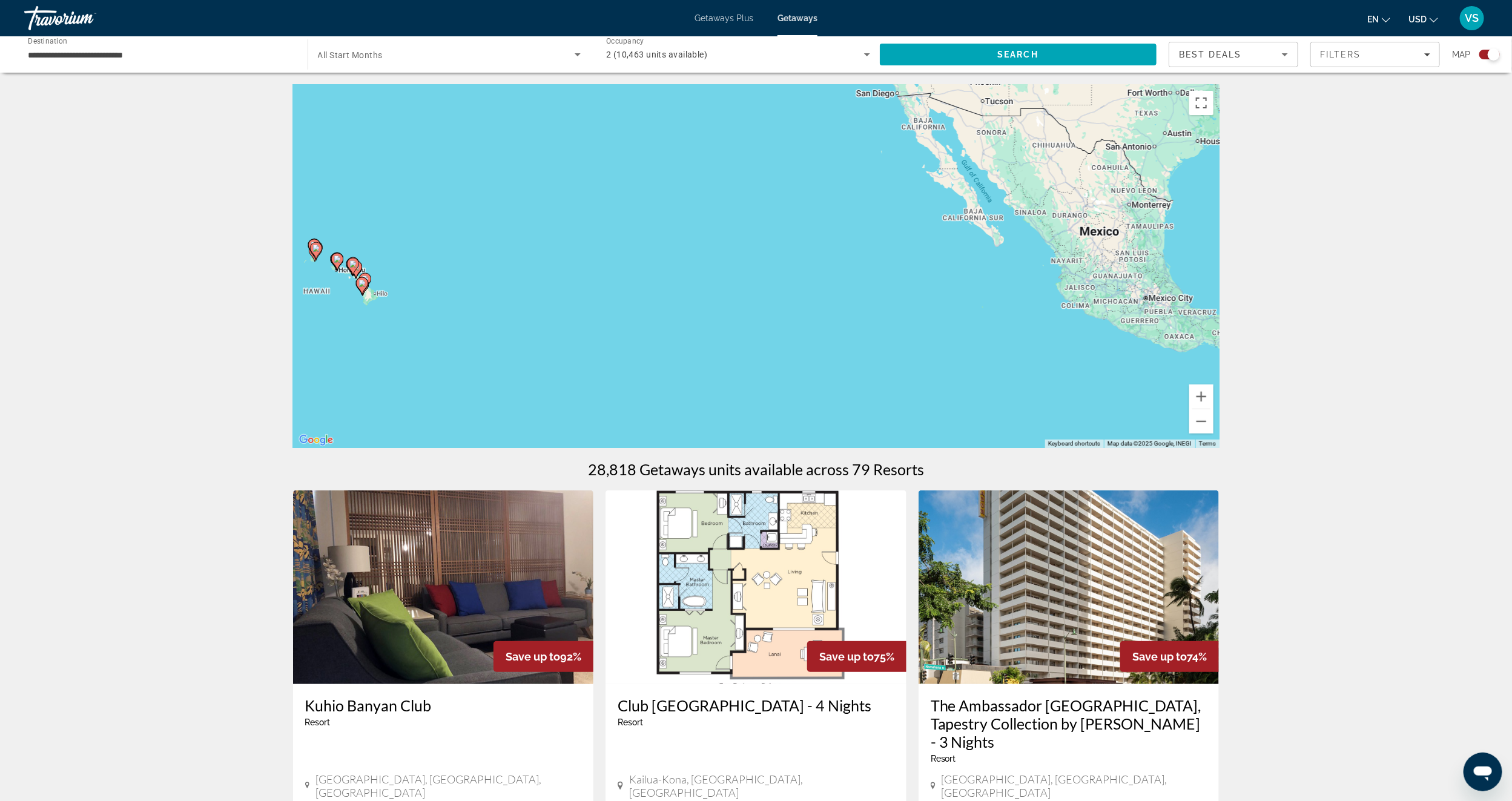
click at [320, 293] on div "To activate drag with keyboard, press Alt + Enter. Once in keyboard drag state,…" at bounding box center [756, 266] width 926 height 363
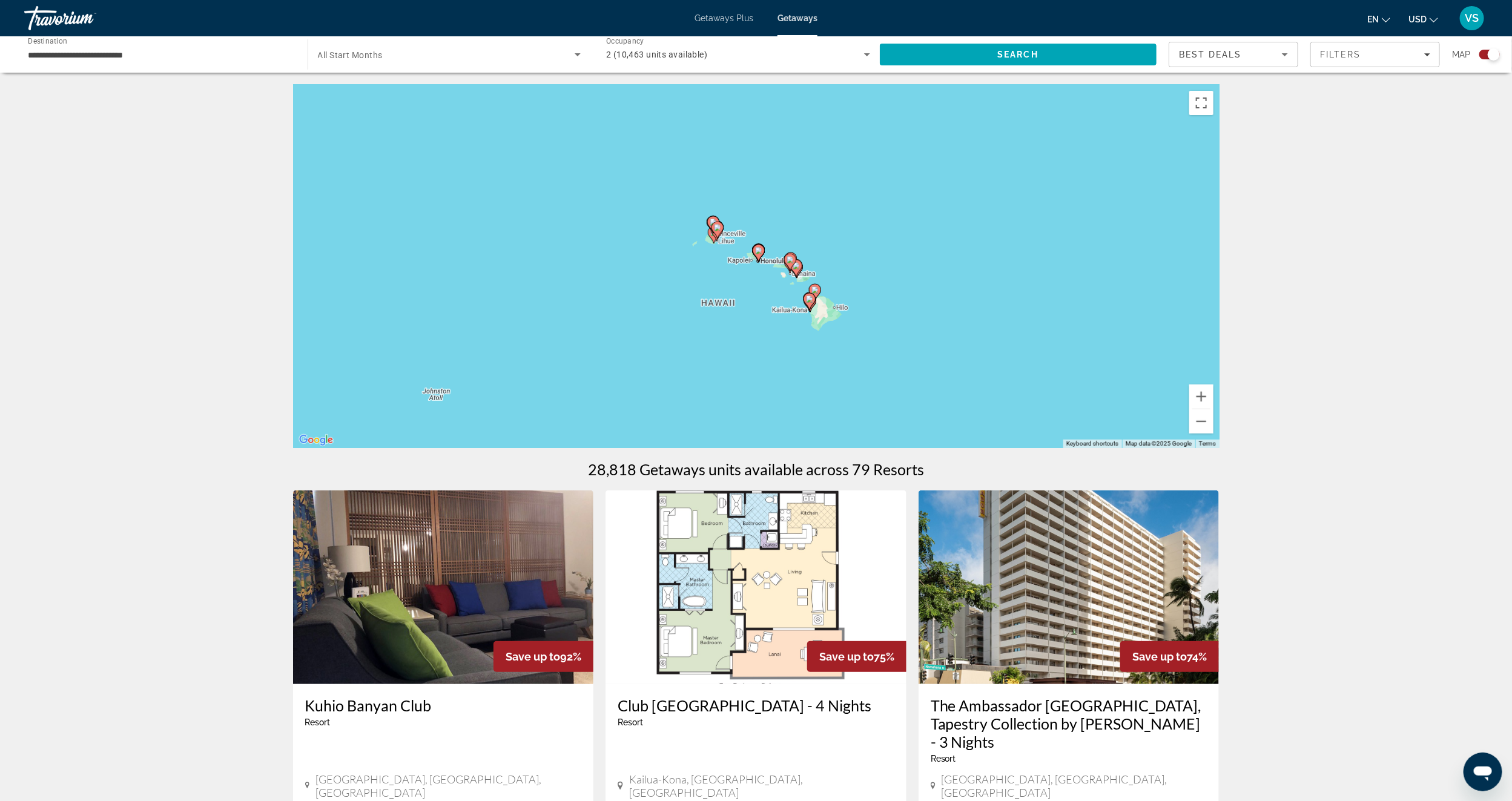
drag, startPoint x: 682, startPoint y: 289, endPoint x: 1089, endPoint y: 303, distance: 407.2
click at [1089, 302] on div "To activate drag with keyboard, press Alt + Enter. Once in keyboard drag state,…" at bounding box center [756, 266] width 926 height 363
click at [1199, 387] on button "Zoom in" at bounding box center [1201, 396] width 25 height 25
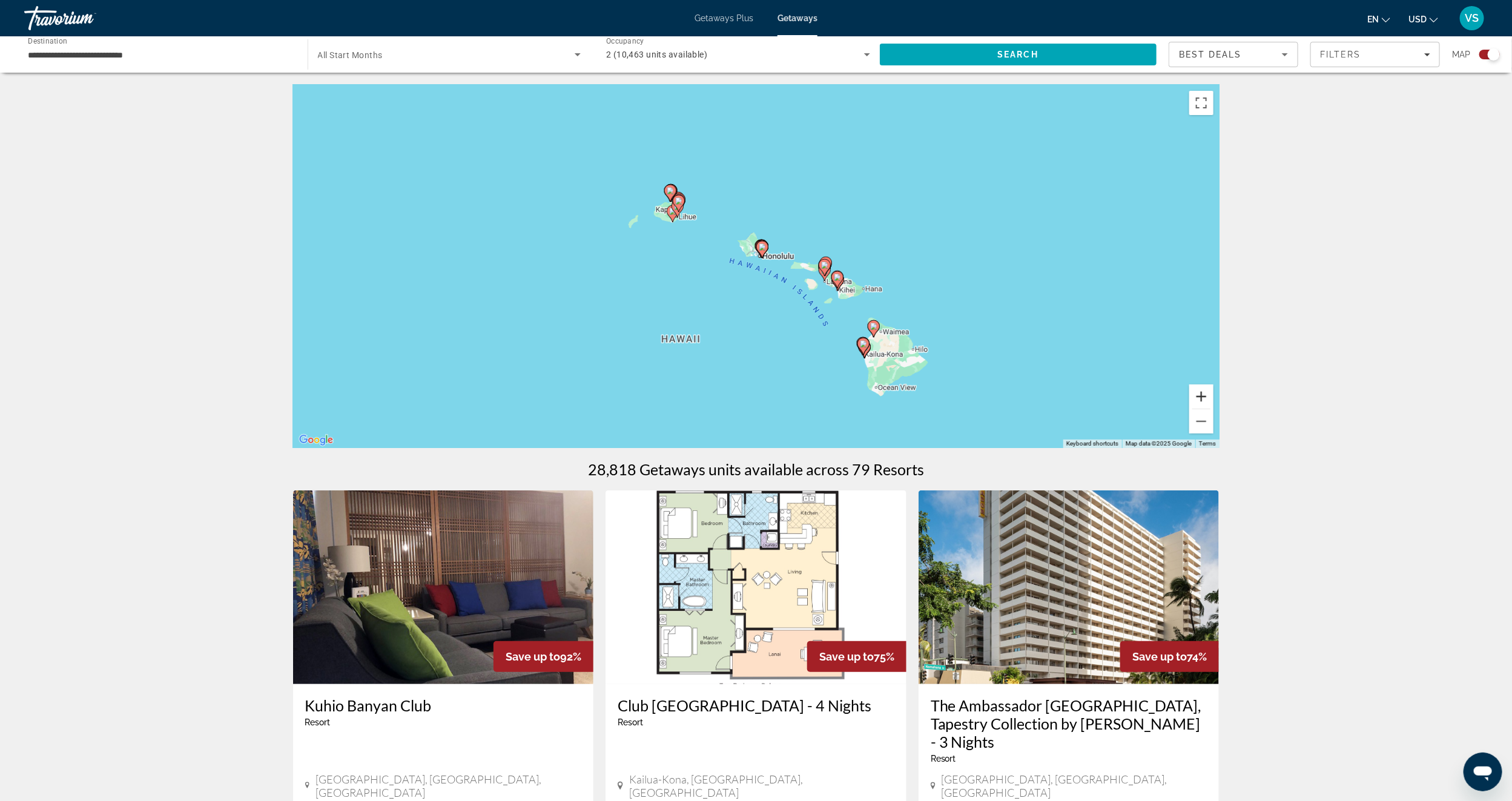
click at [1199, 387] on button "Zoom in" at bounding box center [1201, 396] width 25 height 25
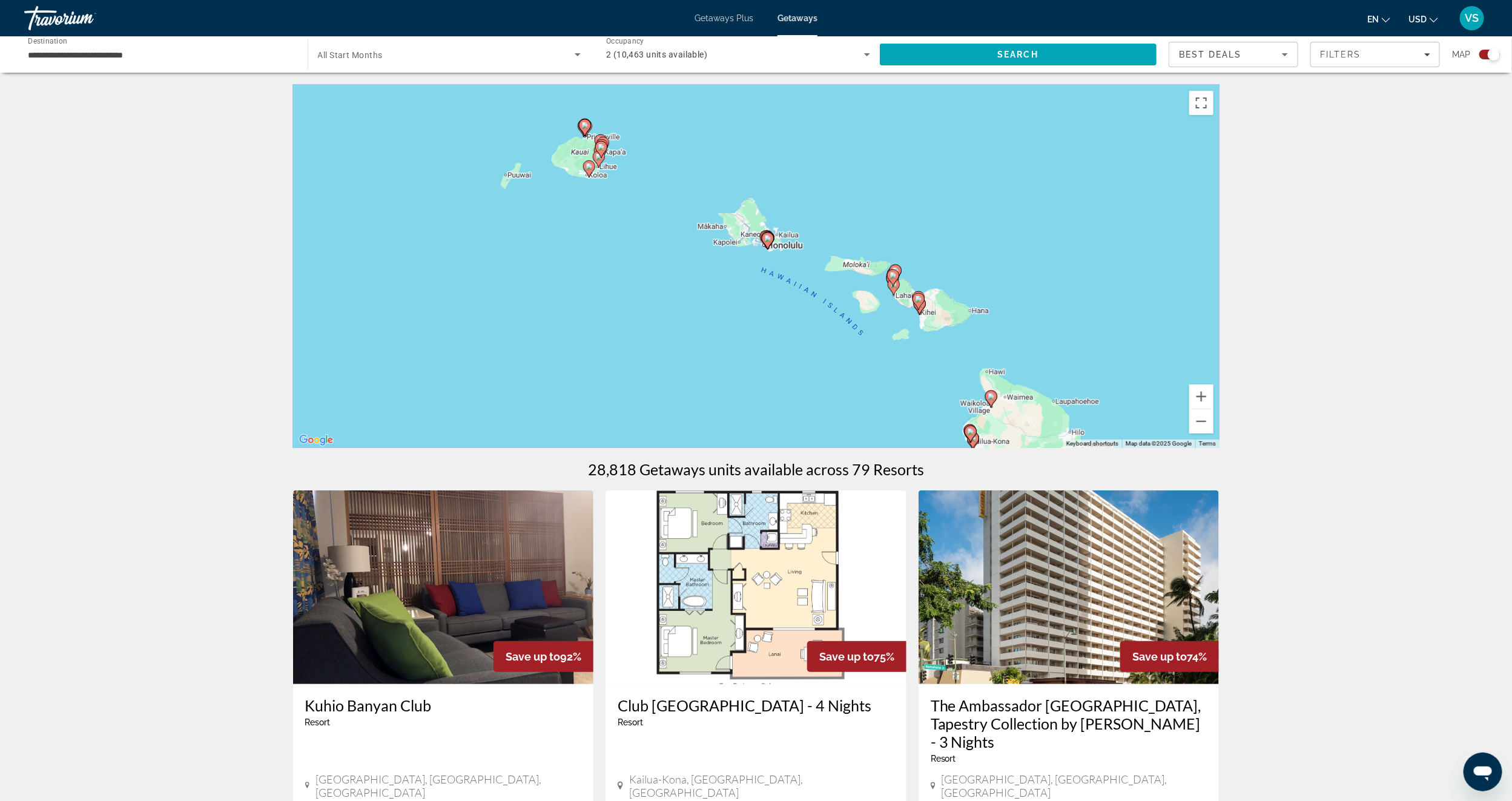
click at [757, 254] on div "To activate drag with keyboard, press Alt + Enter. Once in keyboard drag state,…" at bounding box center [756, 266] width 926 height 363
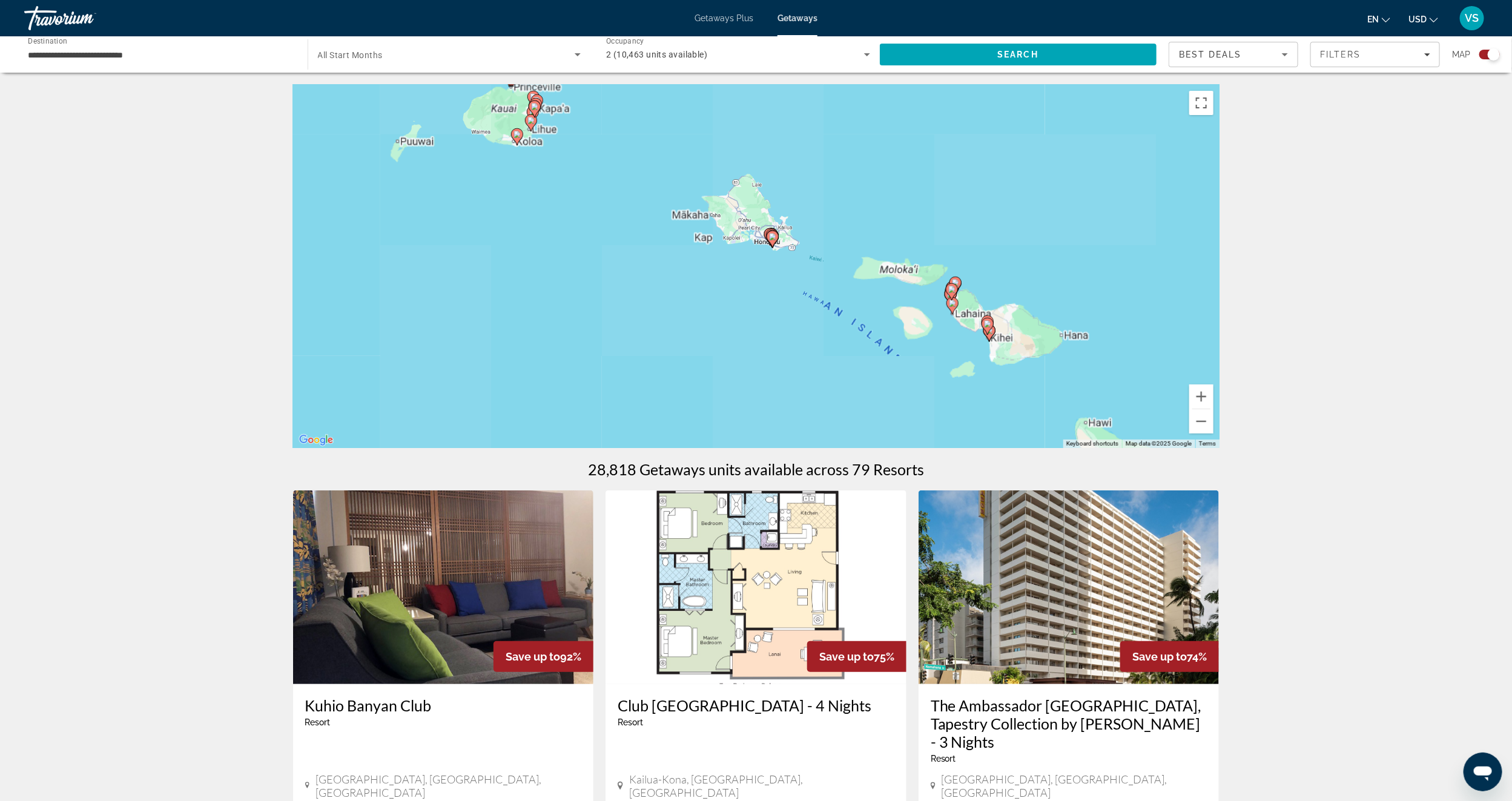
click at [757, 254] on div "To activate drag with keyboard, press Alt + Enter. Once in keyboard drag state,…" at bounding box center [756, 266] width 926 height 363
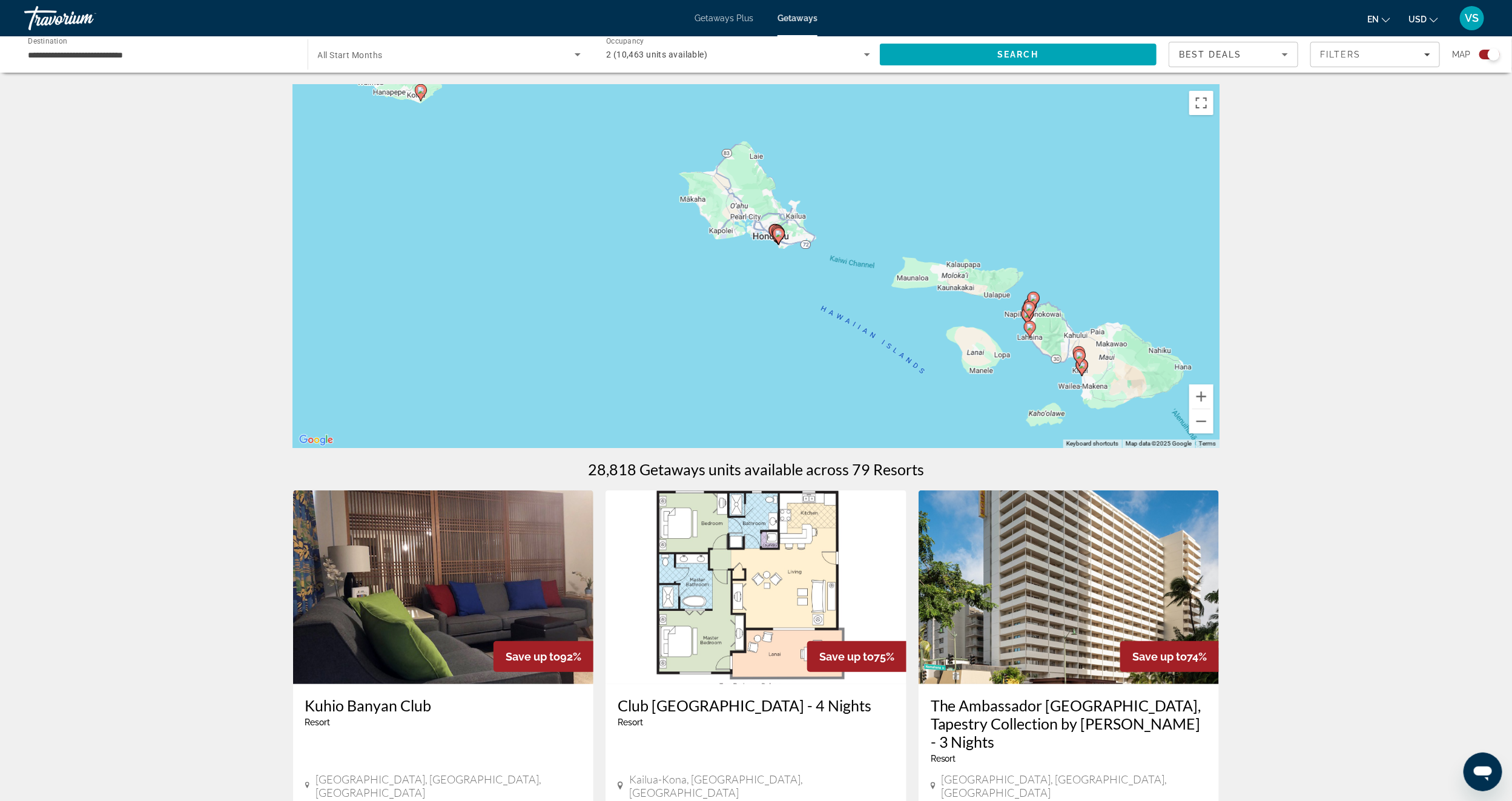
click at [757, 254] on div "To activate drag with keyboard, press Alt + Enter. Once in keyboard drag state,…" at bounding box center [756, 266] width 926 height 363
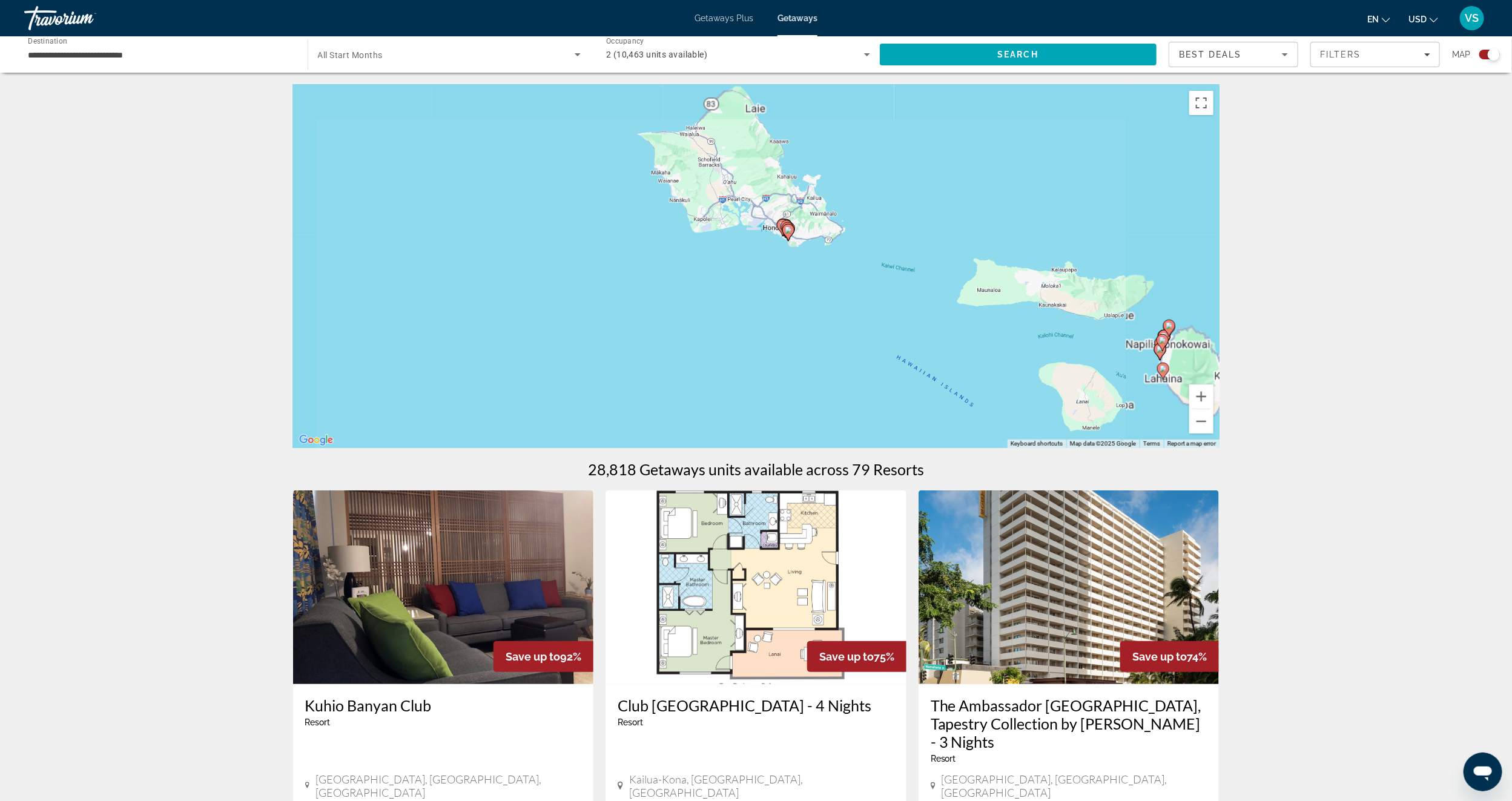
click at [757, 254] on div "To activate drag with keyboard, press Alt + Enter. Once in keyboard drag state,…" at bounding box center [756, 266] width 926 height 363
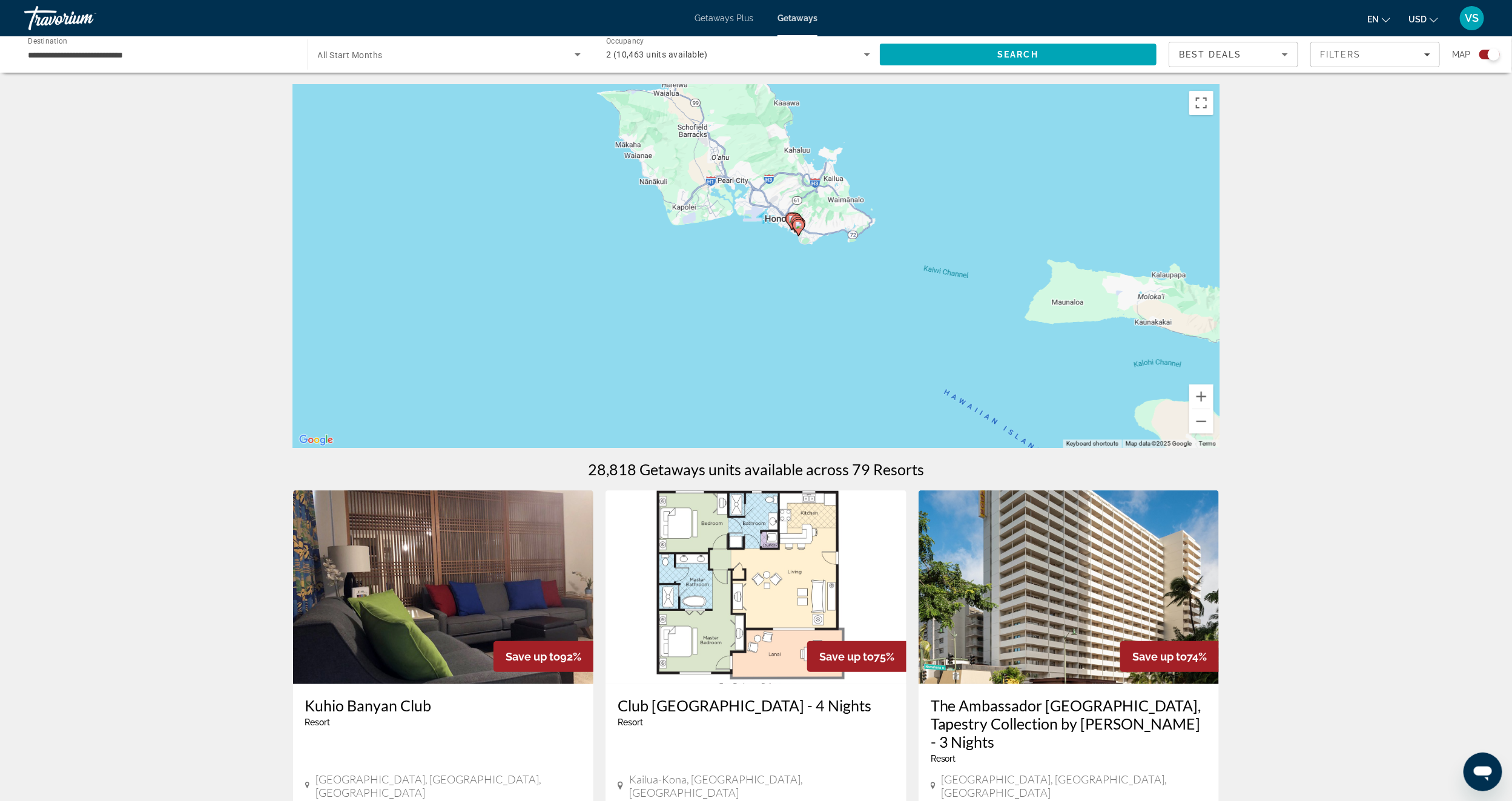
click at [782, 234] on div "To activate drag with keyboard, press Alt + Enter. Once in keyboard drag state,…" at bounding box center [756, 266] width 926 height 363
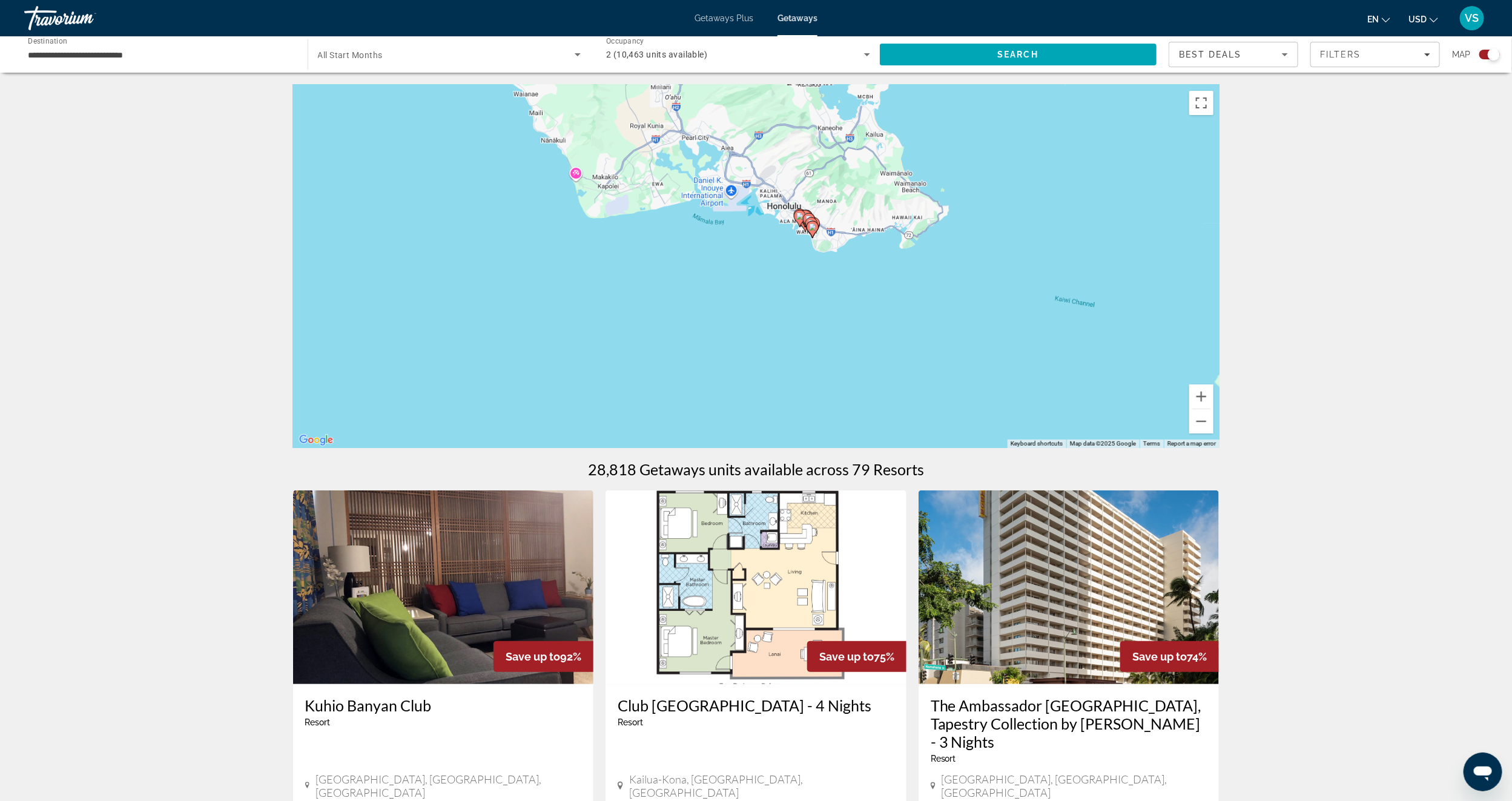
click at [782, 234] on div "To activate drag with keyboard, press Alt + Enter. Once in keyboard drag state,…" at bounding box center [756, 266] width 926 height 363
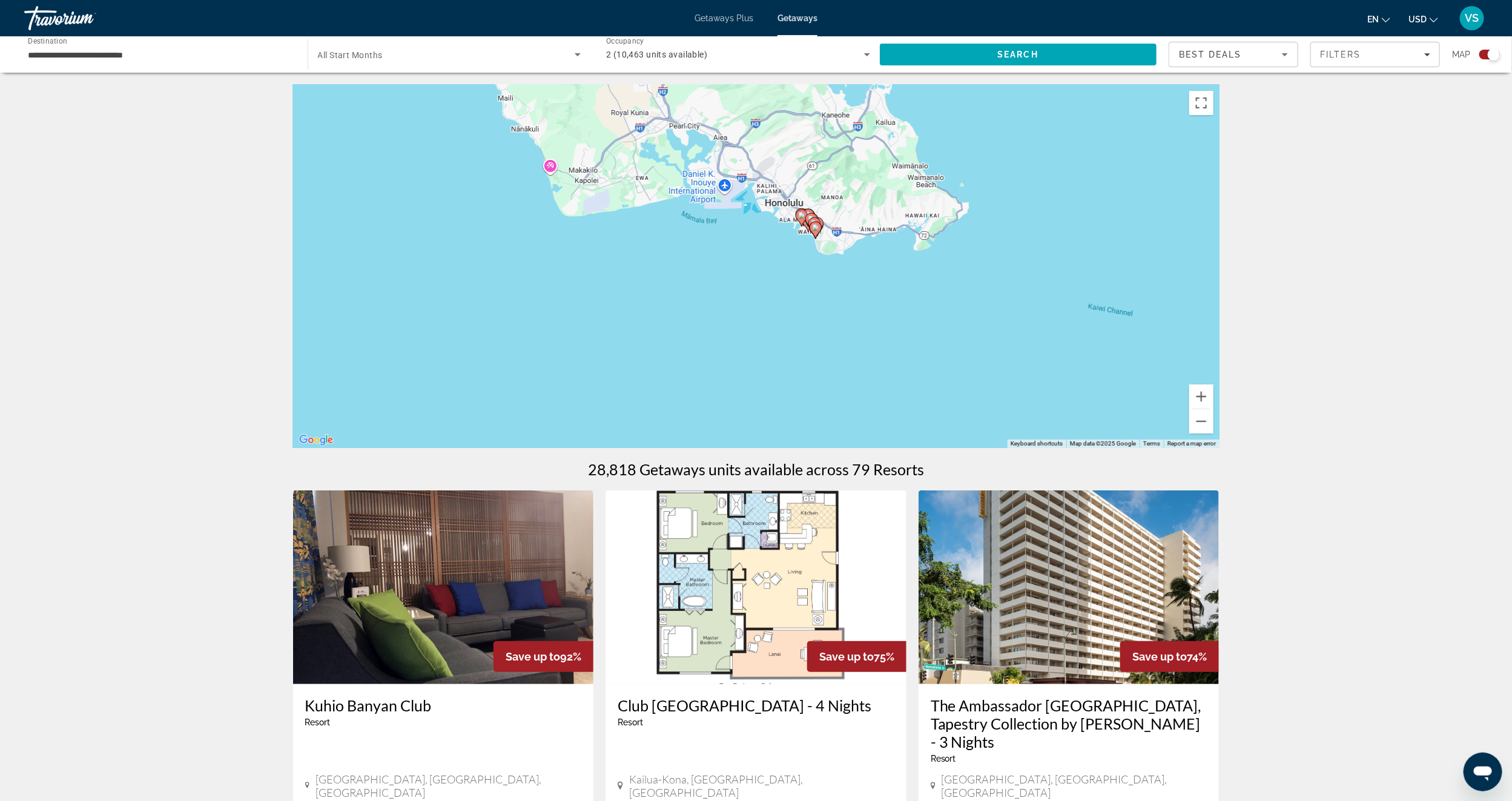
click at [782, 234] on div "To activate drag with keyboard, press Alt + Enter. Once in keyboard drag state,…" at bounding box center [756, 266] width 926 height 363
click at [812, 234] on gmp-advanced-marker "Main content" at bounding box center [816, 229] width 12 height 18
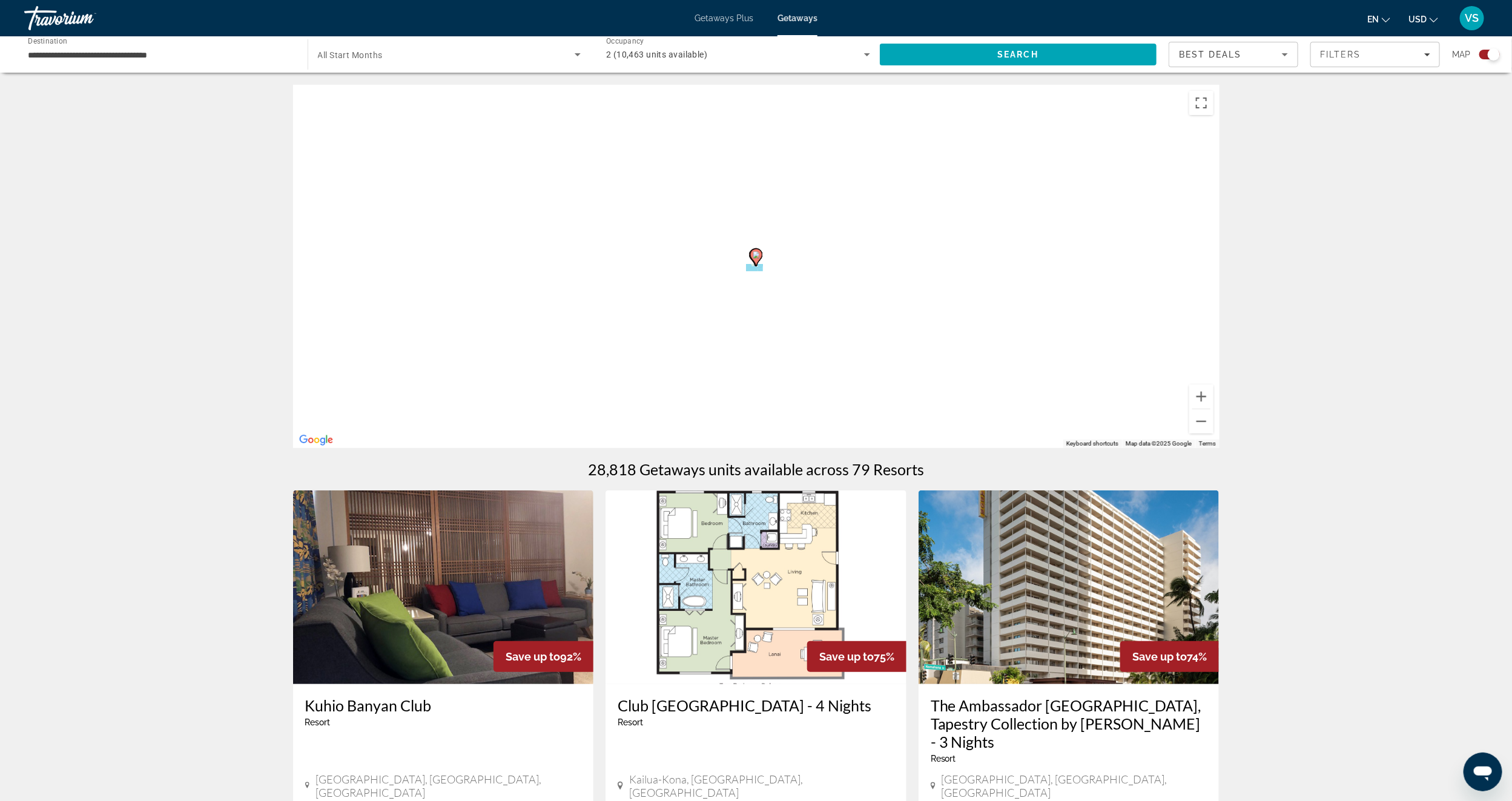
click at [812, 234] on div "To activate drag with keyboard, press Alt + Enter. Once in keyboard drag state,…" at bounding box center [756, 266] width 926 height 363
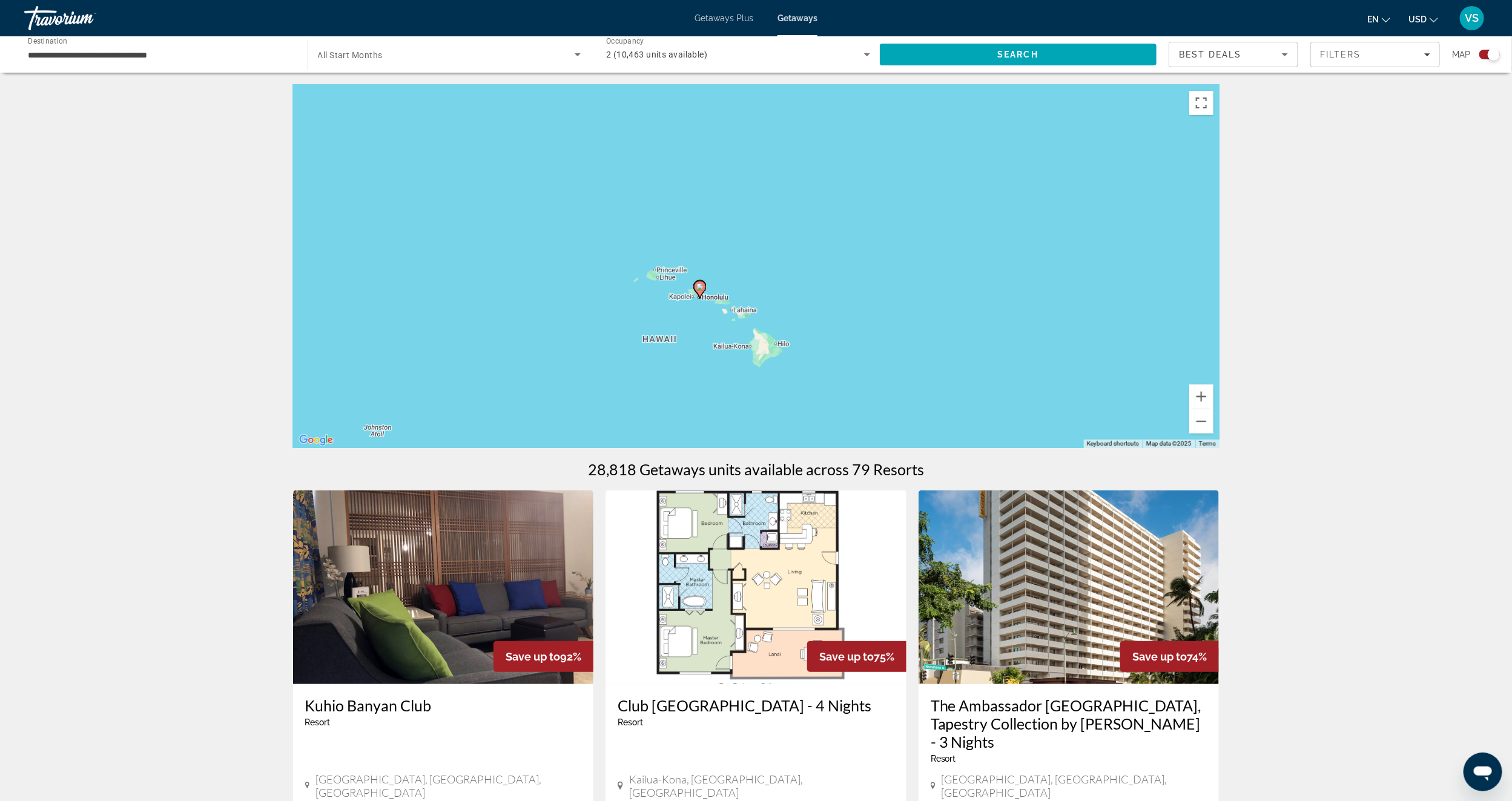
click at [699, 294] on icon "Main content" at bounding box center [699, 289] width 11 height 16
click at [699, 294] on div "To activate drag with keyboard, press Alt + Enter. Once in keyboard drag state,…" at bounding box center [756, 266] width 926 height 363
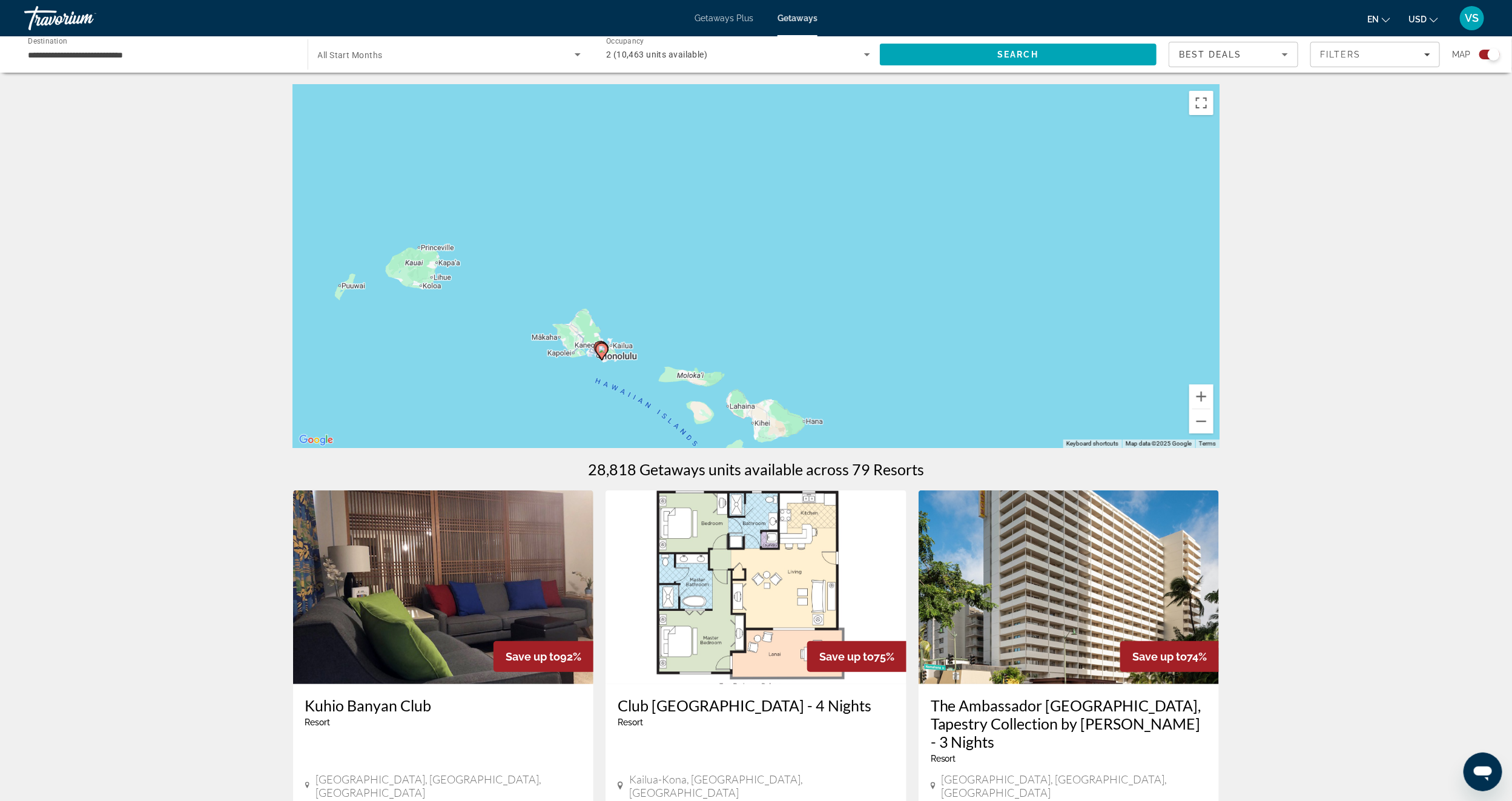
click at [602, 349] on image "Main content" at bounding box center [602, 349] width 8 height 8
type input "**********"
click at [602, 349] on div "To activate drag with keyboard, press Alt + Enter. Once in keyboard drag state,…" at bounding box center [756, 266] width 926 height 363
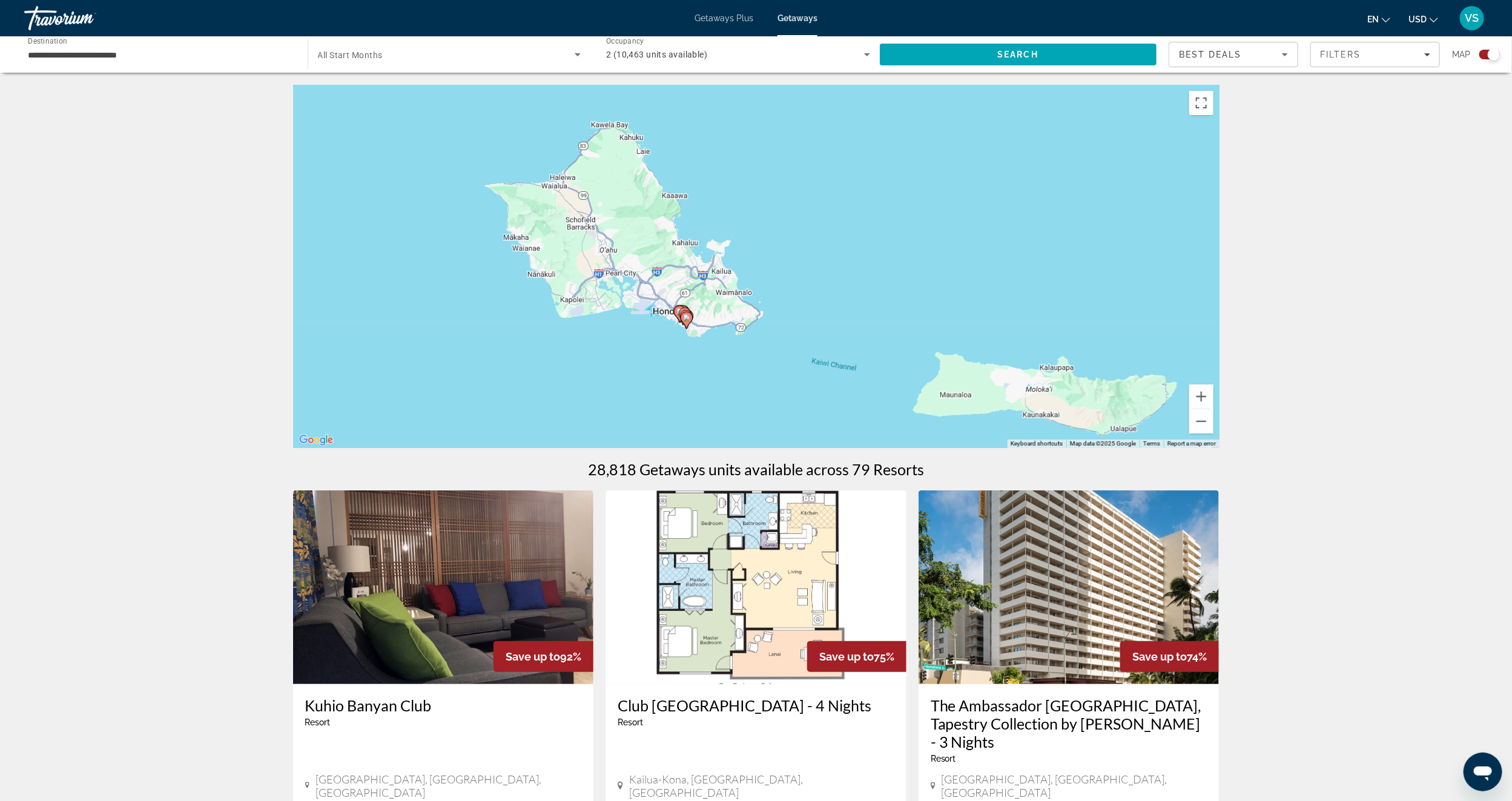
drag, startPoint x: 602, startPoint y: 349, endPoint x: 944, endPoint y: 144, distance: 398.7
click at [944, 144] on div "To activate drag with keyboard, press Alt + Enter. Once in keyboard drag state,…" at bounding box center [756, 266] width 926 height 363
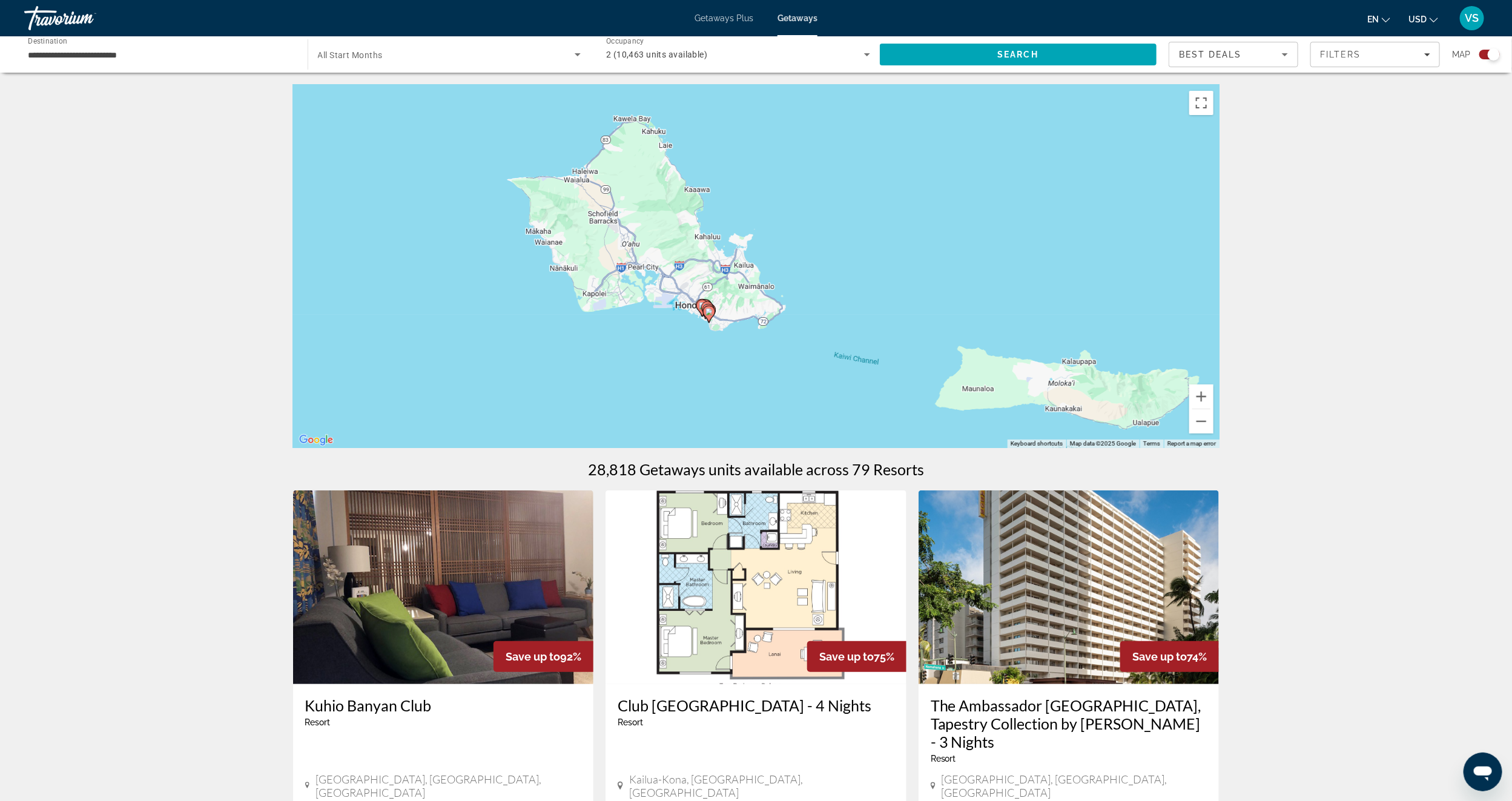
click at [705, 320] on gmp-advanced-marker "Main content" at bounding box center [709, 313] width 12 height 18
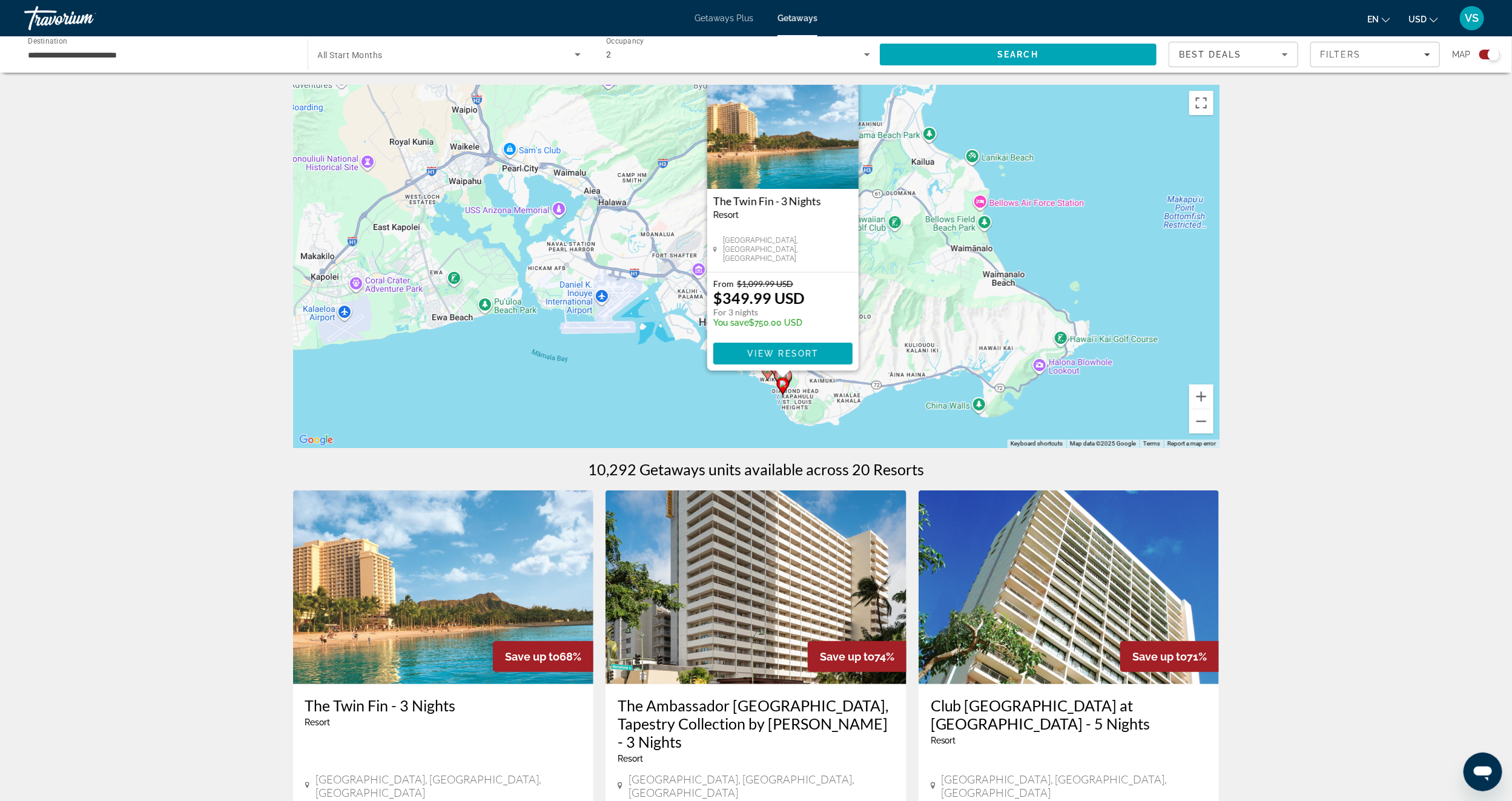
drag, startPoint x: 991, startPoint y: 259, endPoint x: 1143, endPoint y: 234, distance: 154.0
click at [1143, 234] on div "To activate drag with keyboard, press Alt + Enter. Once in keyboard drag state,…" at bounding box center [756, 266] width 926 height 363
click at [751, 398] on div "To activate drag with keyboard, press Alt + Enter. Once in keyboard drag state,…" at bounding box center [756, 266] width 926 height 363
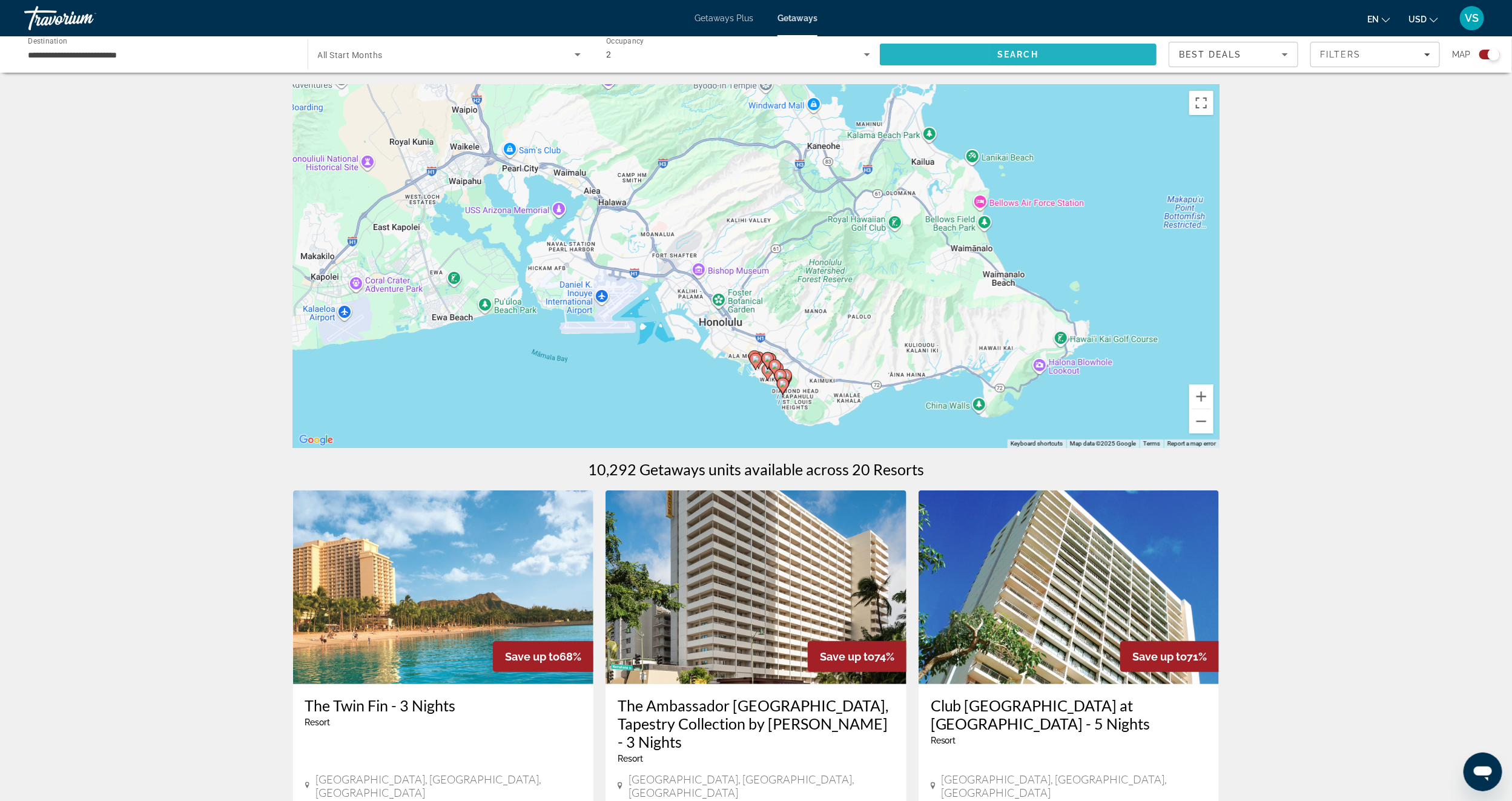
click at [919, 58] on span "Search" at bounding box center [1018, 54] width 277 height 29
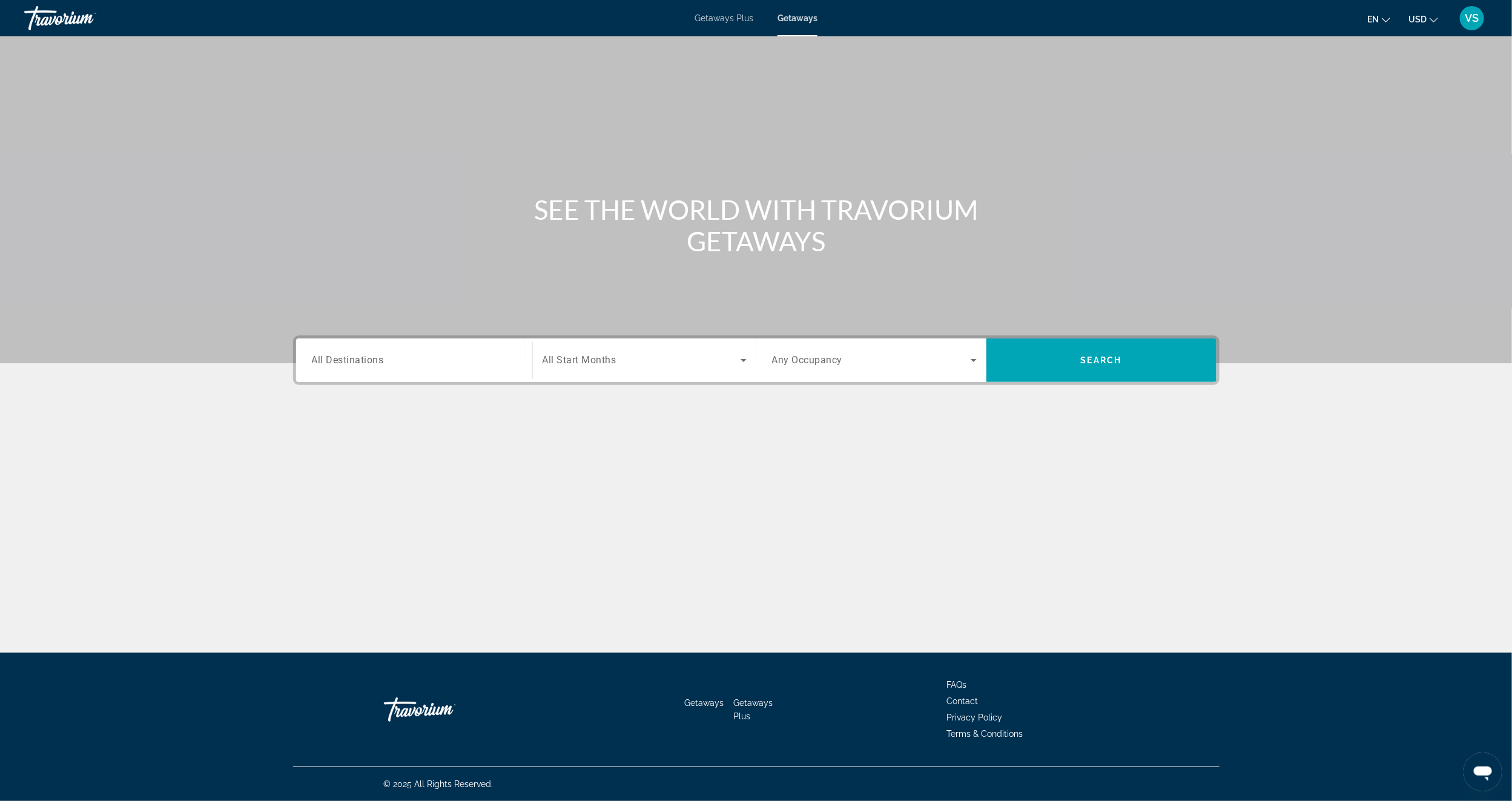
click at [323, 352] on div "Destination All Destinations" at bounding box center [414, 360] width 205 height 35
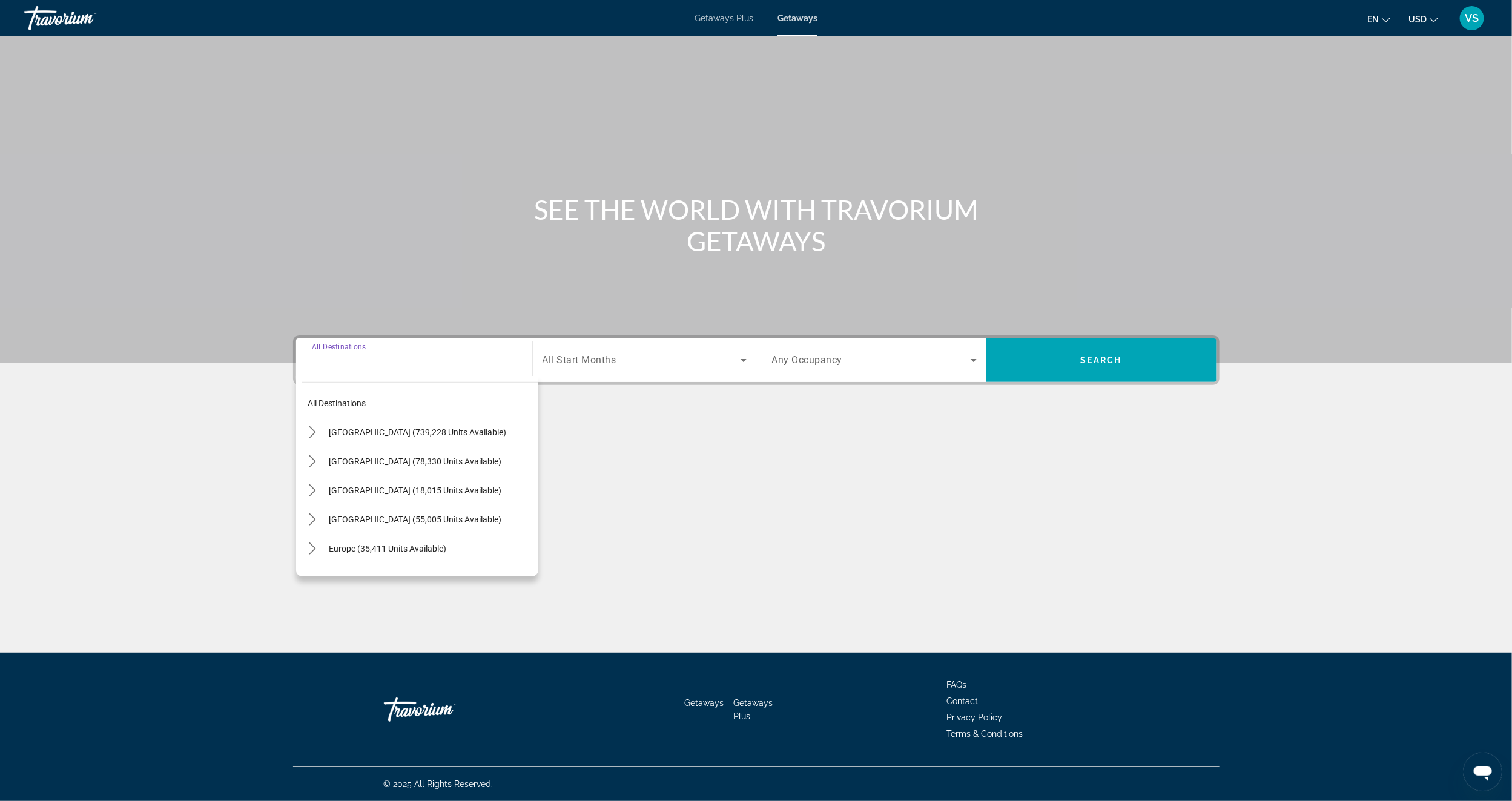
scroll to position [14, 0]
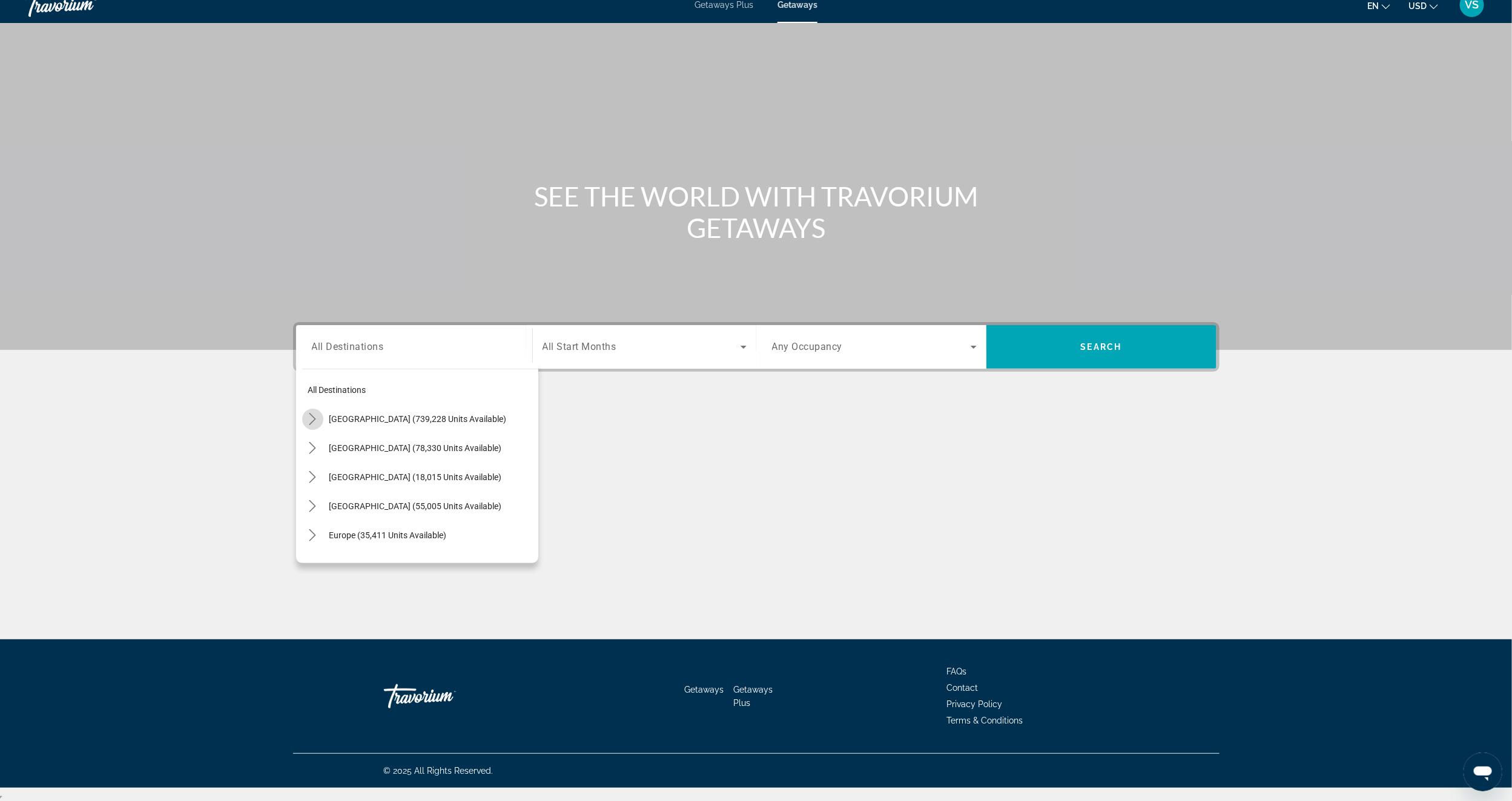
click at [309, 422] on icon "Toggle United States (739,228 units available) submenu" at bounding box center [312, 418] width 12 height 12
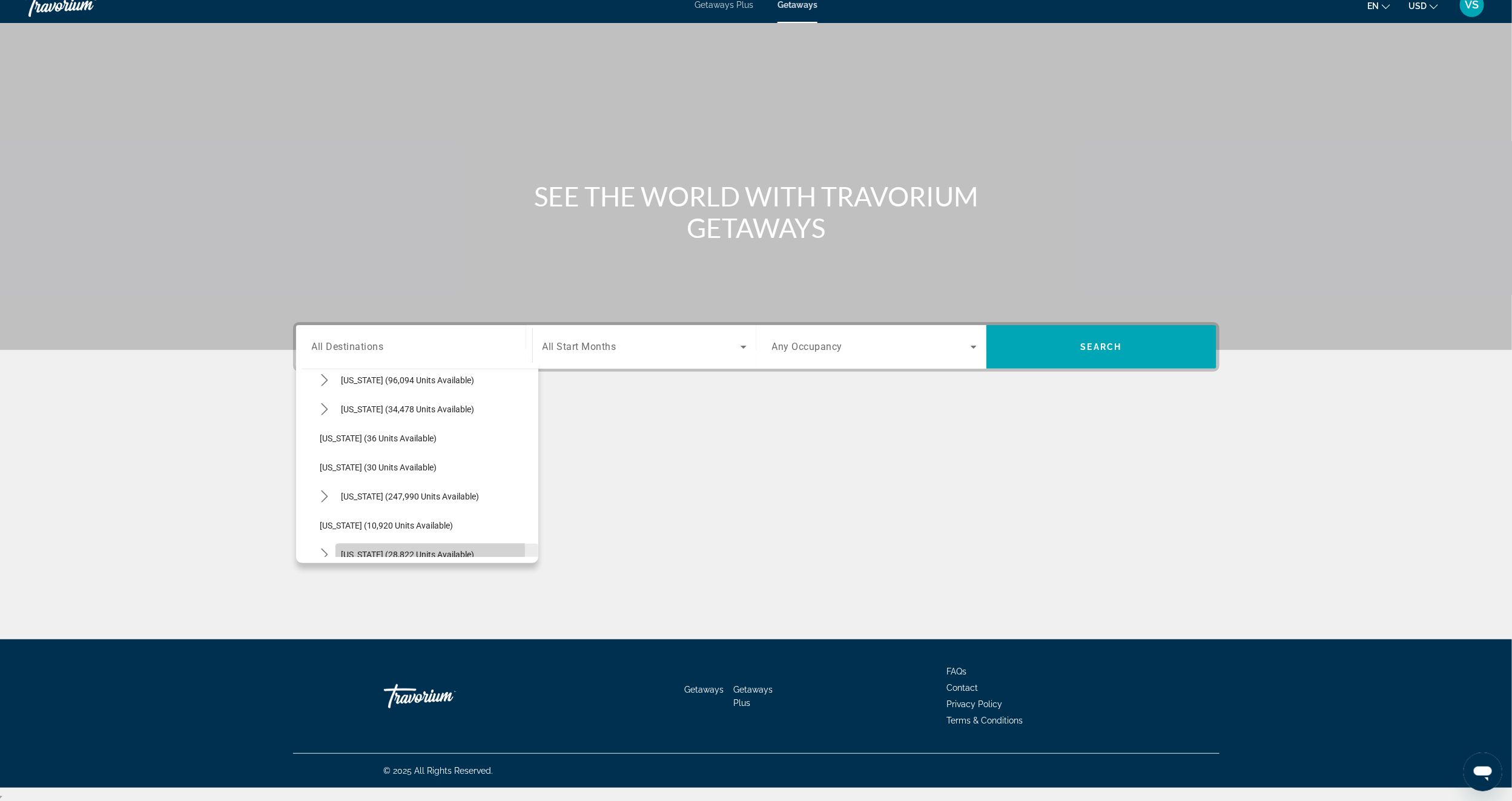
click at [354, 550] on span "[US_STATE] (28,822 units available)" at bounding box center [408, 553] width 134 height 9
type input "**********"
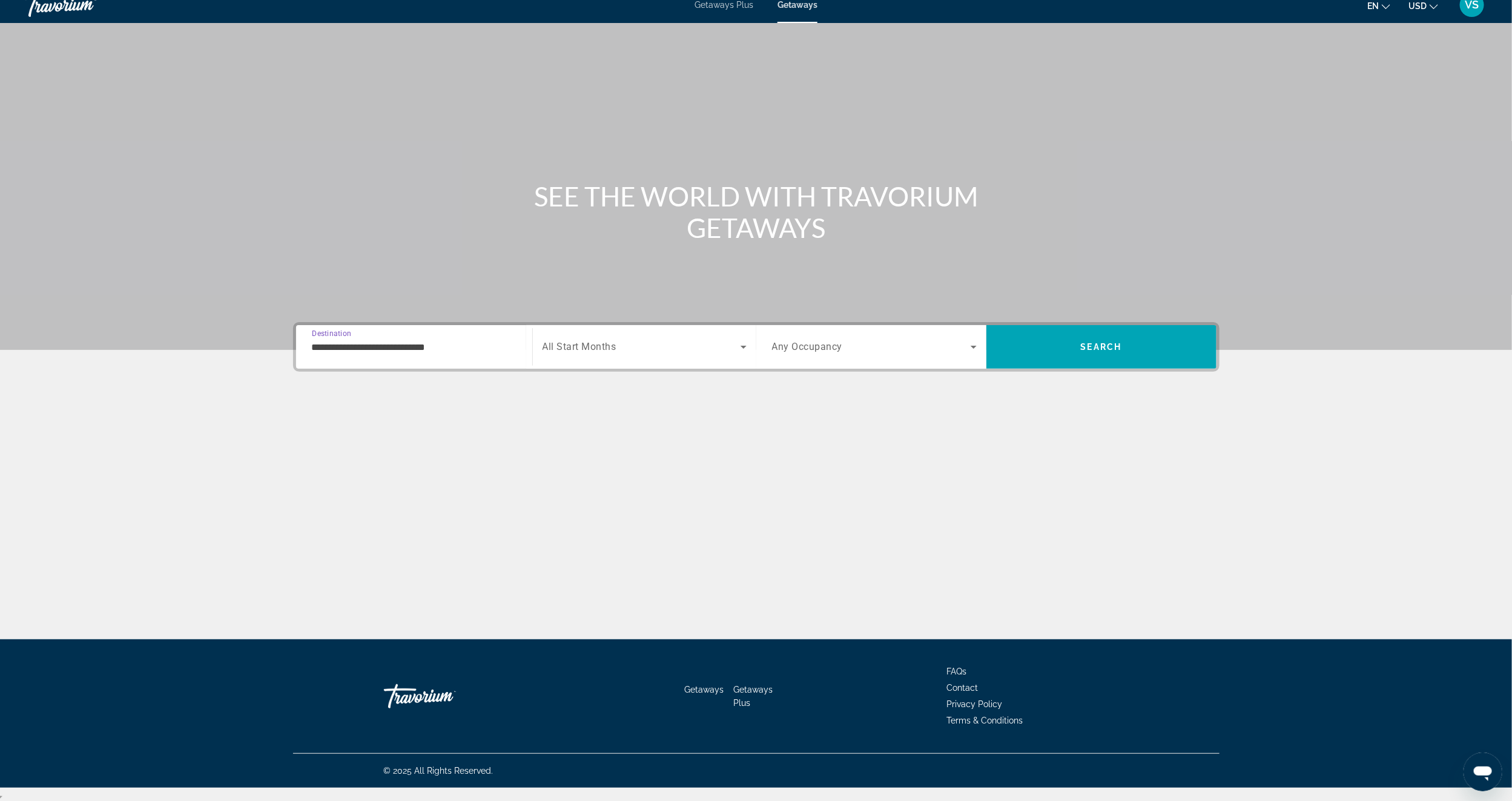
click at [825, 346] on span "Any Occupancy" at bounding box center [807, 347] width 71 height 12
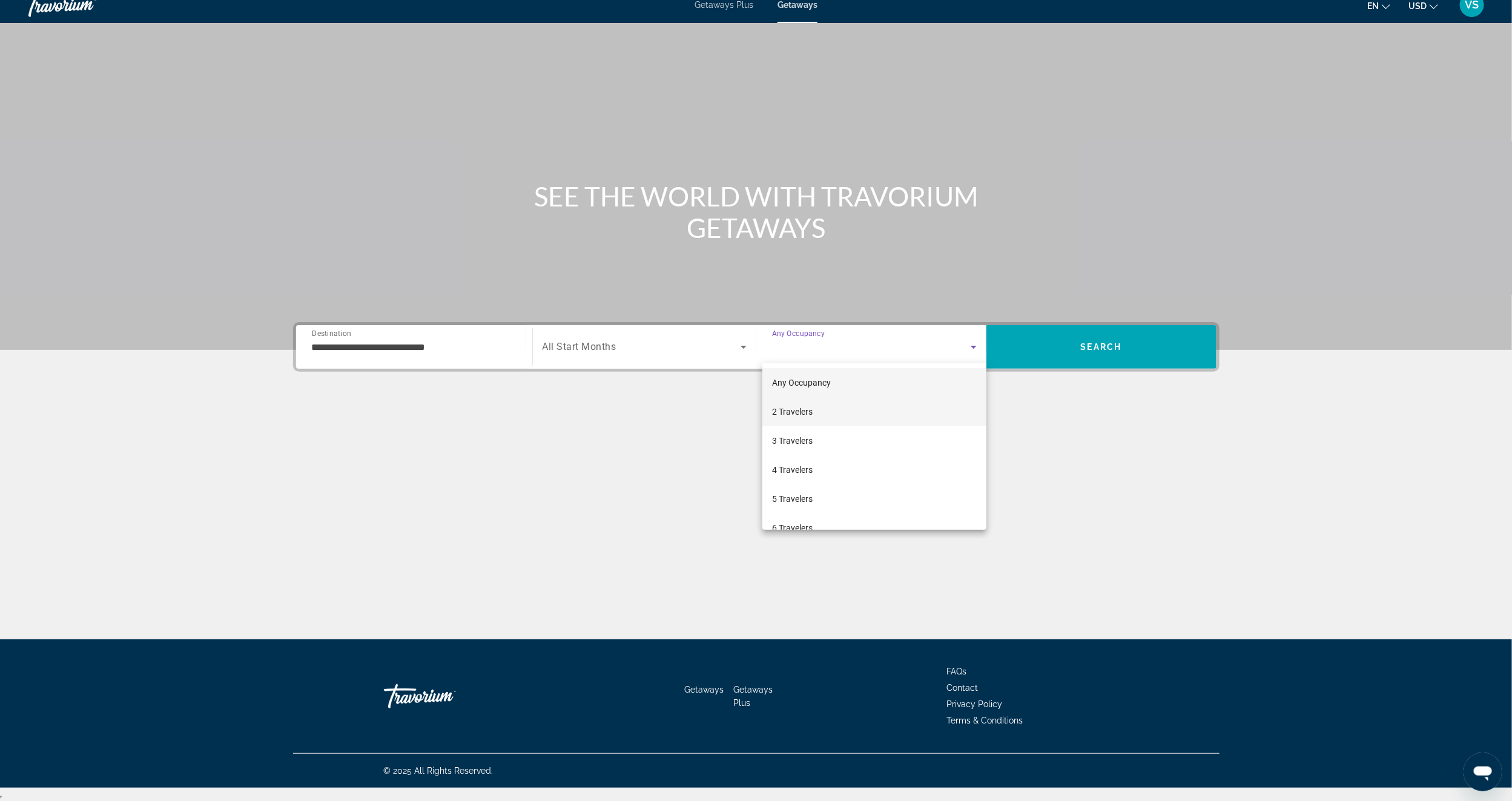
click at [794, 411] on span "2 Travelers" at bounding box center [792, 411] width 41 height 14
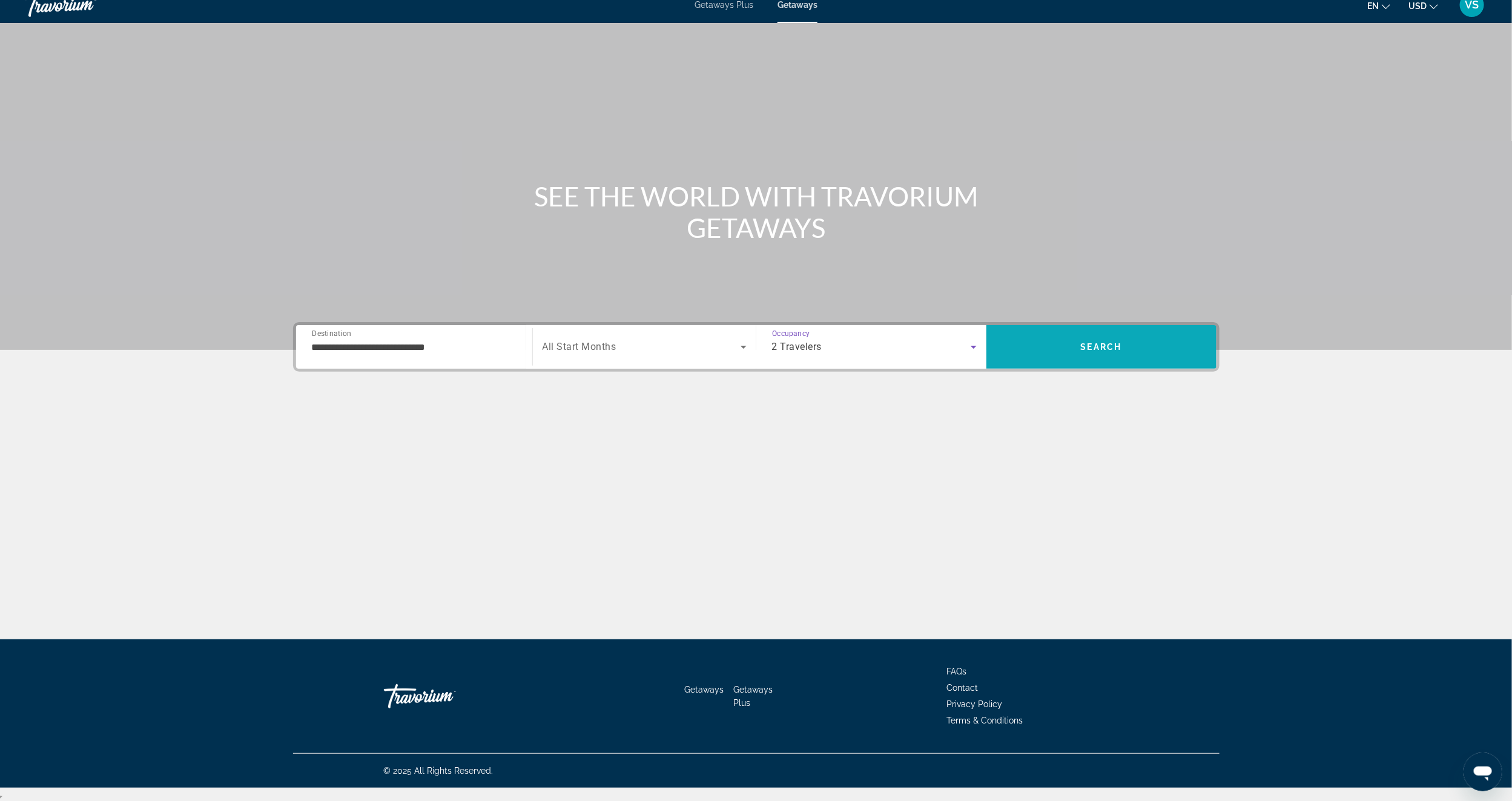
click at [1086, 346] on span "Search" at bounding box center [1101, 346] width 41 height 9
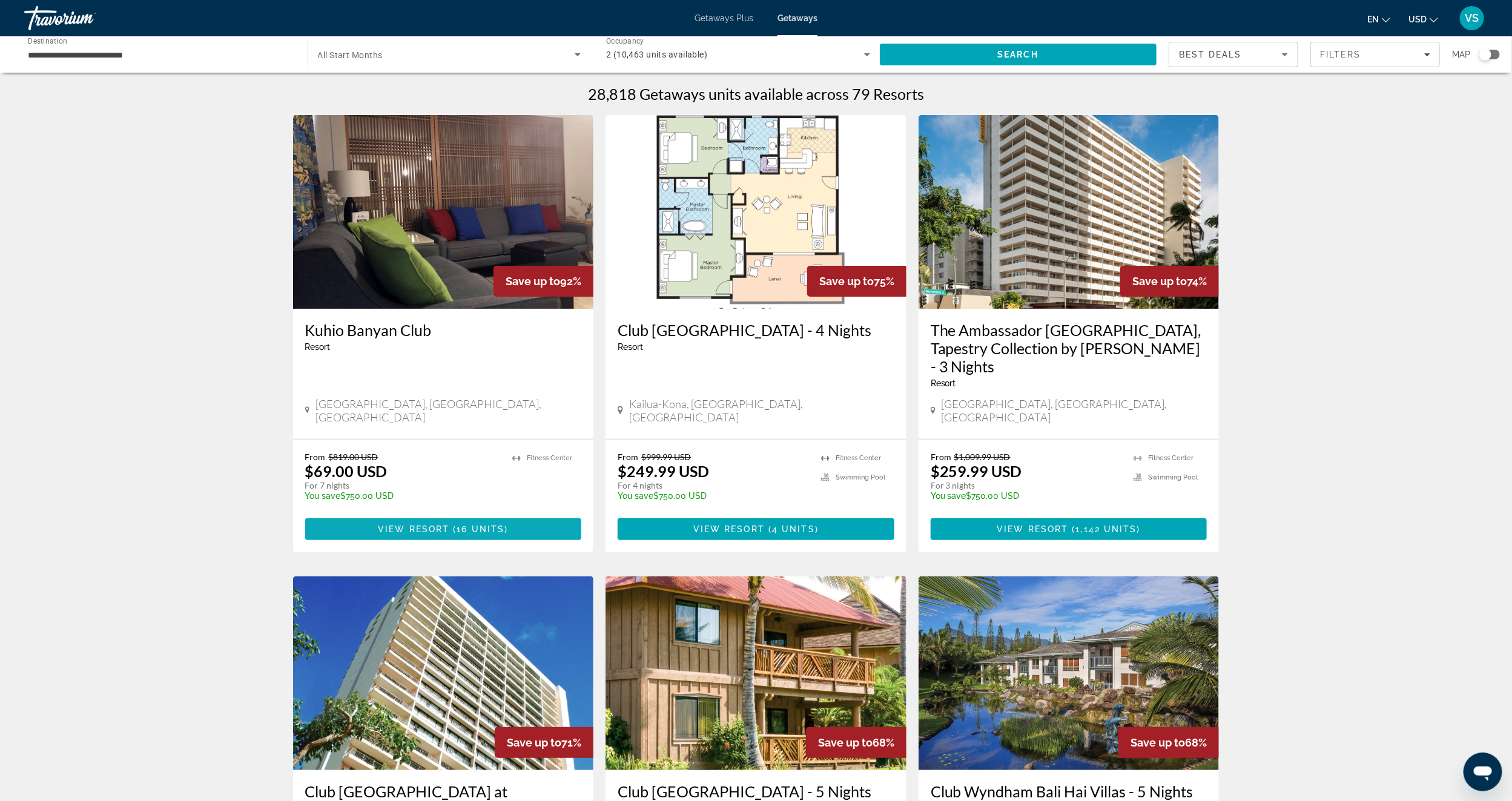
click at [417, 524] on span "View Resort" at bounding box center [413, 528] width 72 height 9
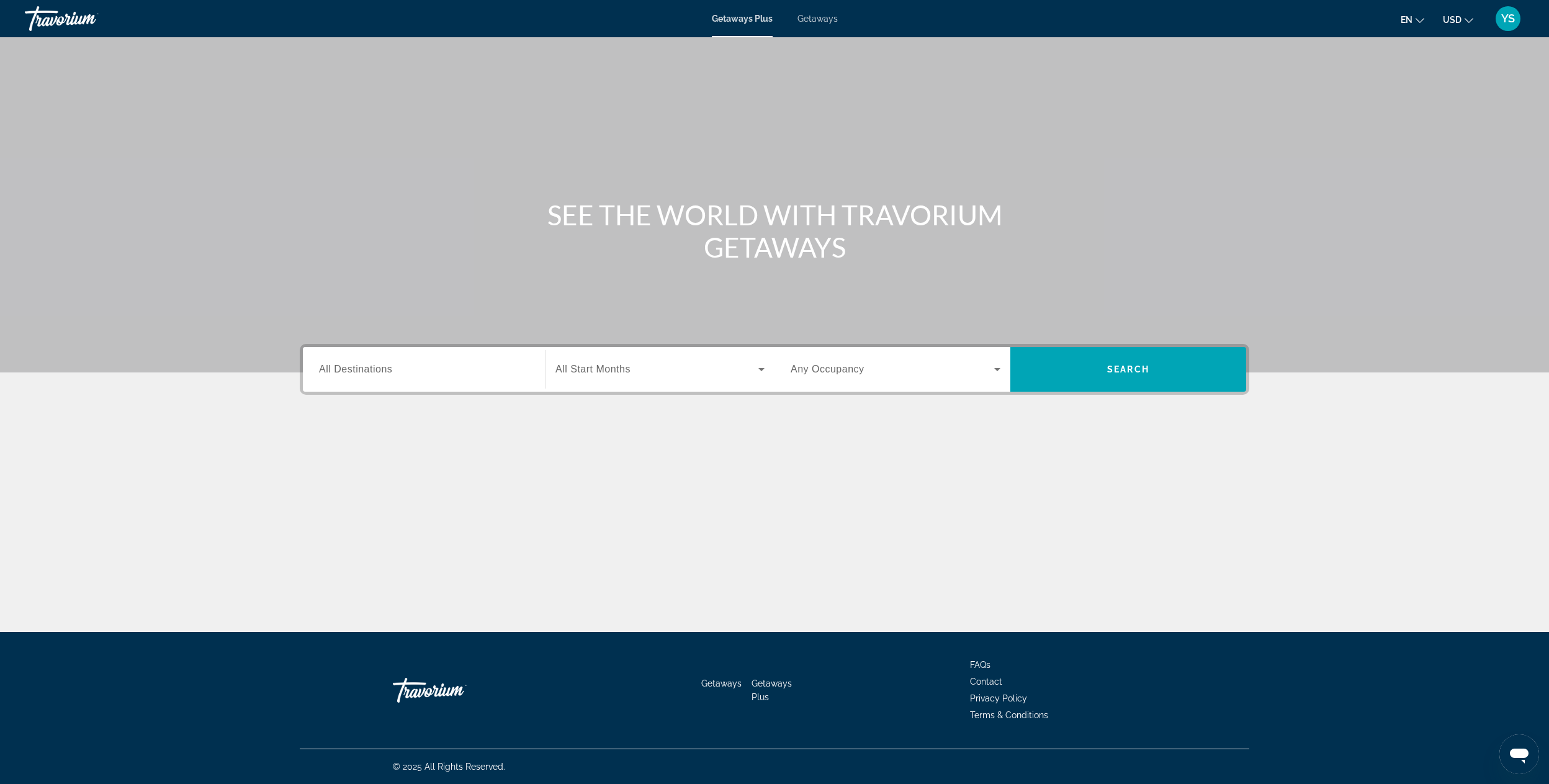
click at [382, 366] on span "All Destinations" at bounding box center [355, 369] width 74 height 10
click at [382, 366] on input "Destination All Destinations" at bounding box center [424, 369] width 210 height 15
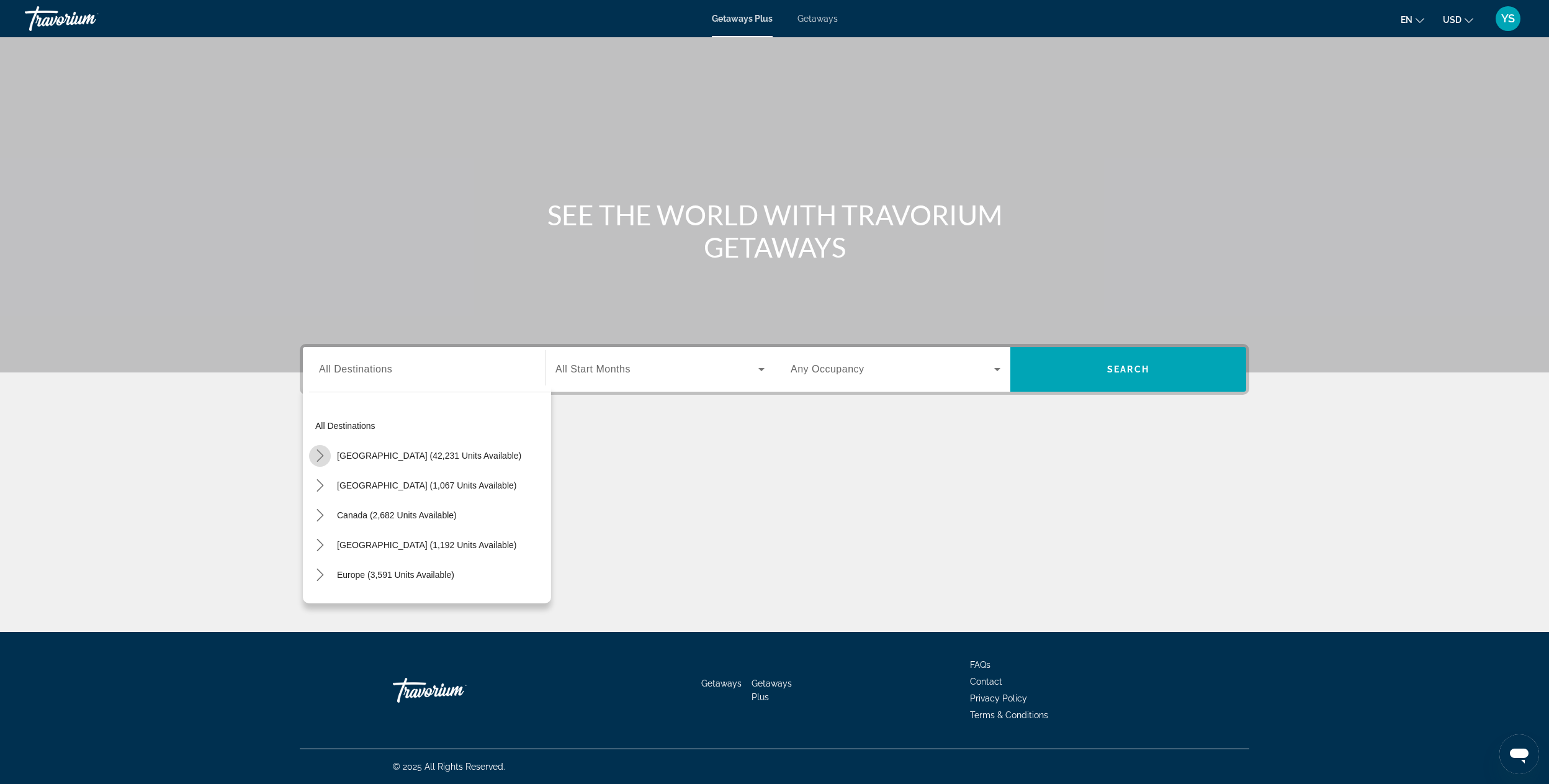
click at [318, 458] on icon "Toggle United States (42,231 units available) submenu" at bounding box center [320, 456] width 7 height 12
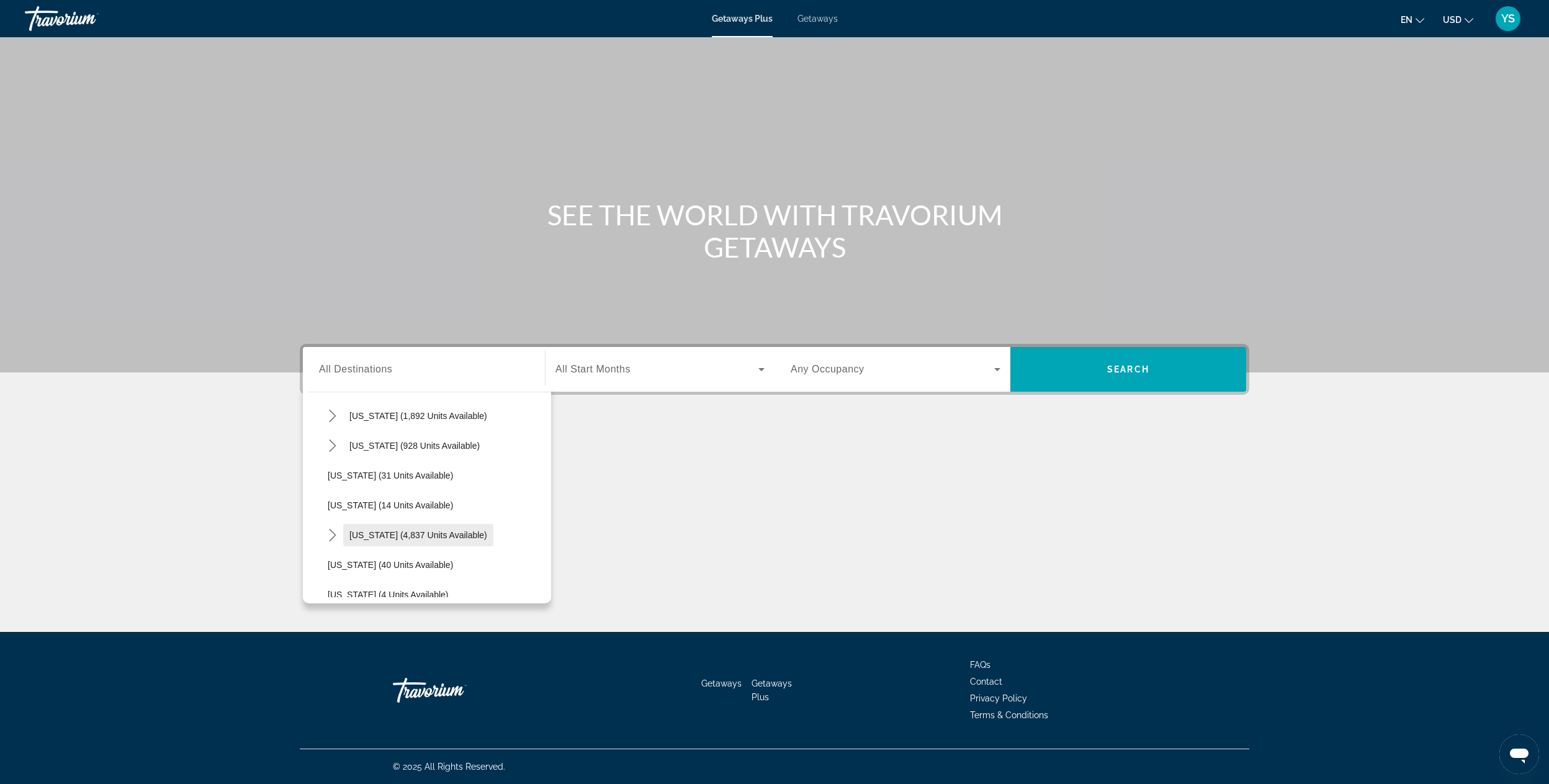
click at [379, 539] on span "Florida (4,837 units available)" at bounding box center [418, 535] width 138 height 10
type input "**********"
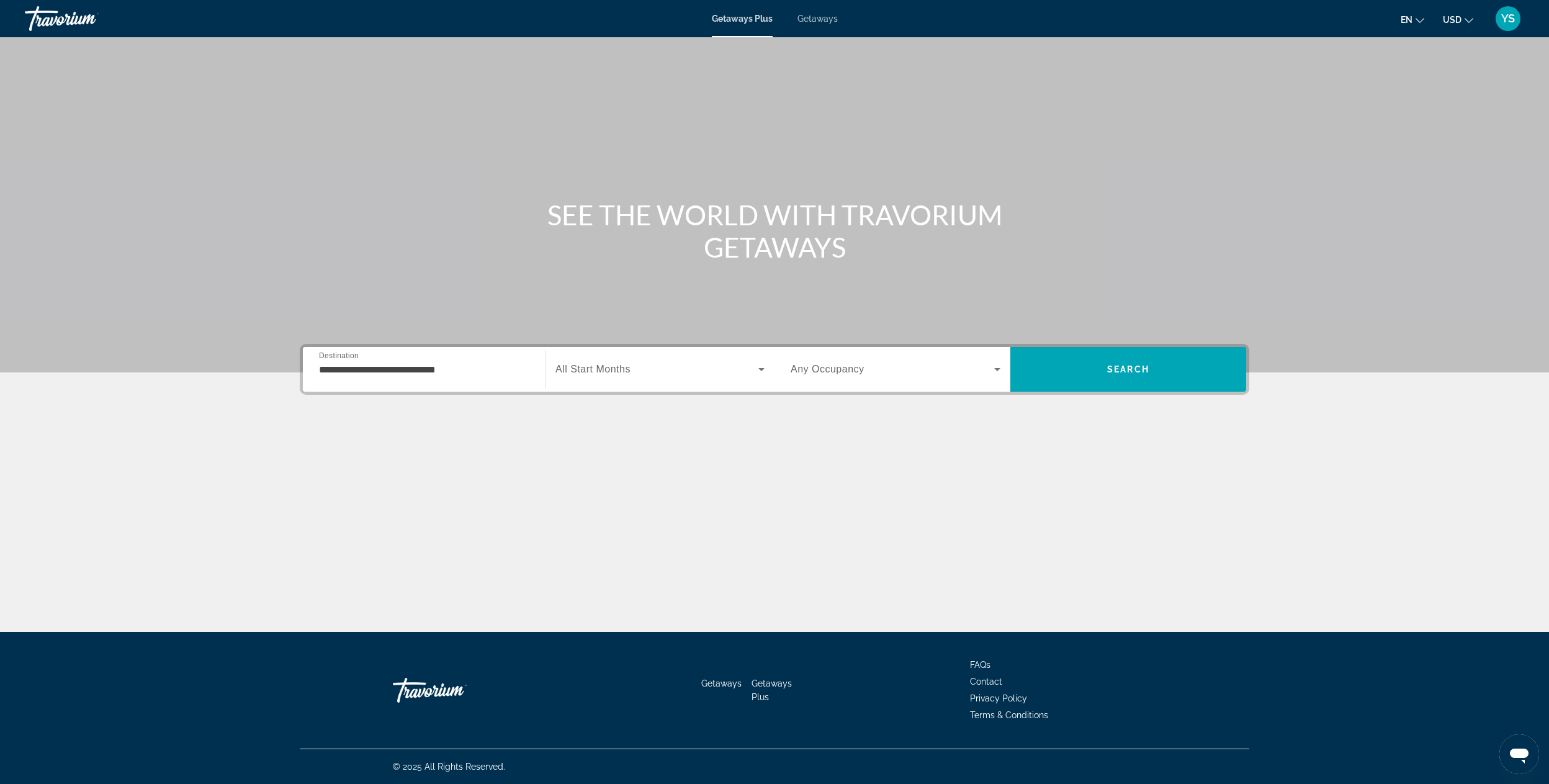
click at [607, 364] on span "All Start Months" at bounding box center [593, 369] width 75 height 10
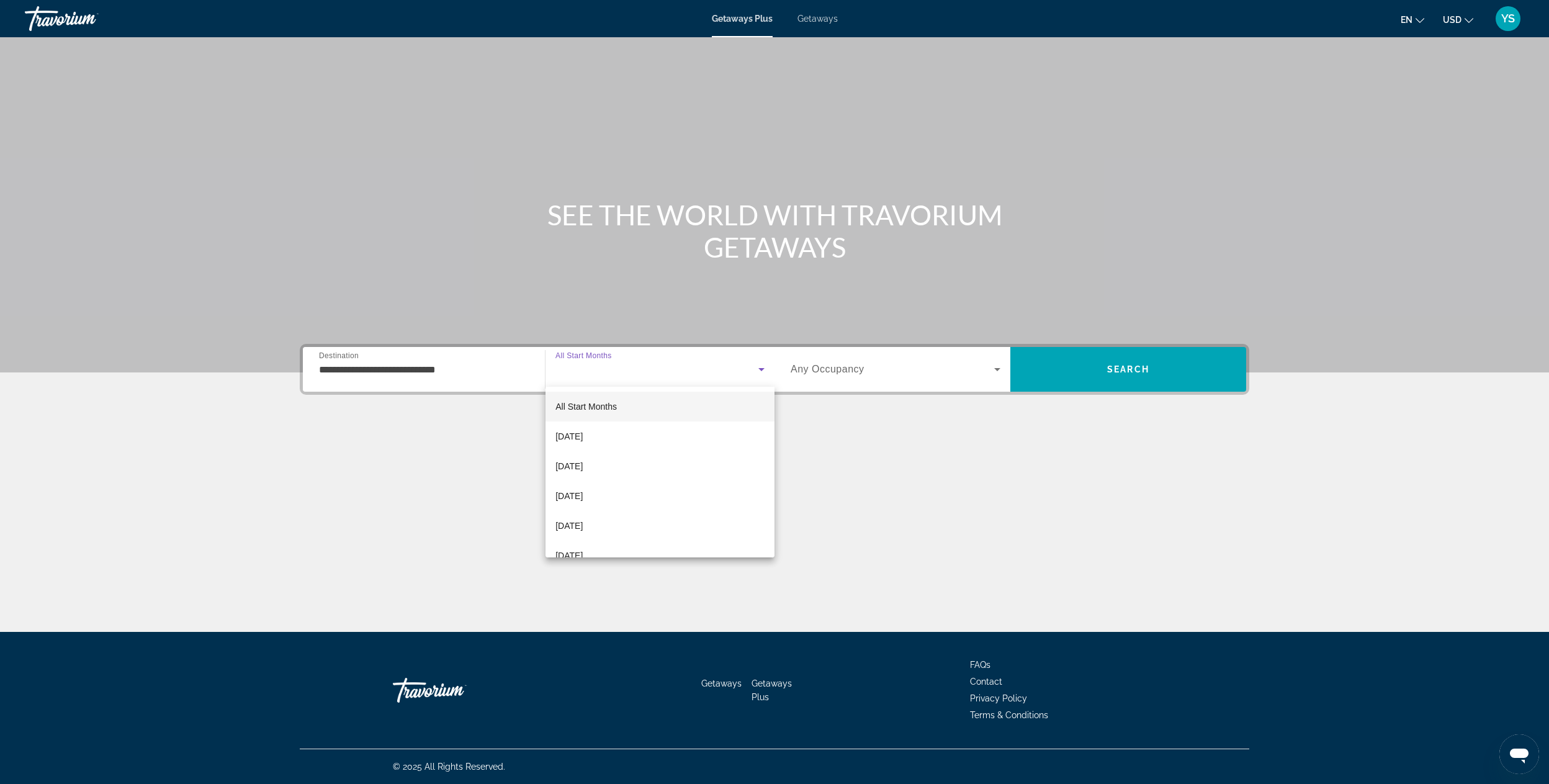
click at [826, 369] on div at bounding box center [774, 392] width 1549 height 784
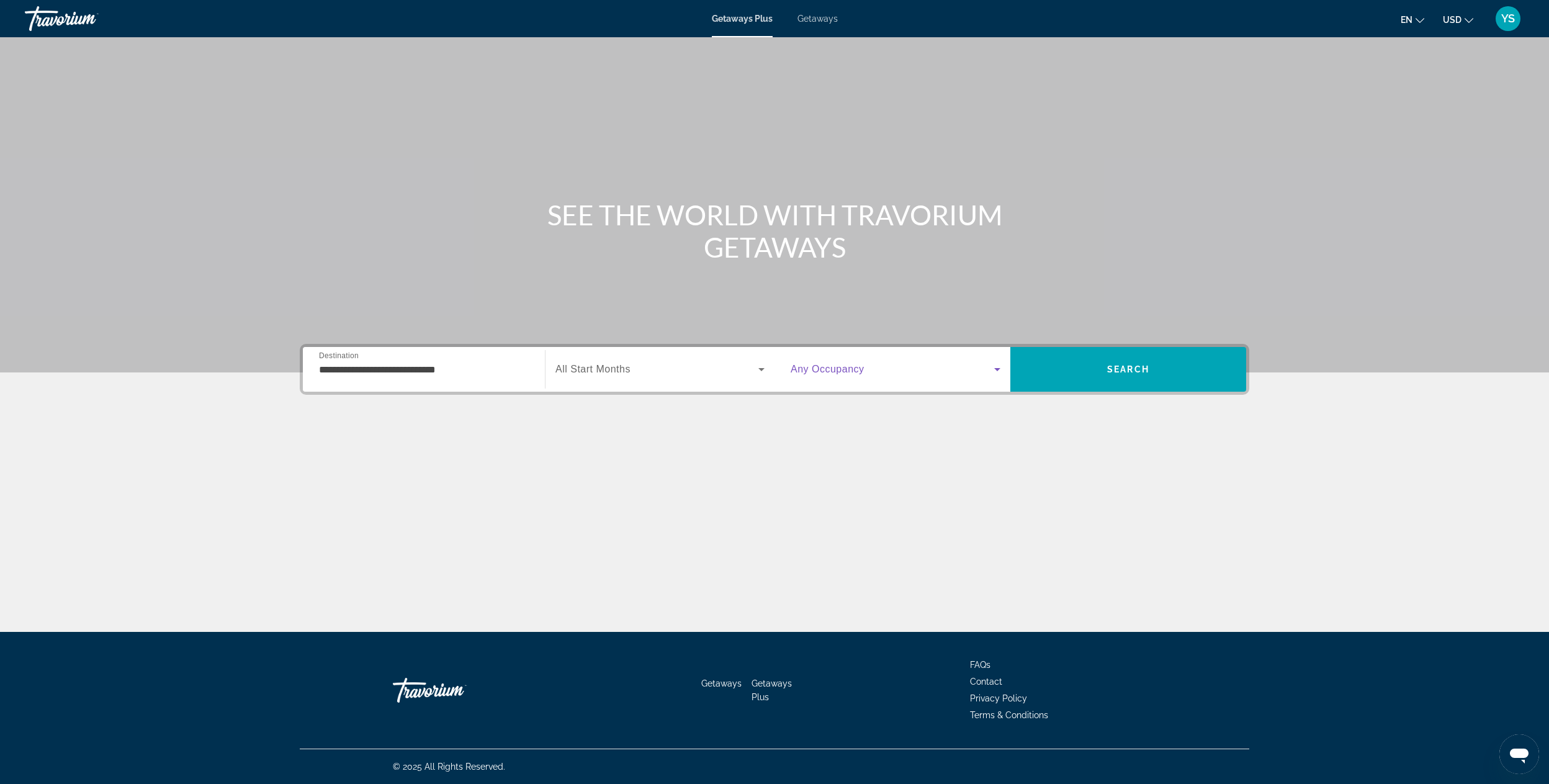
click at [847, 376] on span "Search widget" at bounding box center [892, 369] width 204 height 15
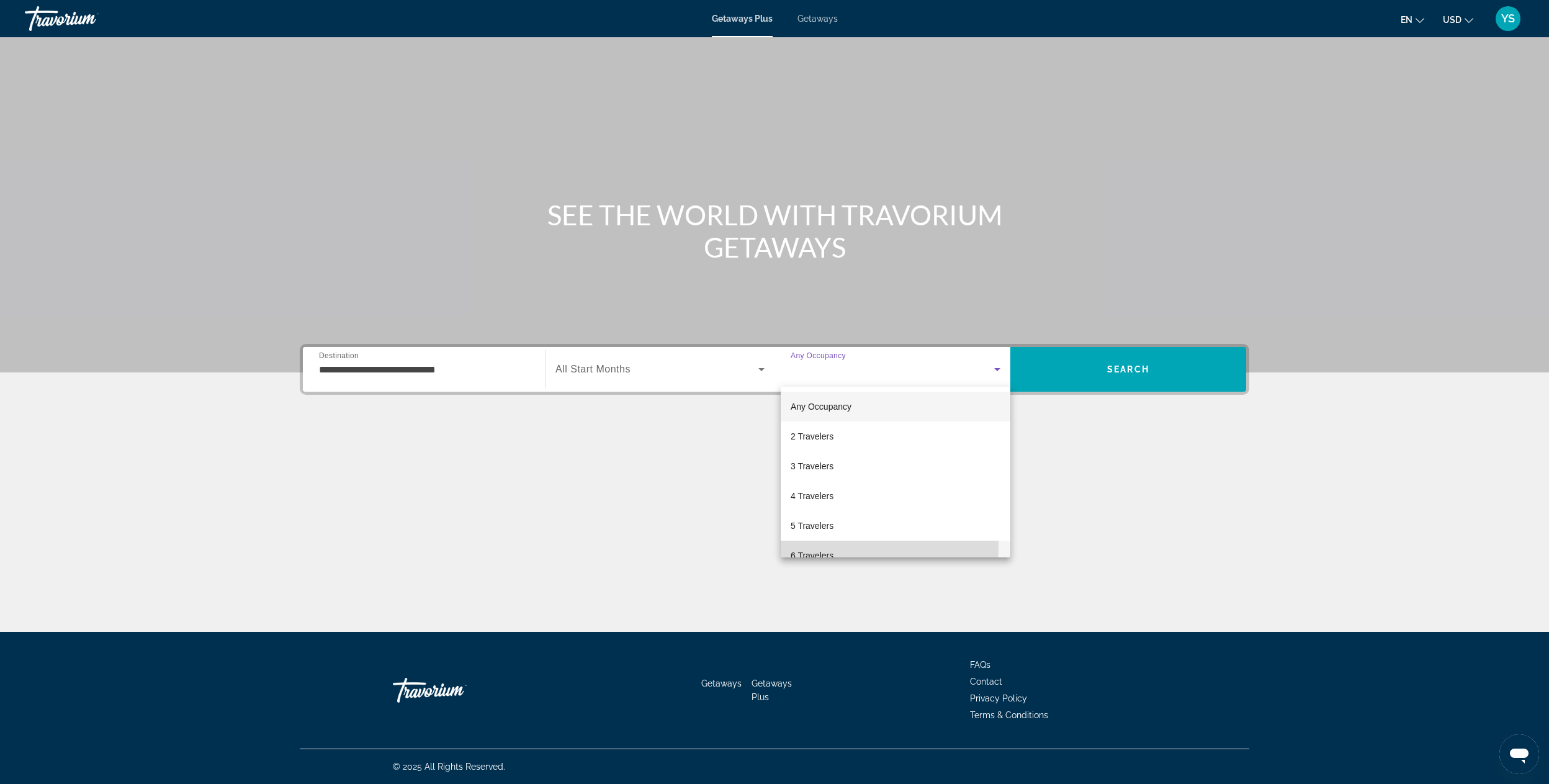
click at [846, 548] on mat-option "6 Travelers" at bounding box center [895, 555] width 230 height 29
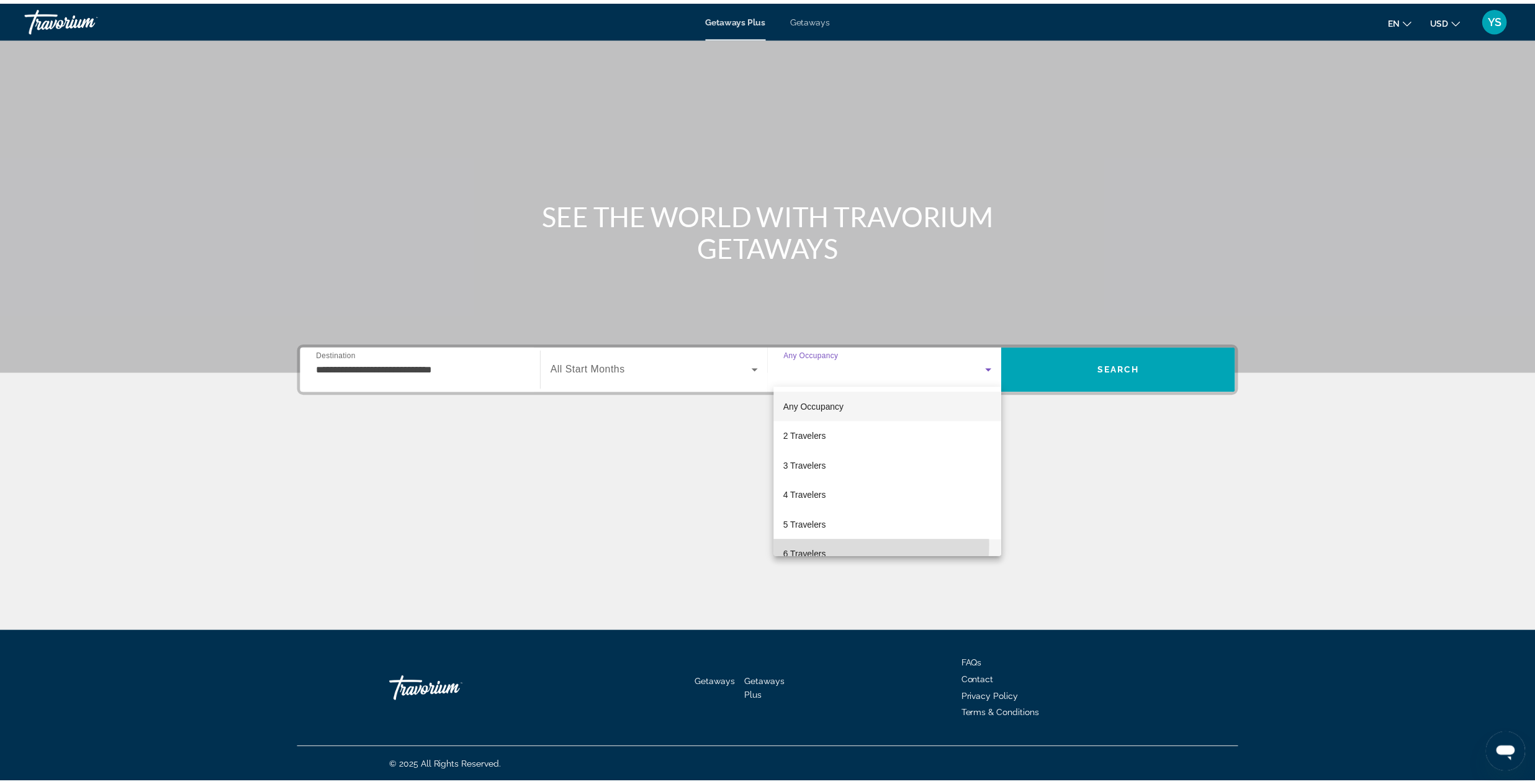
scroll to position [13, 0]
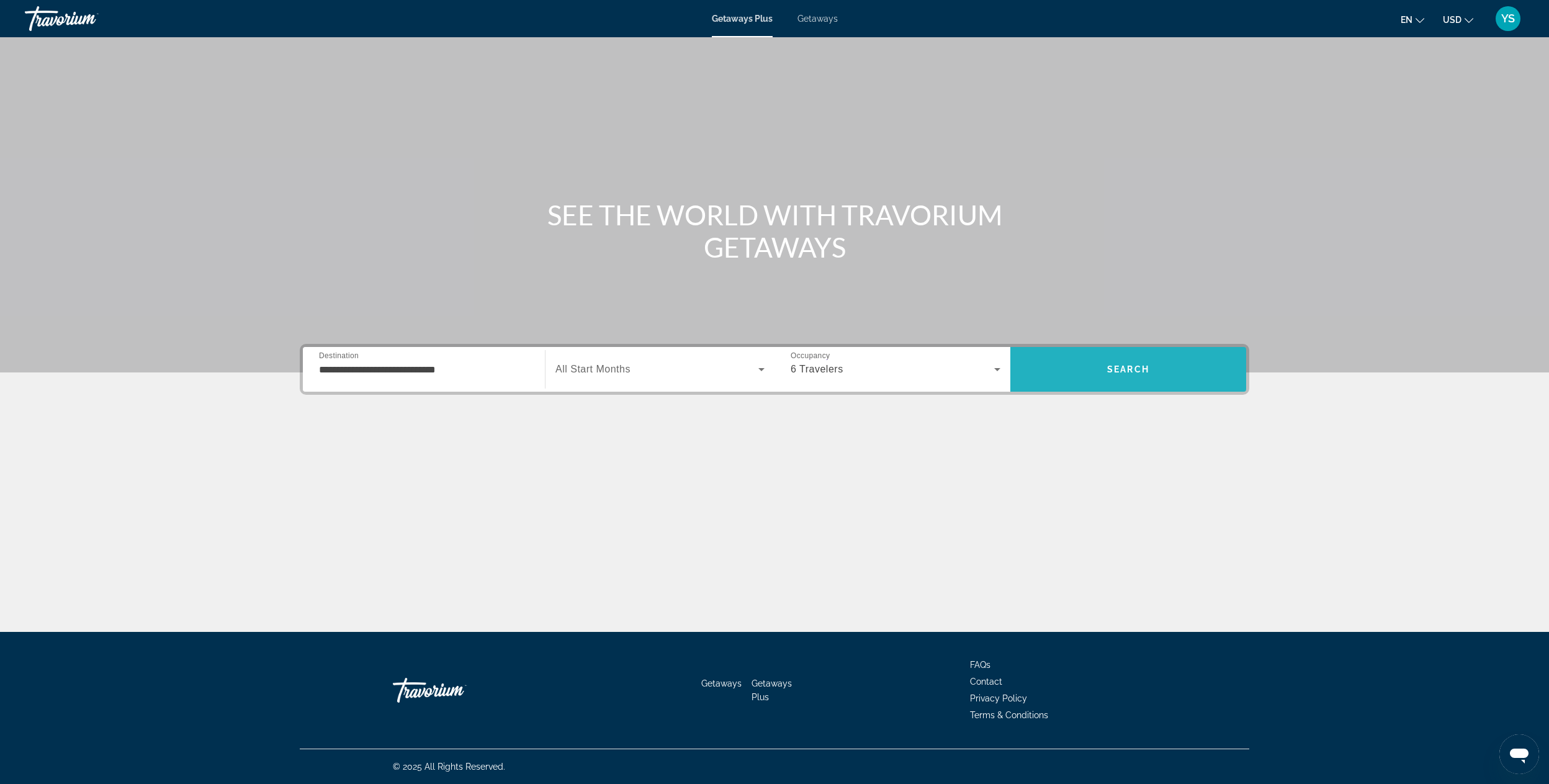
click at [1140, 354] on span "Search" at bounding box center [1128, 369] width 236 height 29
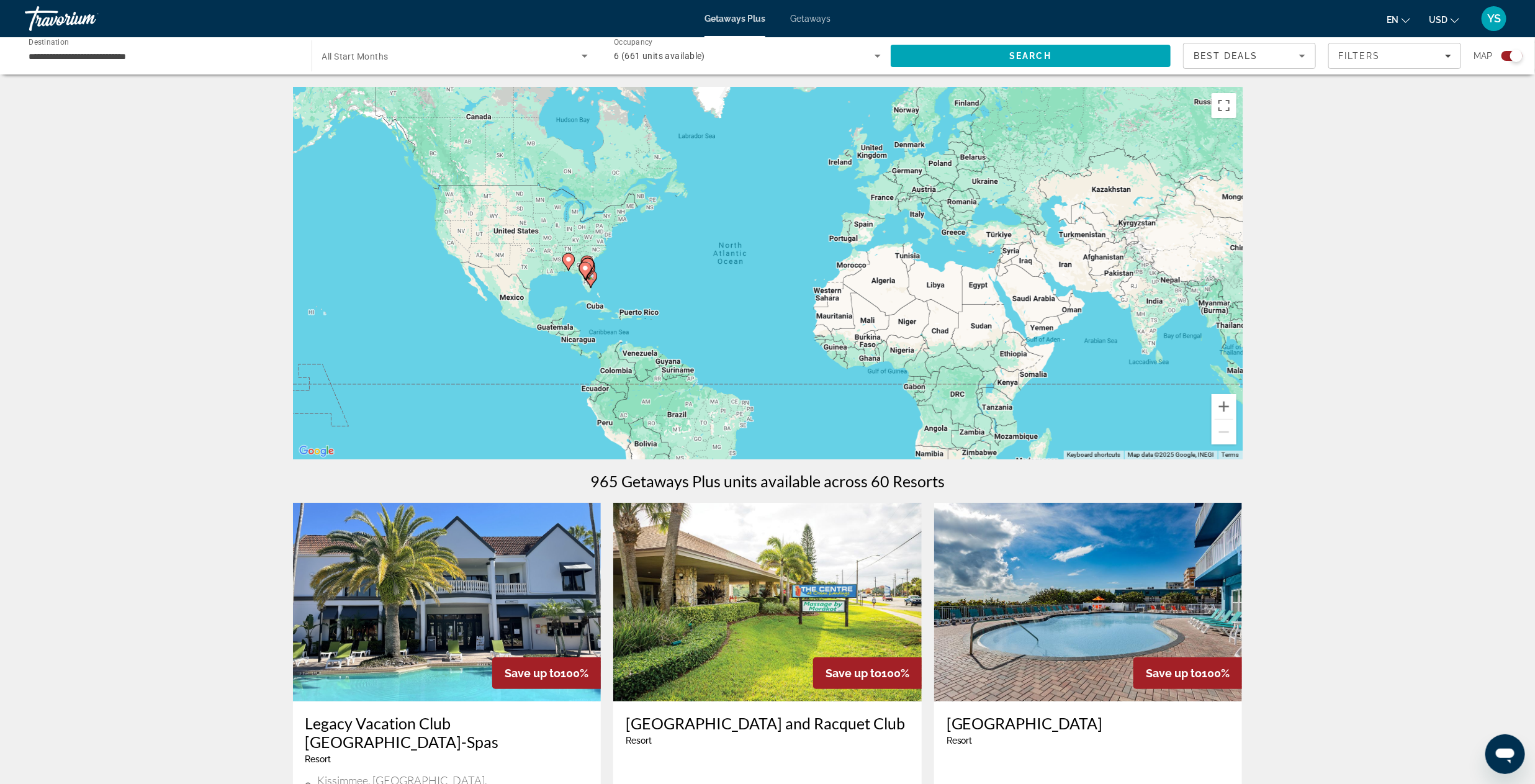
click at [576, 278] on div "To activate drag with keyboard, press Alt + Enter. Once in keyboard drag state,…" at bounding box center [768, 273] width 950 height 373
click at [576, 277] on div "To activate drag with keyboard, press Alt + Enter. Once in keyboard drag state,…" at bounding box center [768, 273] width 950 height 373
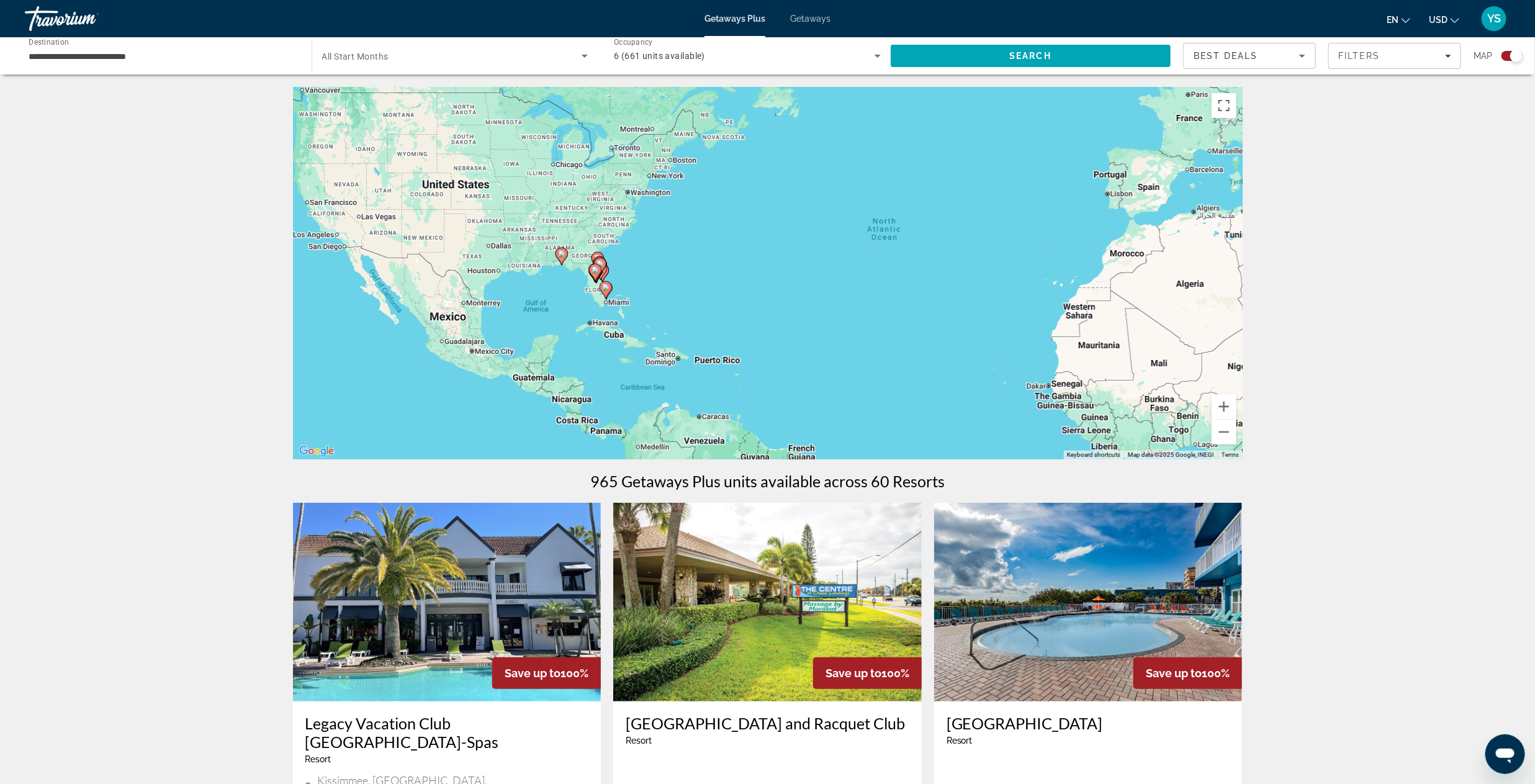
click at [590, 276] on gmp-advanced-marker "Main content" at bounding box center [595, 272] width 12 height 18
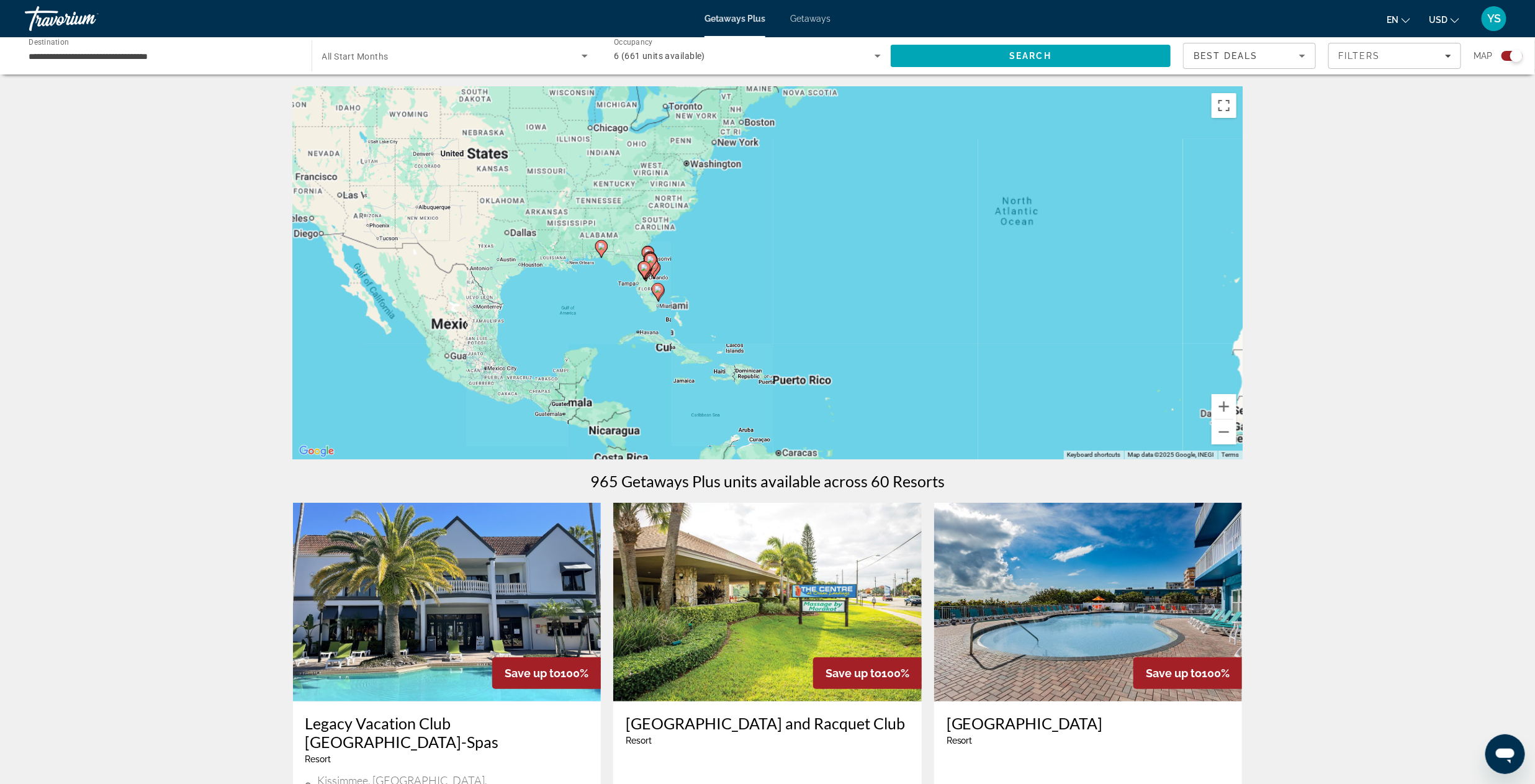
click at [590, 276] on div "To activate drag with keyboard, press Alt + Enter. Once in keyboard drag state,…" at bounding box center [768, 273] width 950 height 373
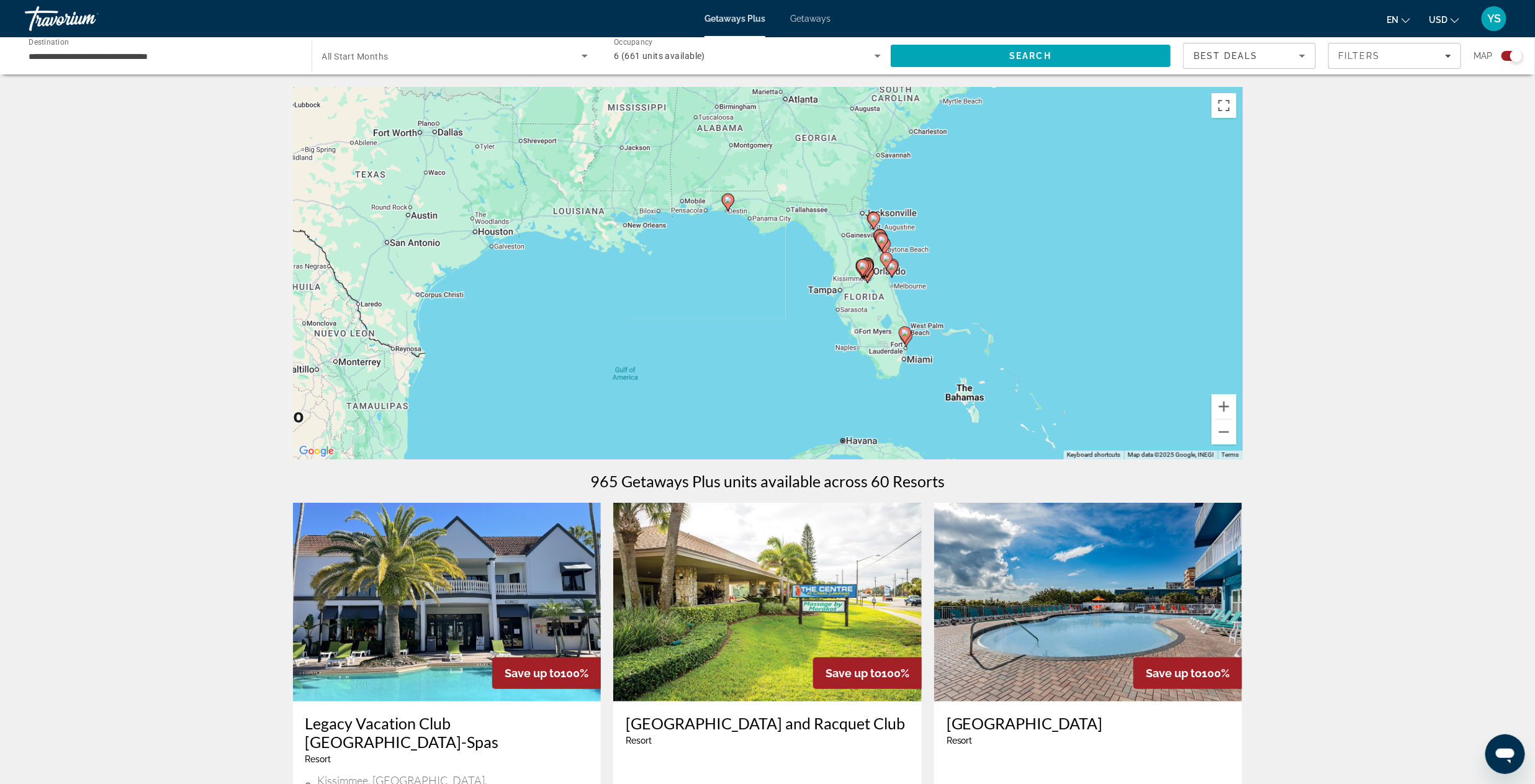
click at [862, 299] on div "To activate drag with keyboard, press Alt + Enter. Once in keyboard drag state,…" at bounding box center [768, 273] width 950 height 373
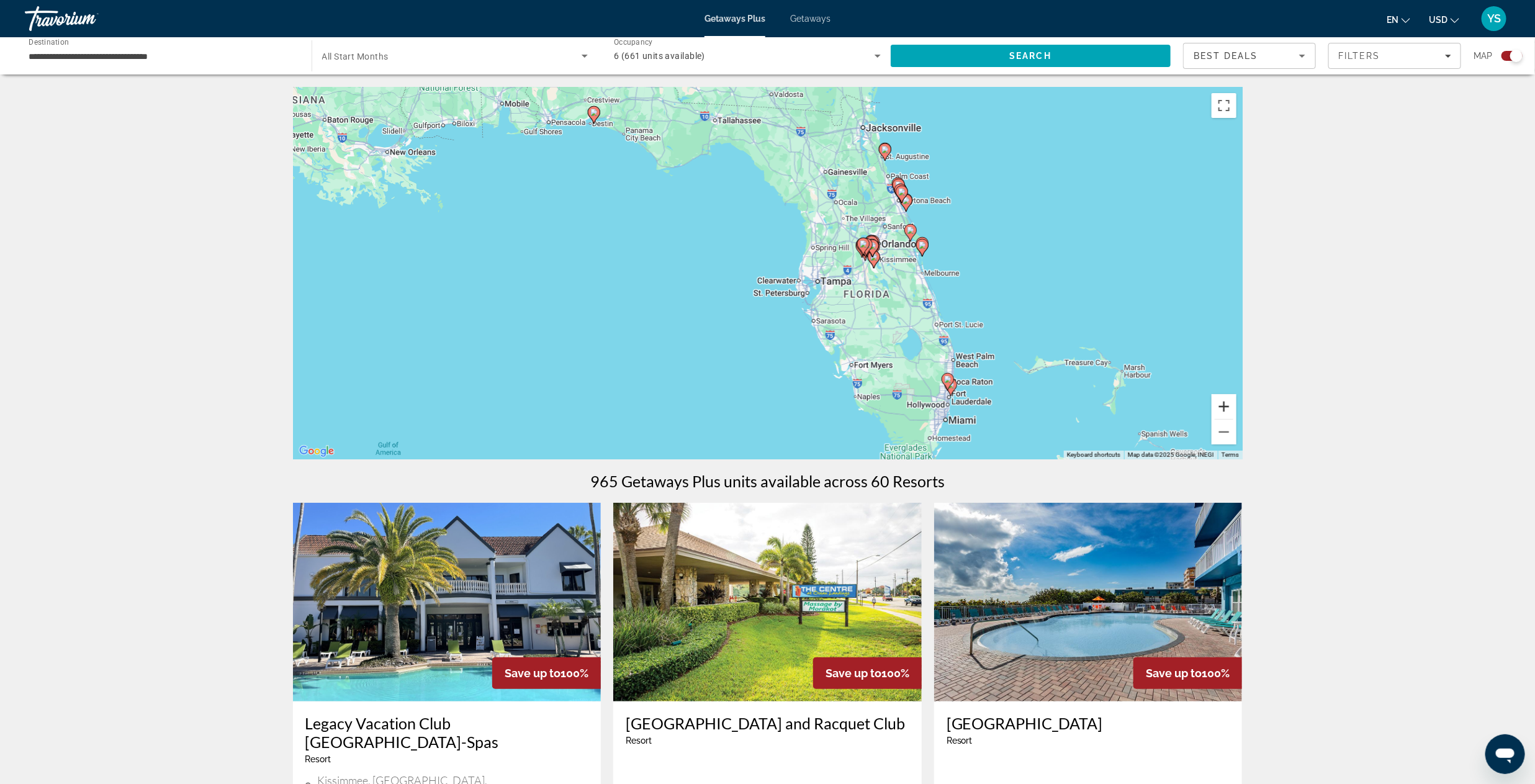
click at [1222, 406] on button "Zoom in" at bounding box center [1224, 406] width 25 height 25
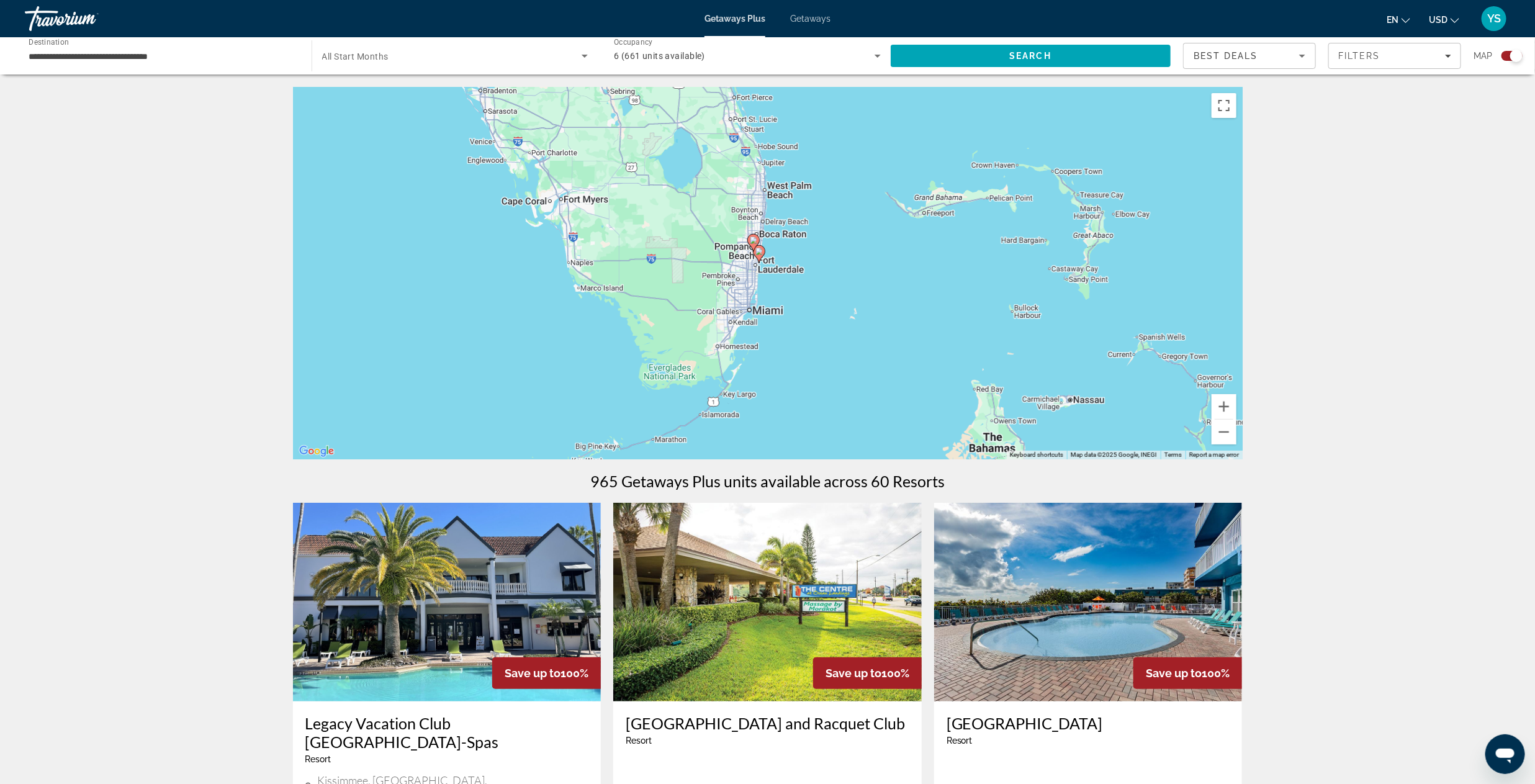
drag, startPoint x: 1003, startPoint y: 289, endPoint x: 732, endPoint y: 108, distance: 325.9
click at [732, 108] on div "To activate drag with keyboard, press Alt + Enter. Once in keyboard drag state,…" at bounding box center [768, 273] width 950 height 373
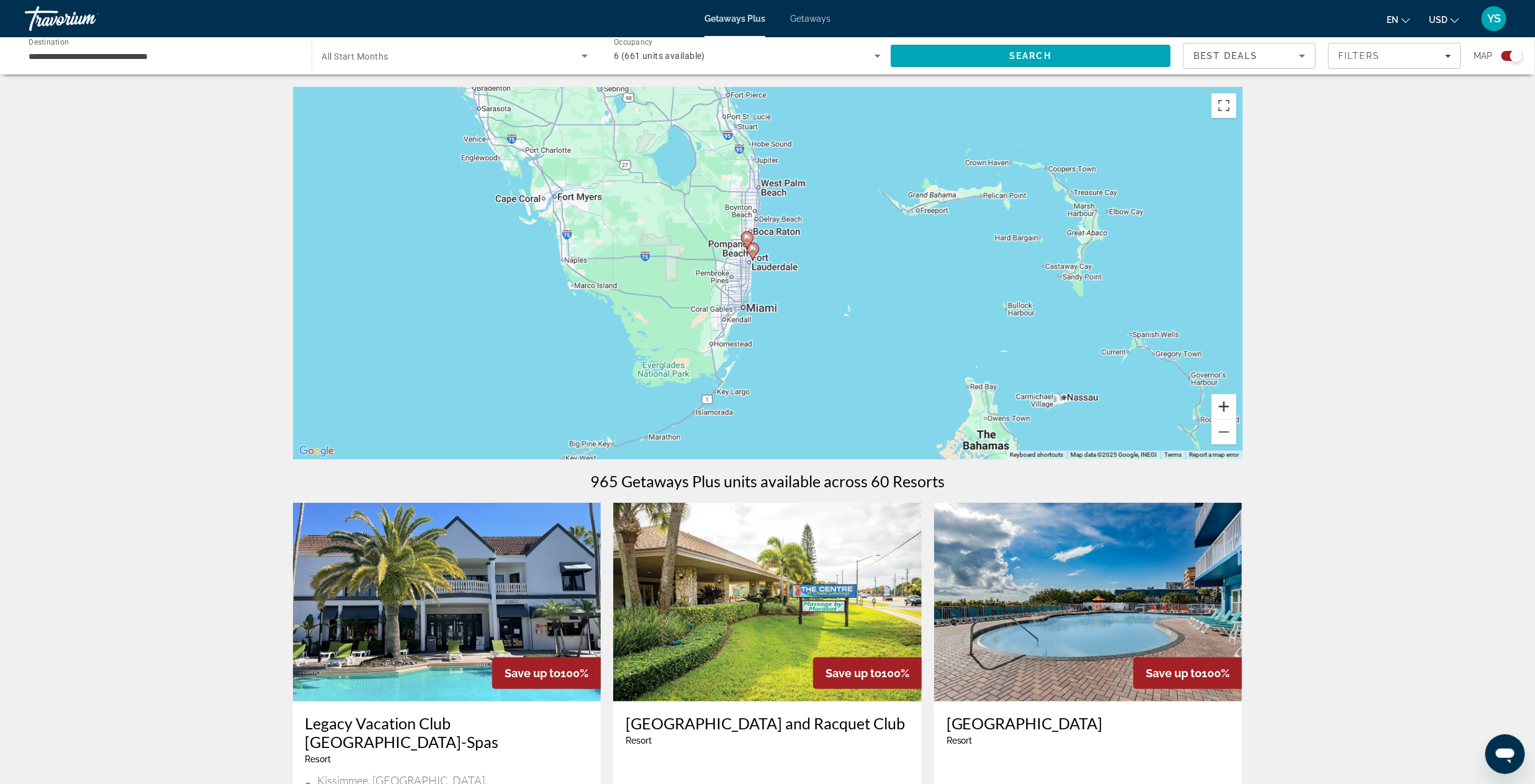
click at [1228, 408] on button "Zoom in" at bounding box center [1224, 406] width 25 height 25
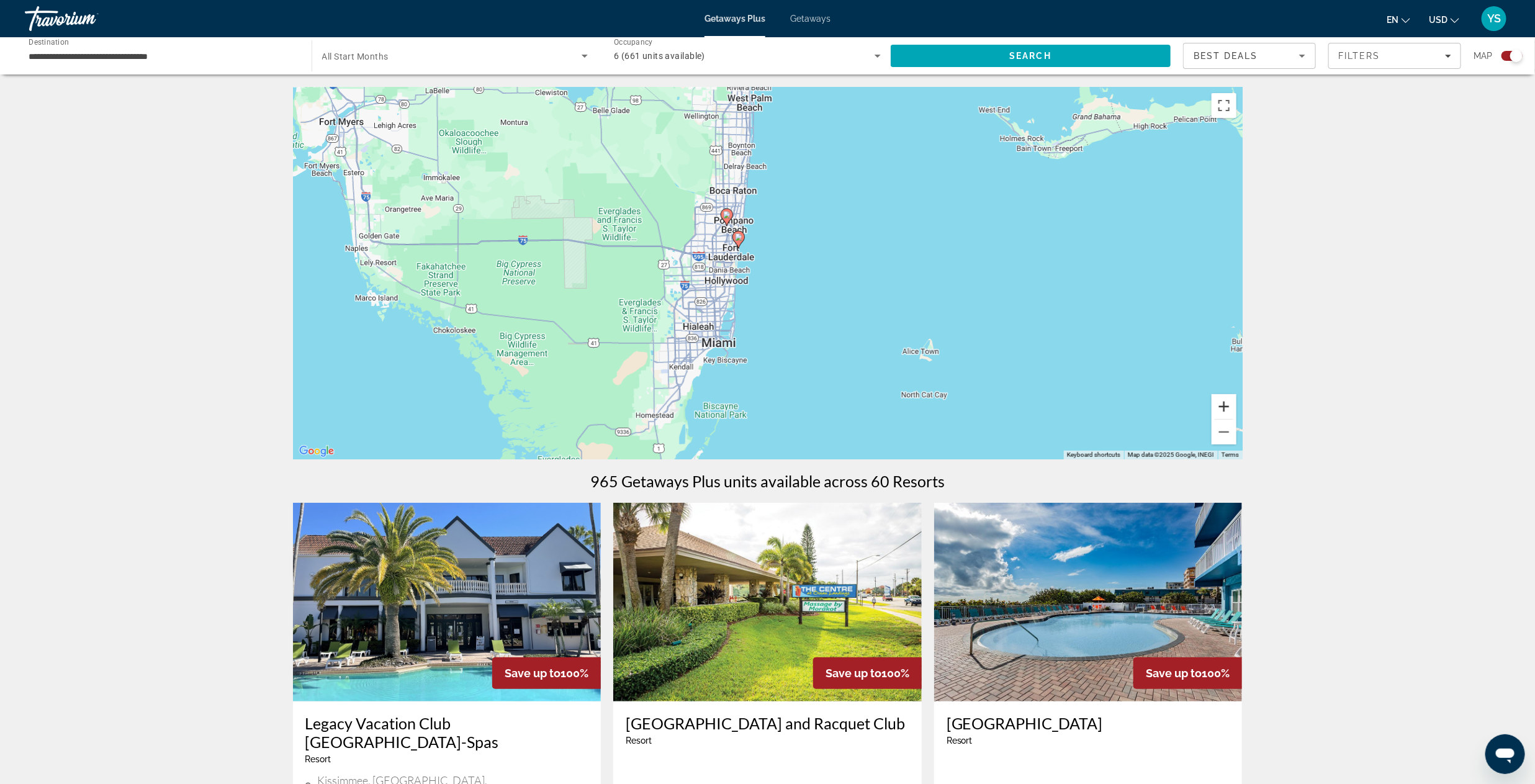
click at [1217, 405] on button "Zoom in" at bounding box center [1224, 406] width 25 height 25
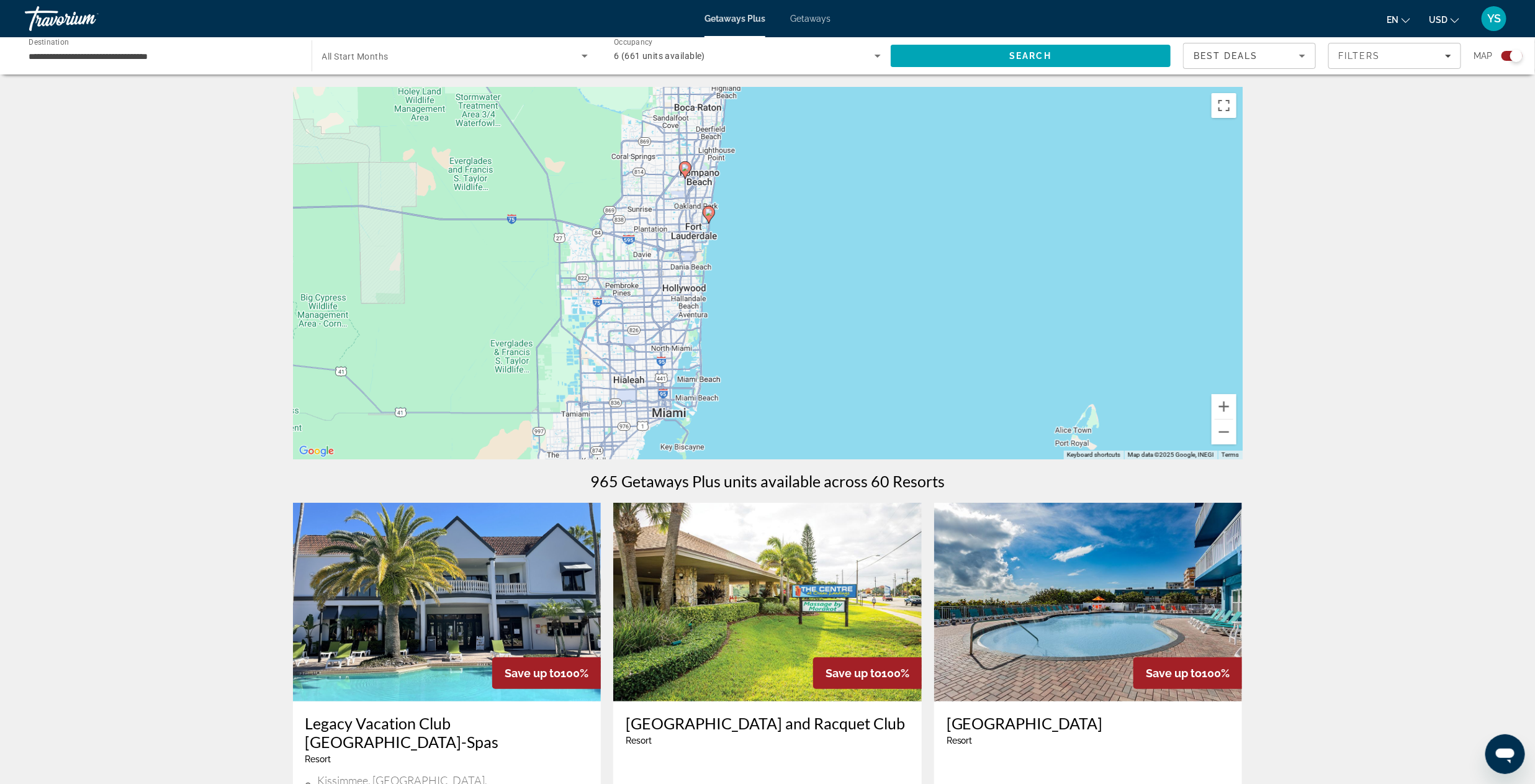
click at [708, 215] on image "Main content" at bounding box center [709, 212] width 8 height 8
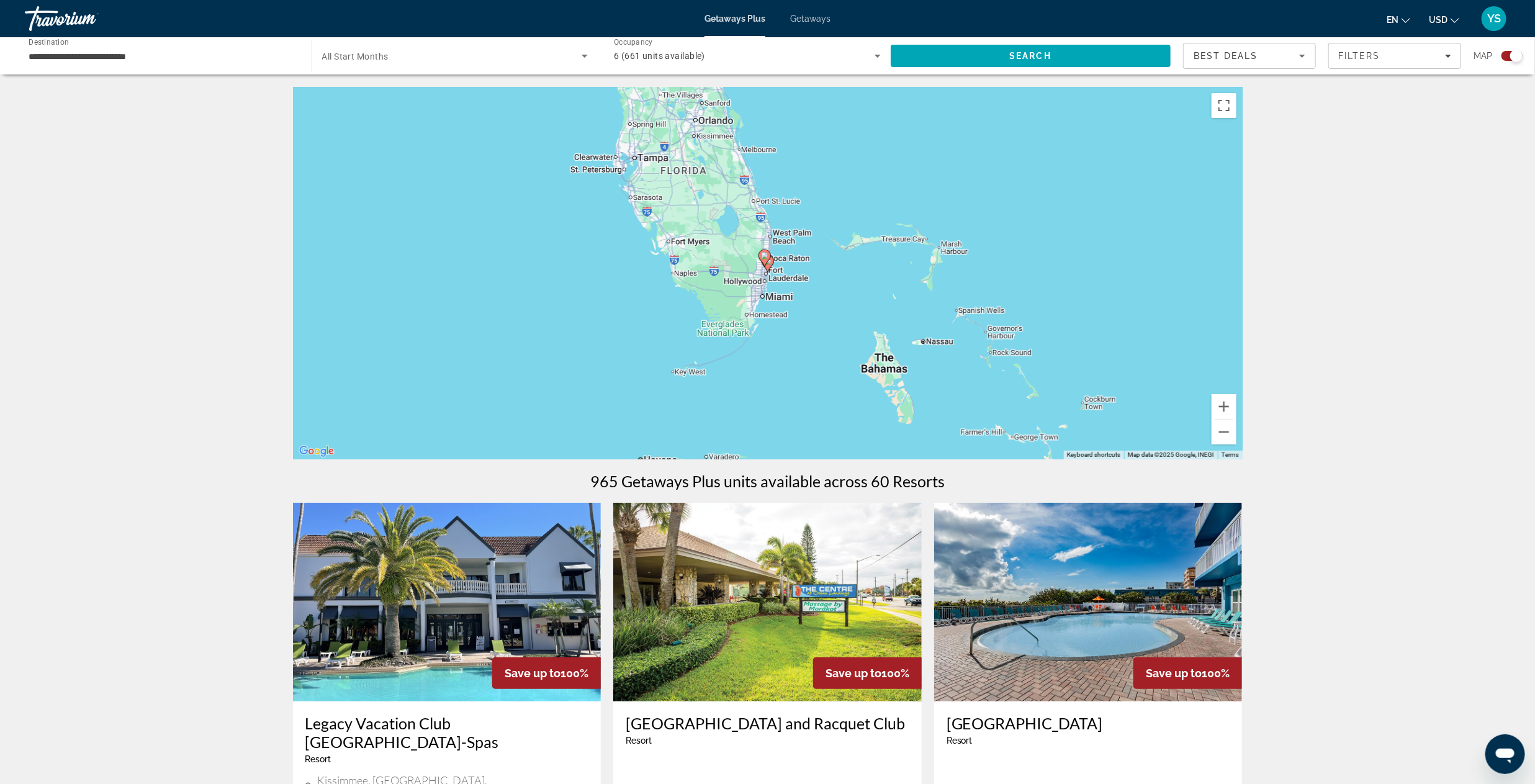
click at [767, 266] on gmp-advanced-marker "Main content" at bounding box center [764, 257] width 12 height 18
type input "**********"
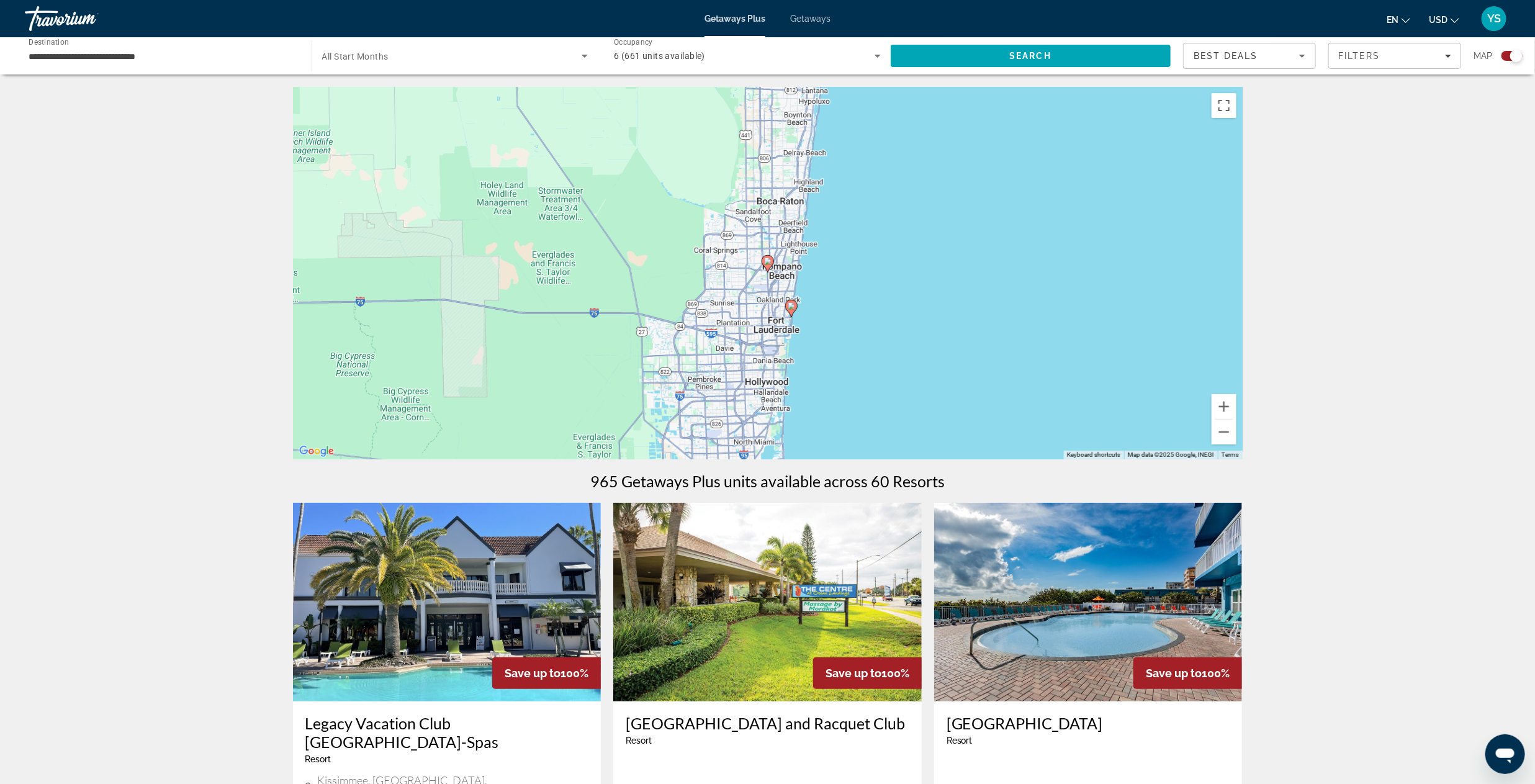
click at [792, 308] on image "Main content" at bounding box center [791, 306] width 8 height 8
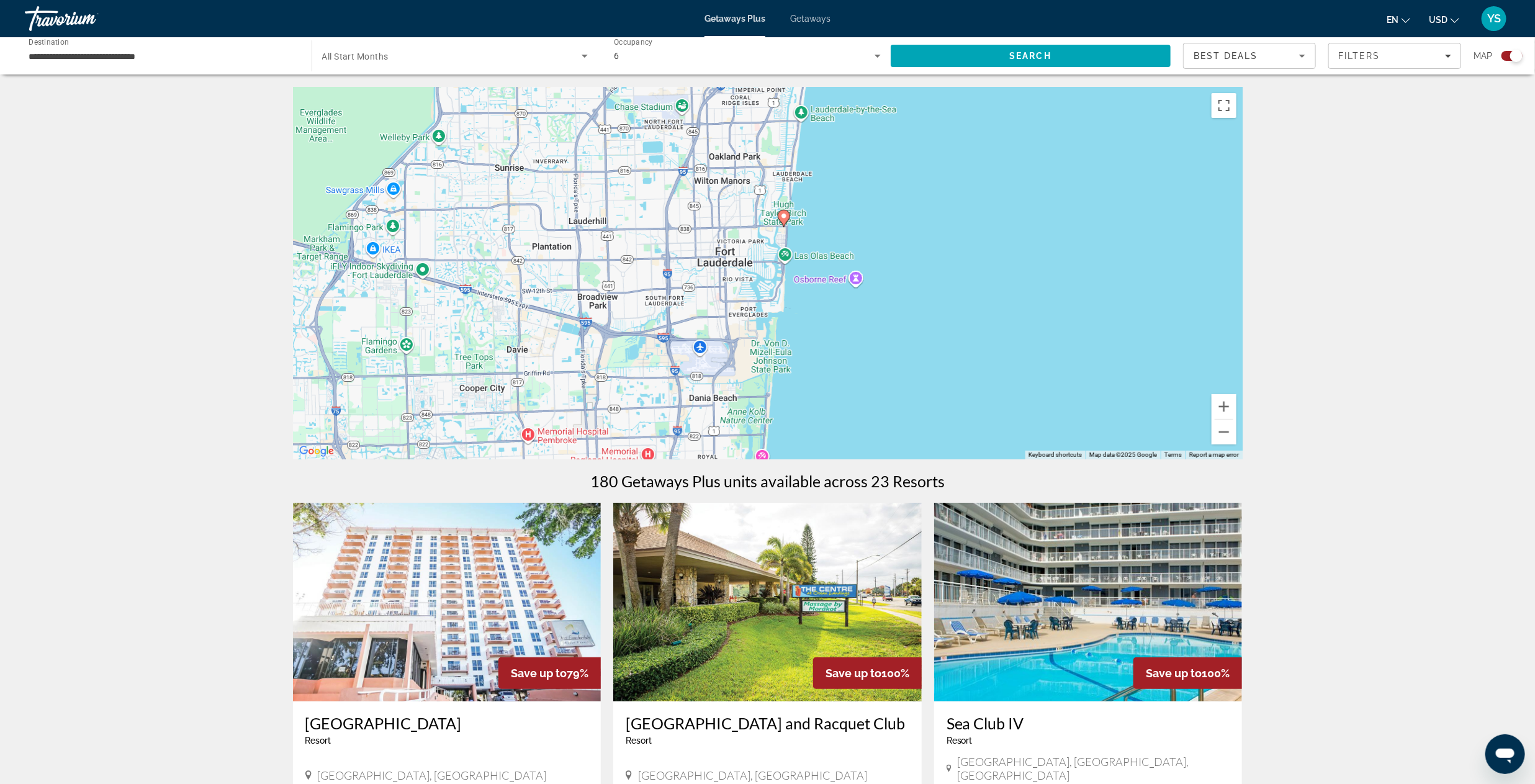
drag, startPoint x: 835, startPoint y: 415, endPoint x: 851, endPoint y: 201, distance: 214.6
click at [851, 201] on div "To activate drag with keyboard, press Alt + Enter. Once in keyboard drag state,…" at bounding box center [768, 273] width 950 height 373
click at [783, 218] on image "Main content" at bounding box center [784, 216] width 8 height 8
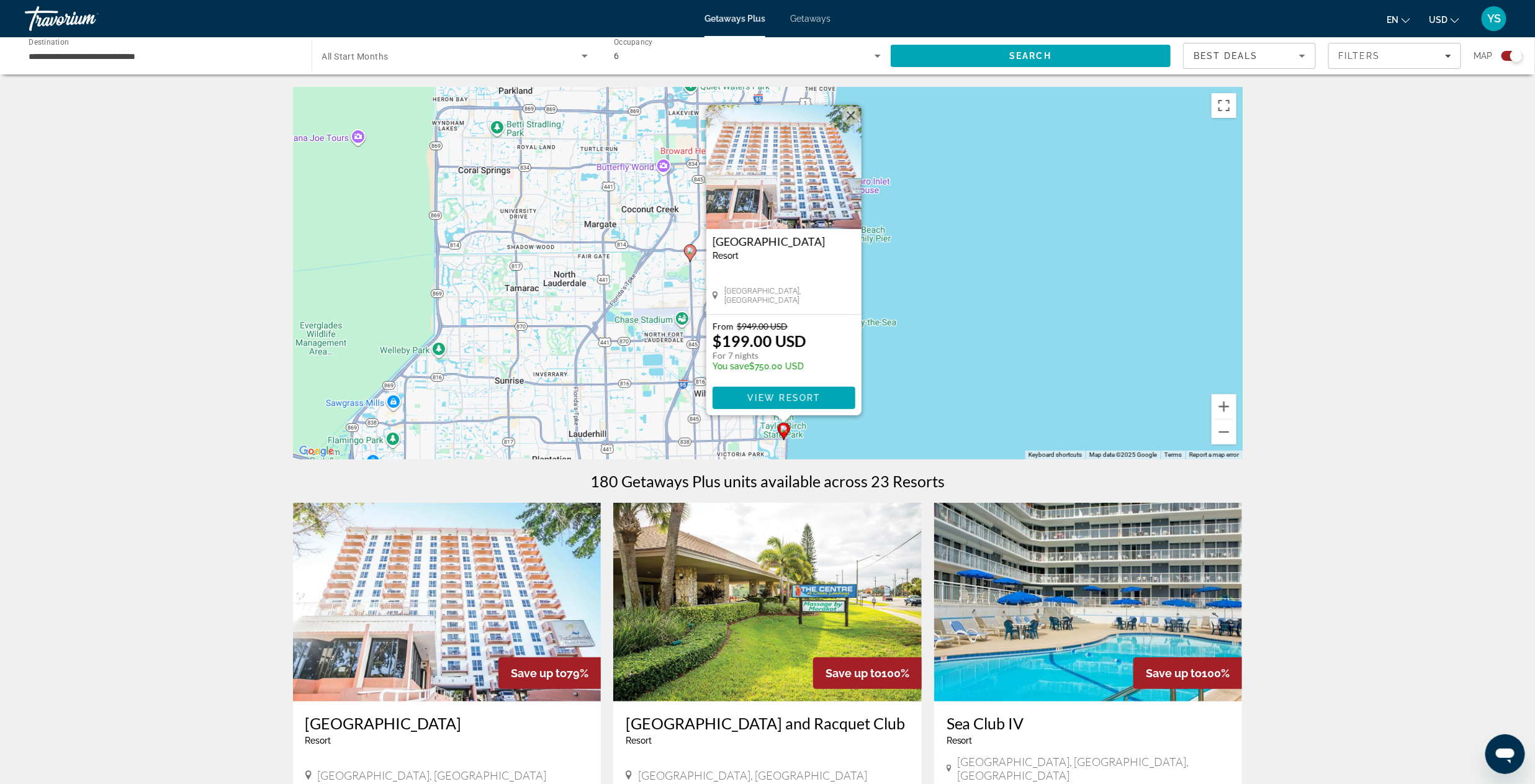
click at [853, 110] on button "Close" at bounding box center [850, 114] width 18 height 18
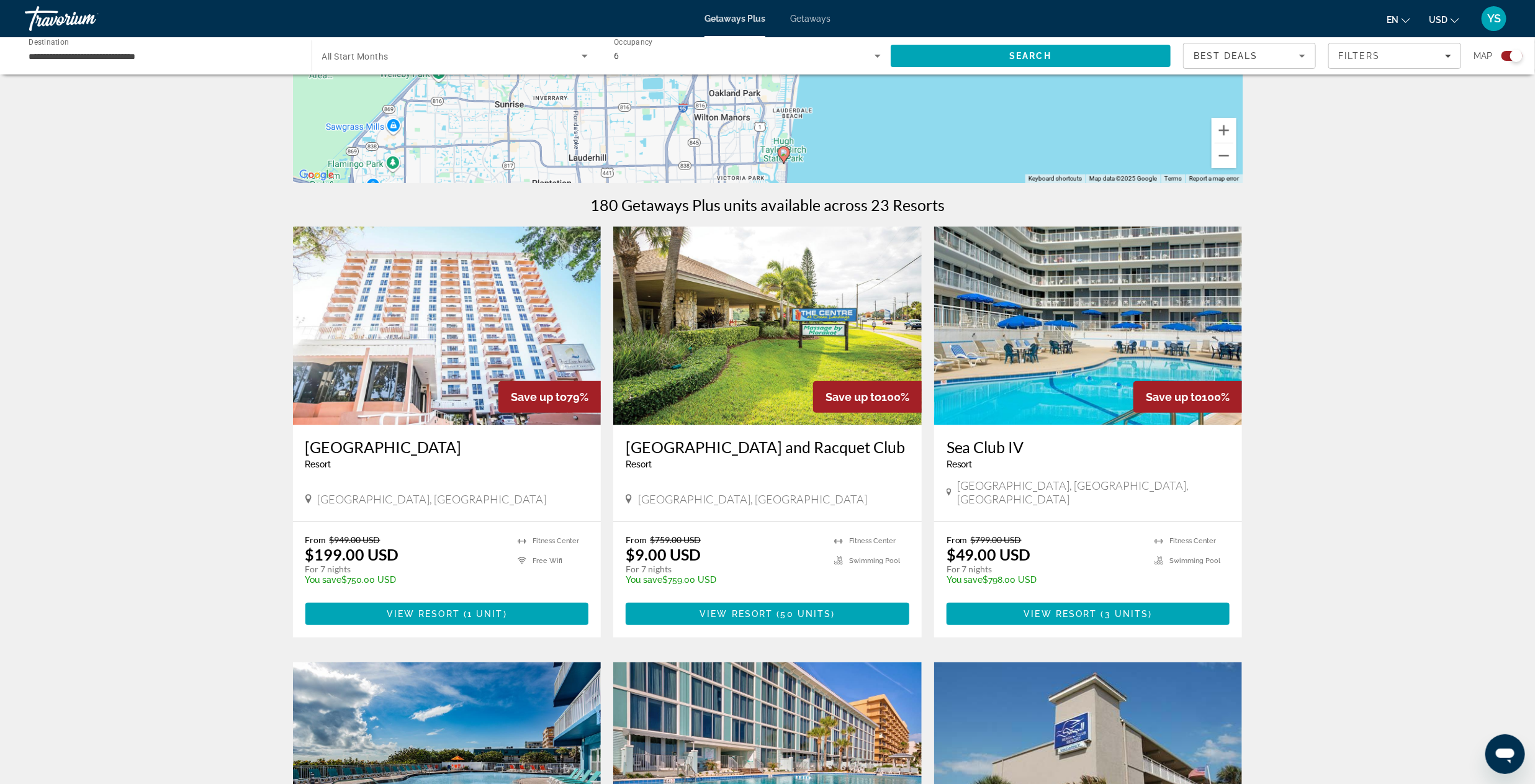
scroll to position [186, 0]
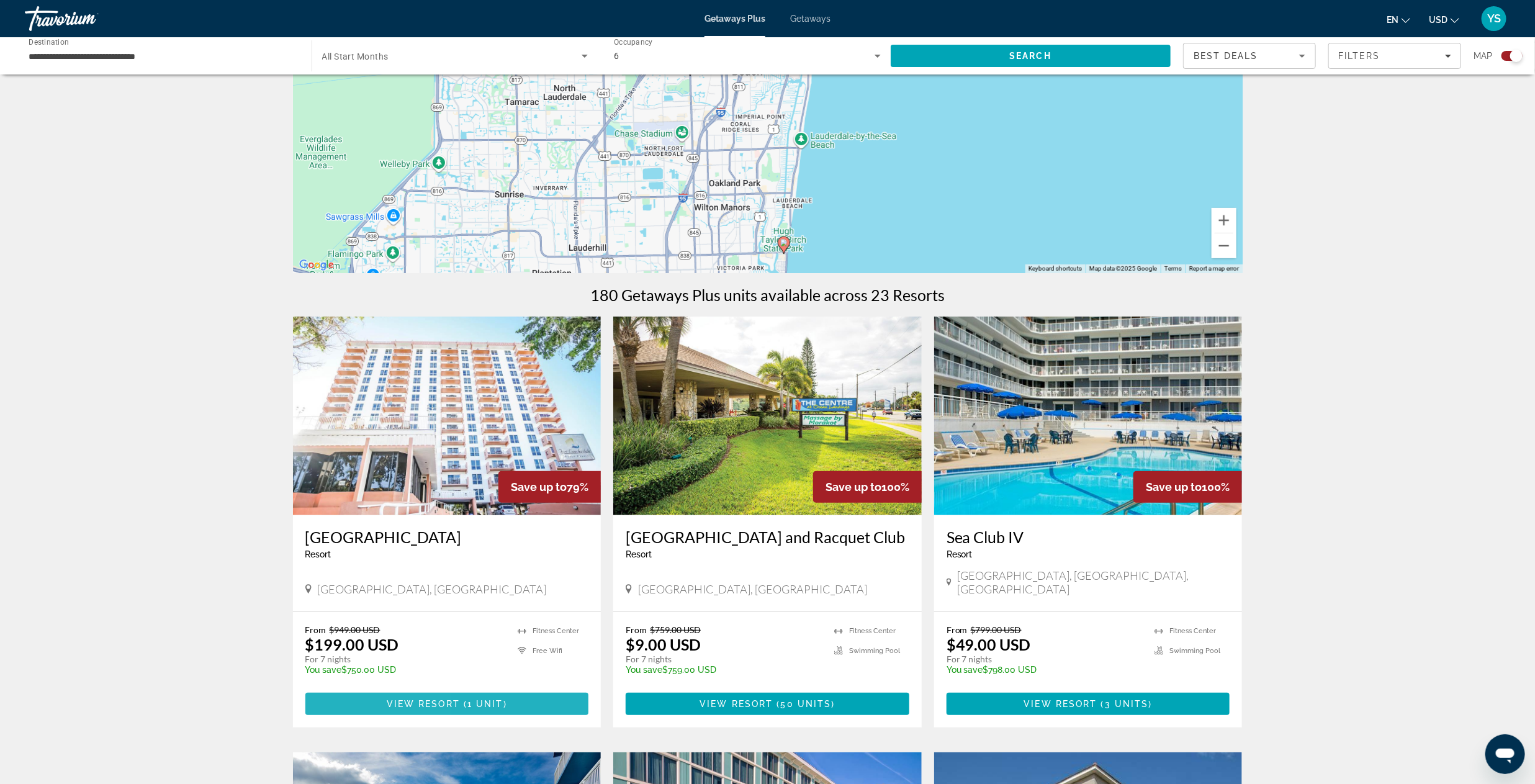
click at [362, 690] on span "Main content" at bounding box center [446, 703] width 283 height 29
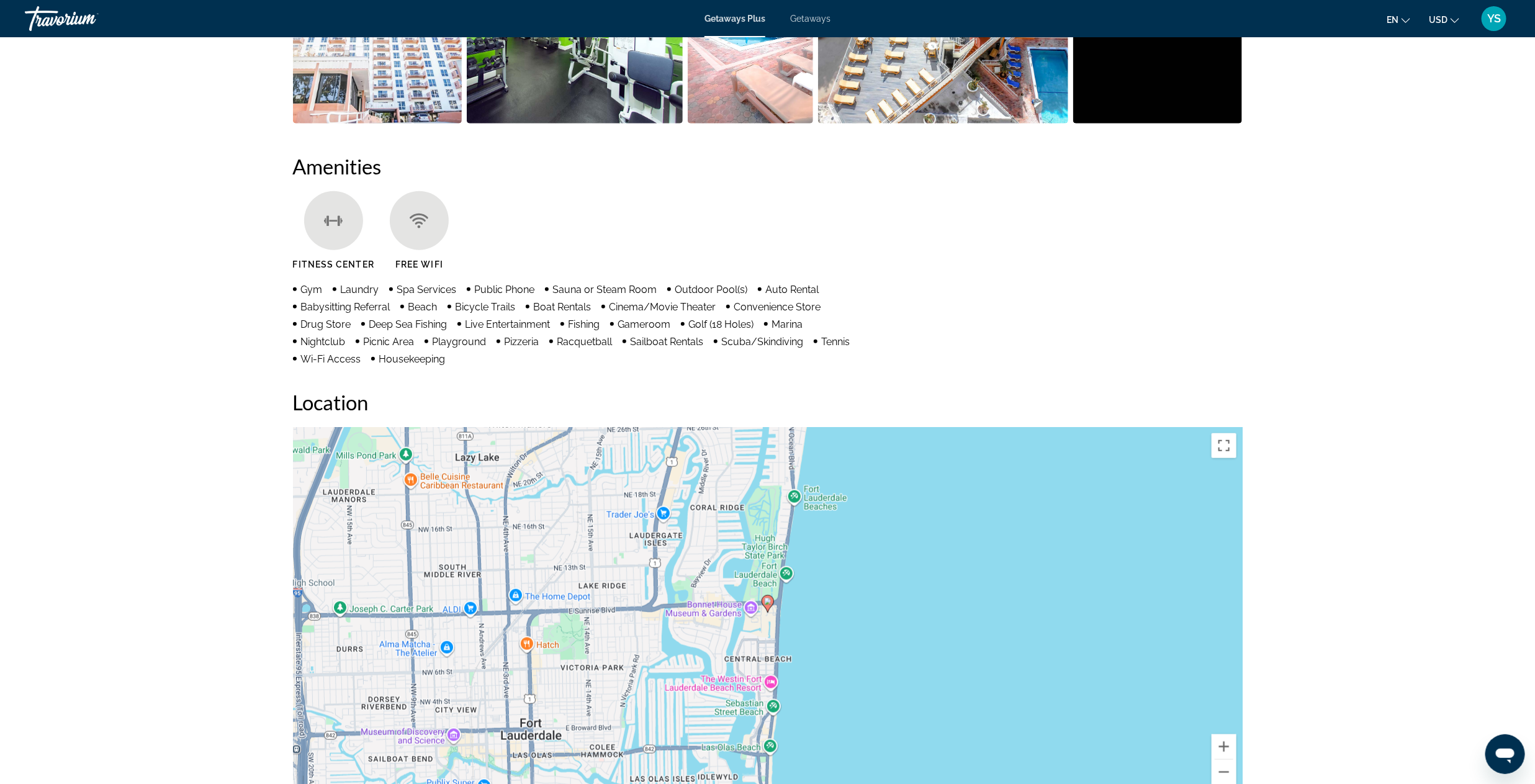
scroll to position [838, 0]
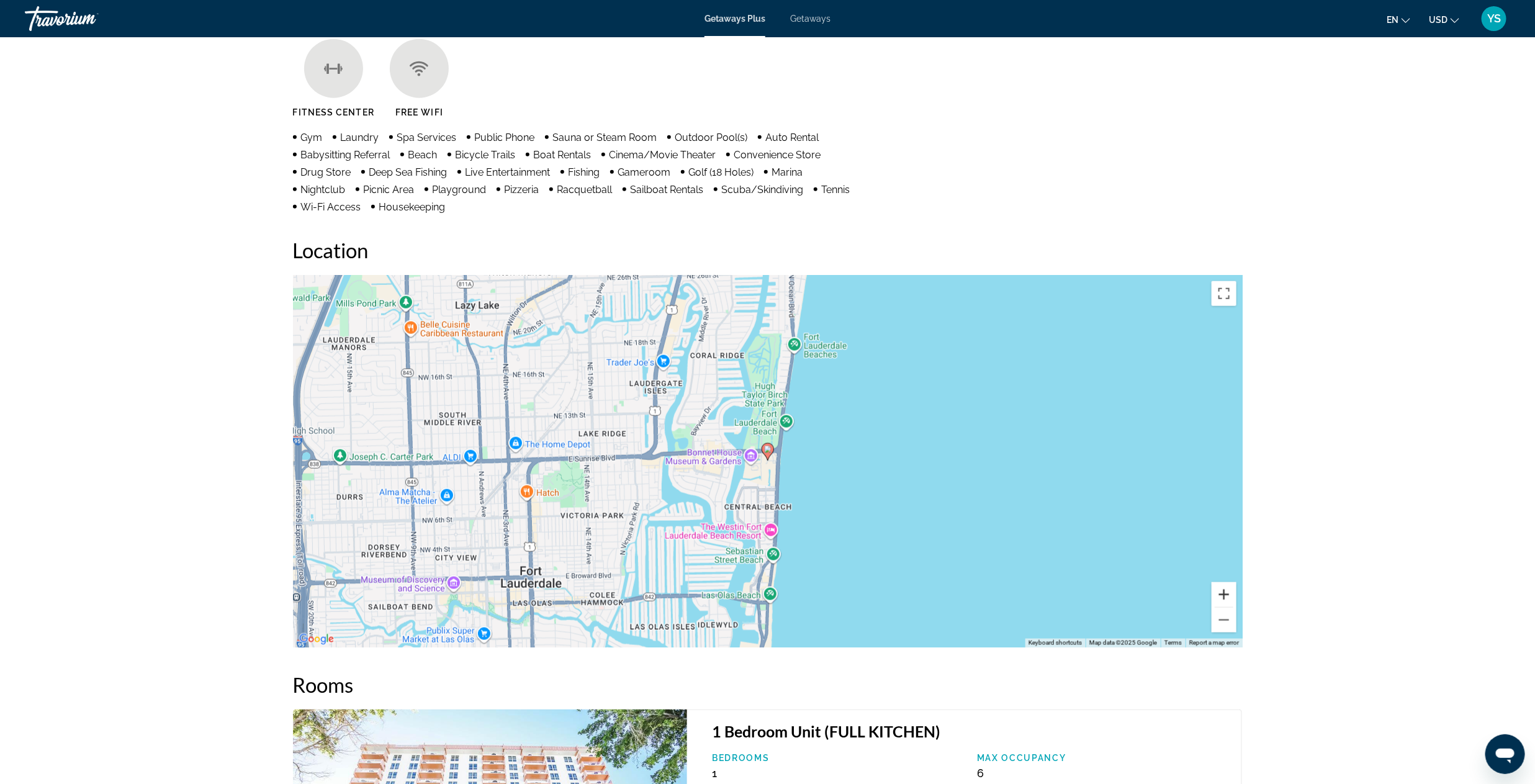
click at [1230, 596] on button "Zoom in" at bounding box center [1224, 594] width 25 height 25
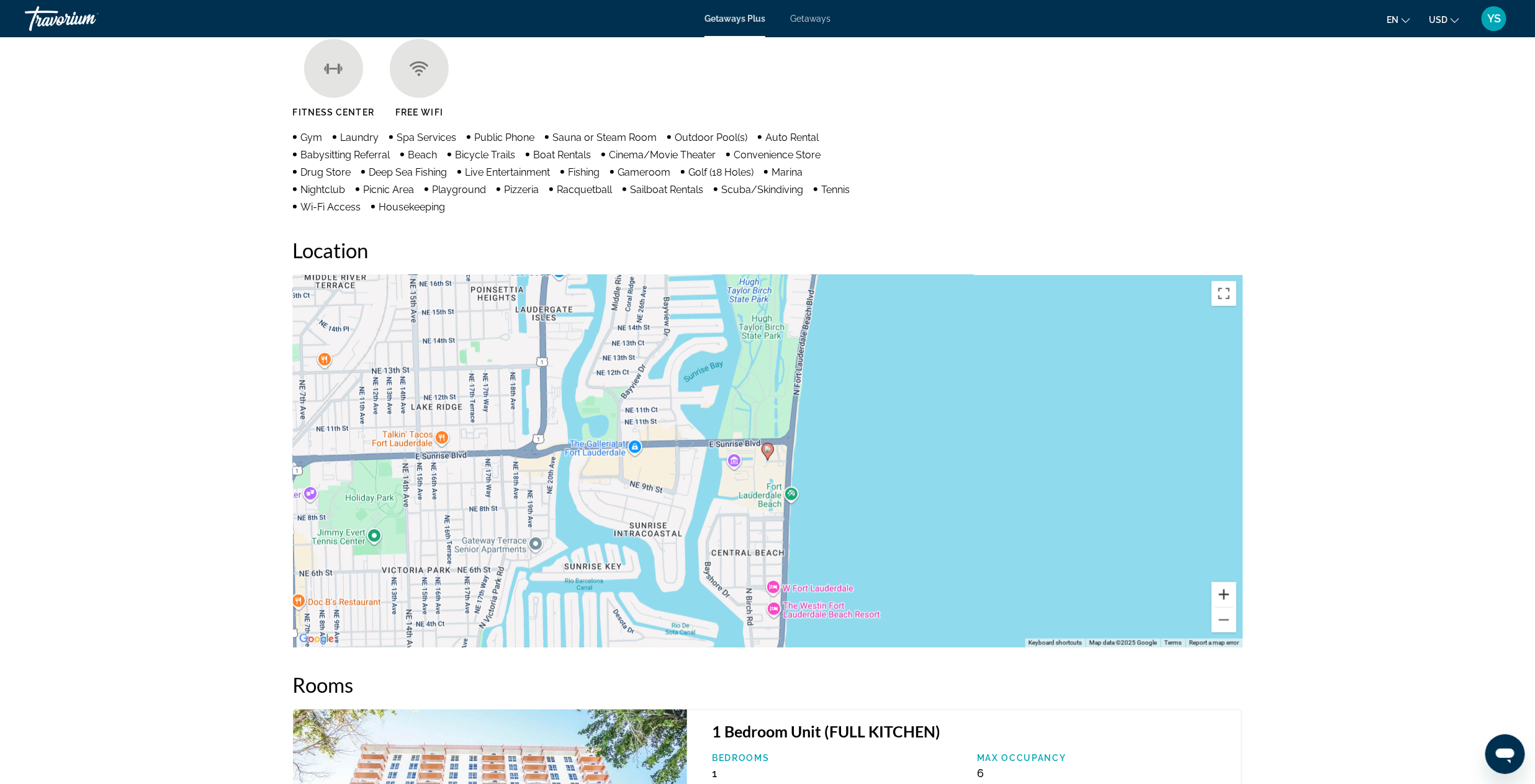
click at [1230, 596] on button "Zoom in" at bounding box center [1224, 594] width 25 height 25
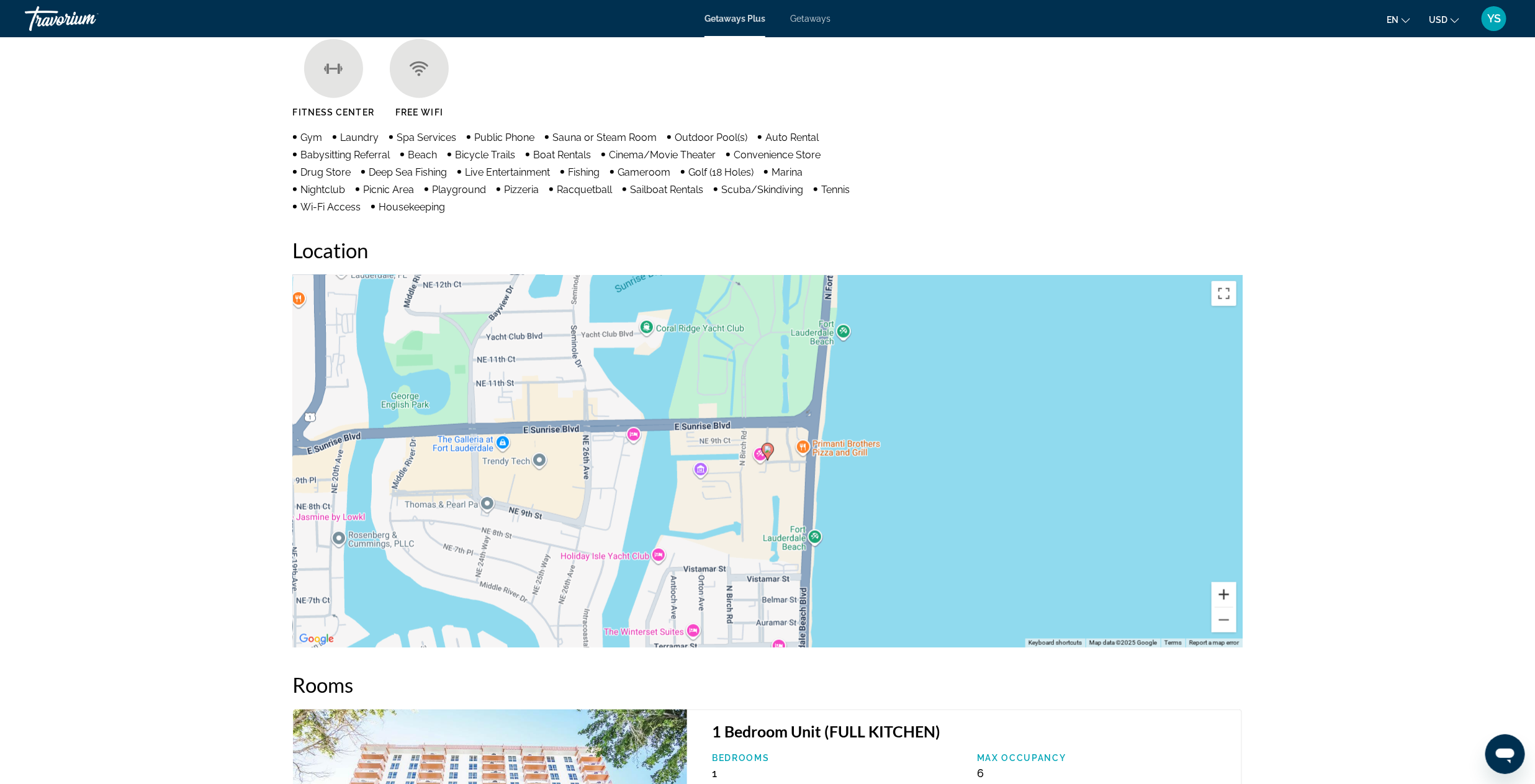
click at [1230, 596] on button "Zoom in" at bounding box center [1224, 594] width 25 height 25
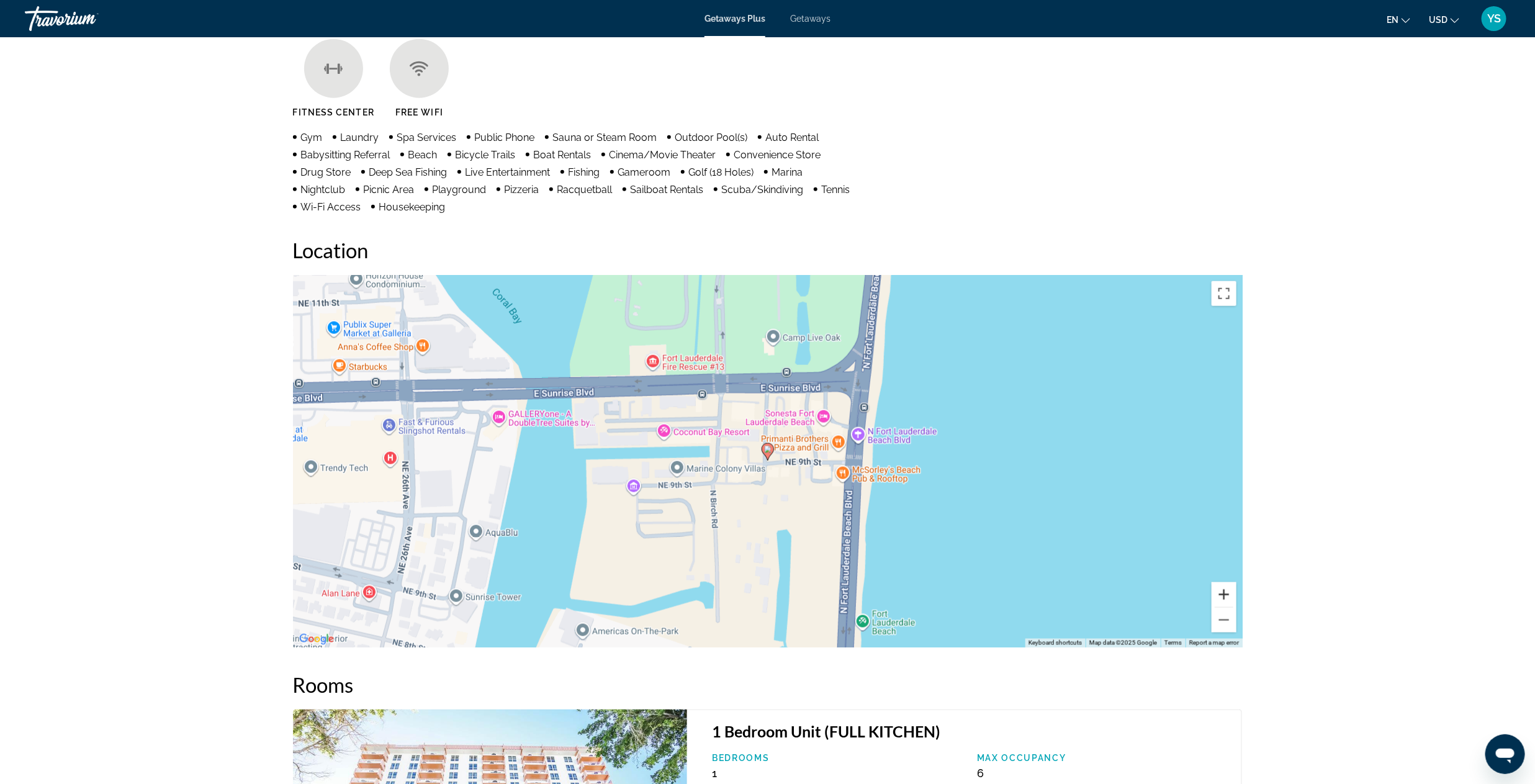
click at [1230, 596] on button "Zoom in" at bounding box center [1224, 594] width 25 height 25
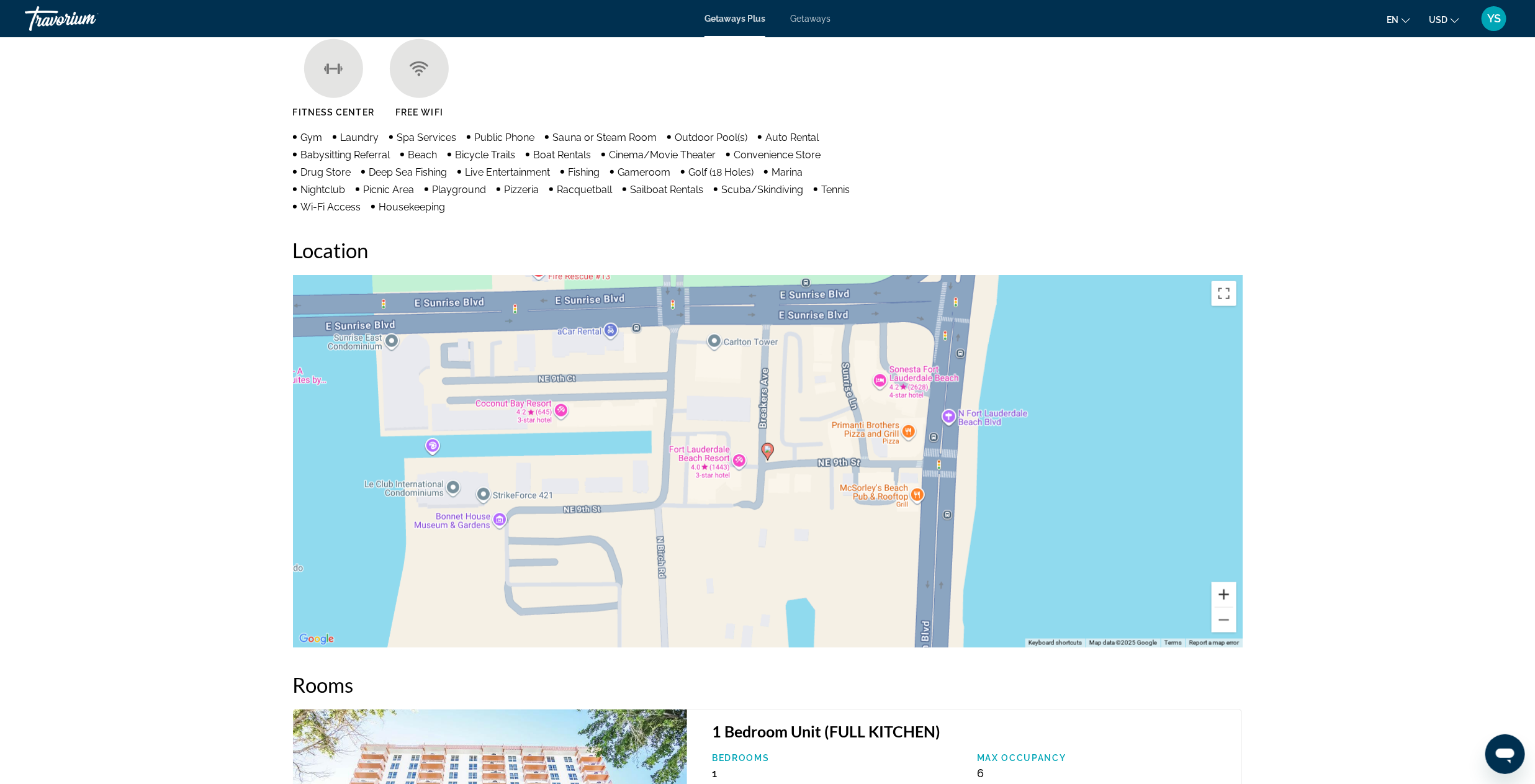
click at [1230, 596] on button "Zoom in" at bounding box center [1224, 594] width 25 height 25
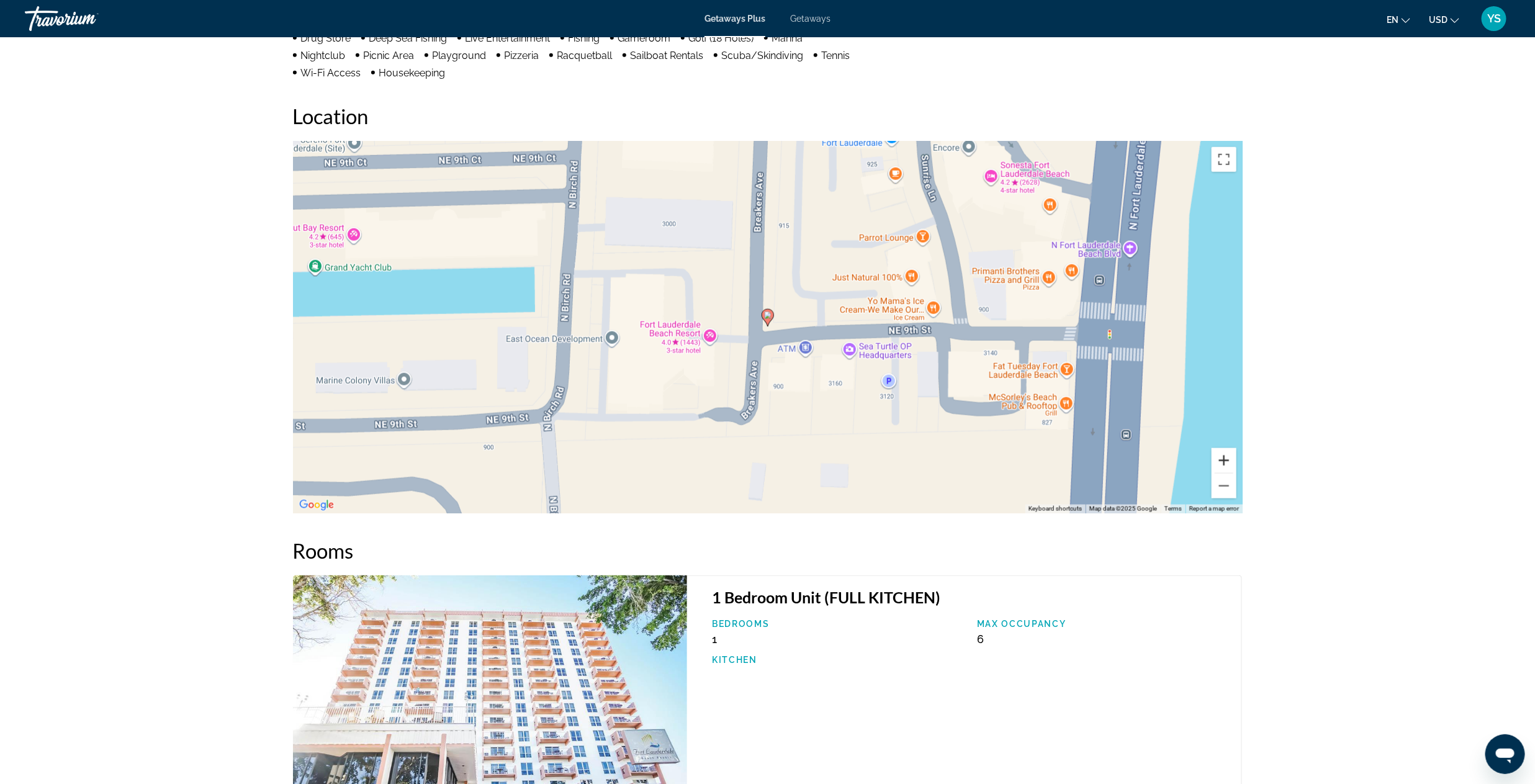
scroll to position [1303, 0]
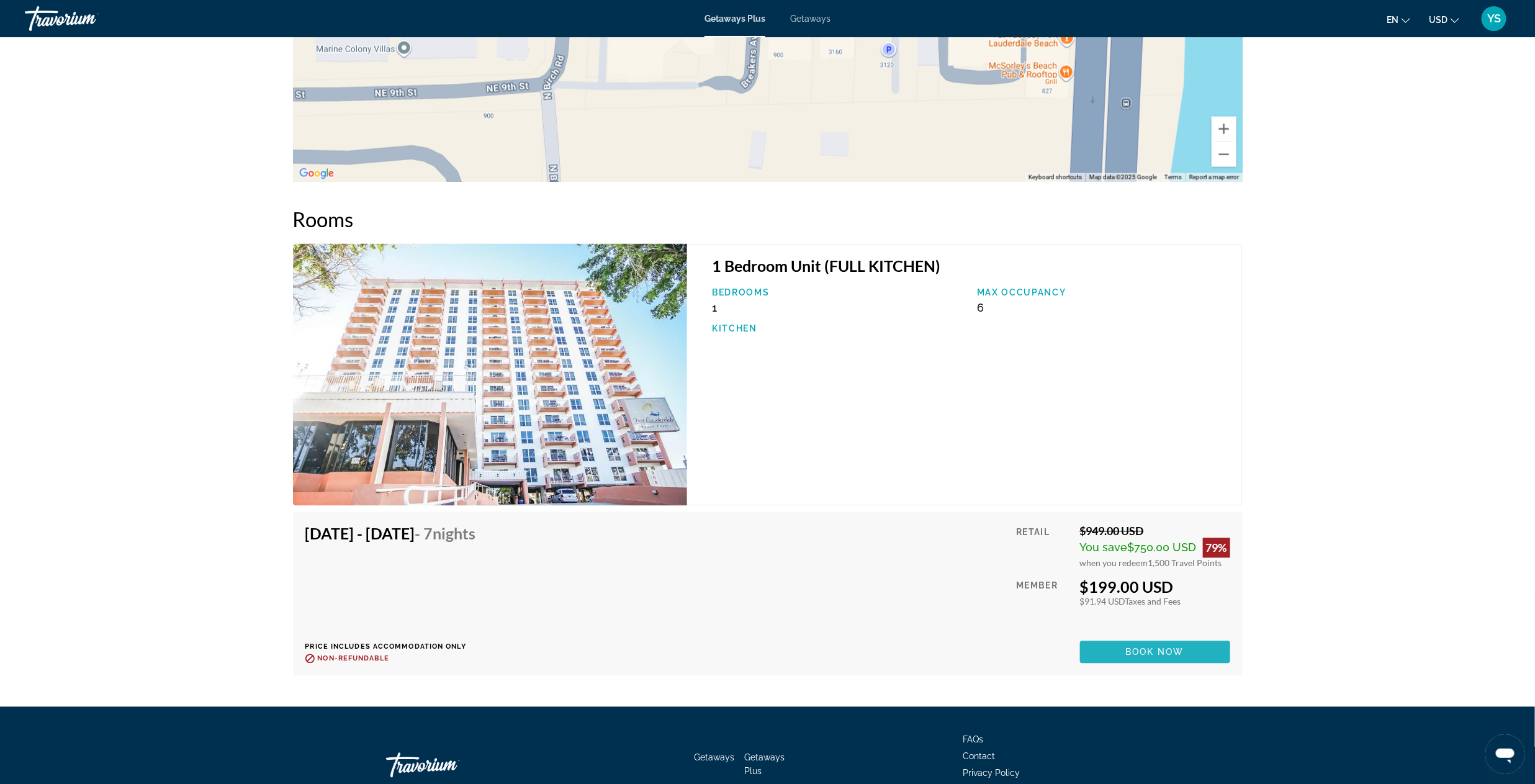
click at [1164, 644] on span "Main content" at bounding box center [1155, 652] width 150 height 29
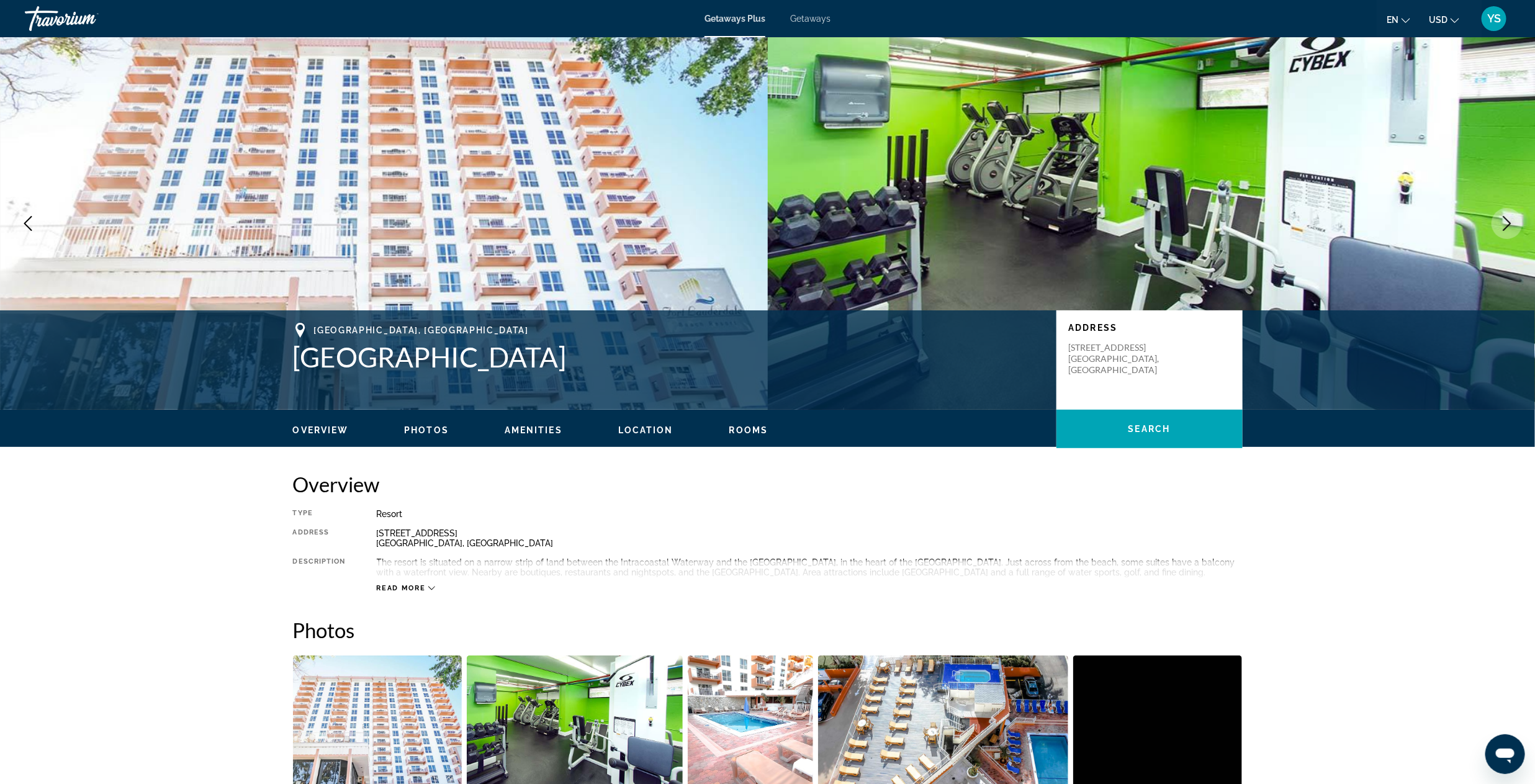
click at [397, 691] on img "Open full-screen image slider" at bounding box center [378, 732] width 170 height 154
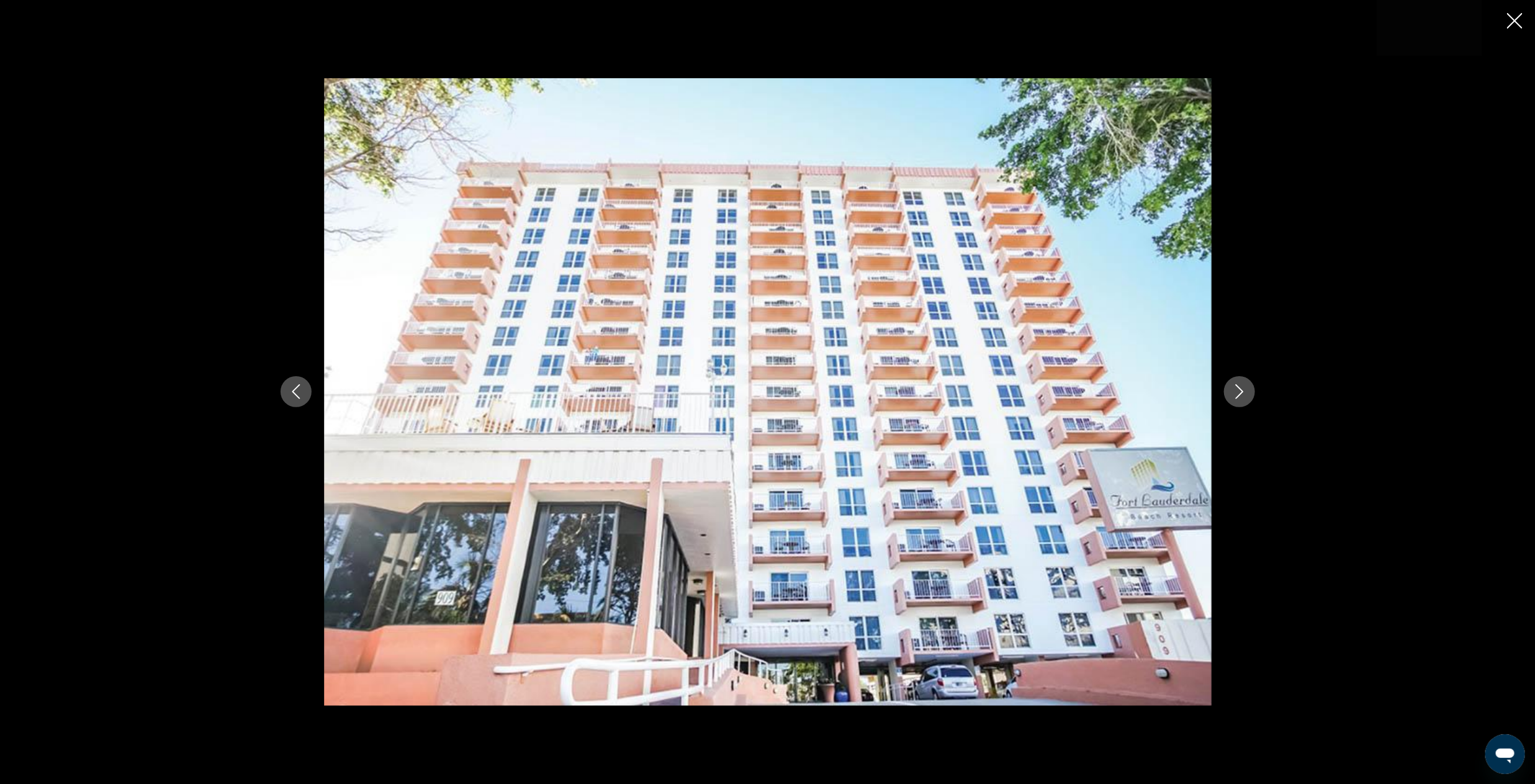
click at [1251, 392] on button "Next image" at bounding box center [1239, 392] width 31 height 31
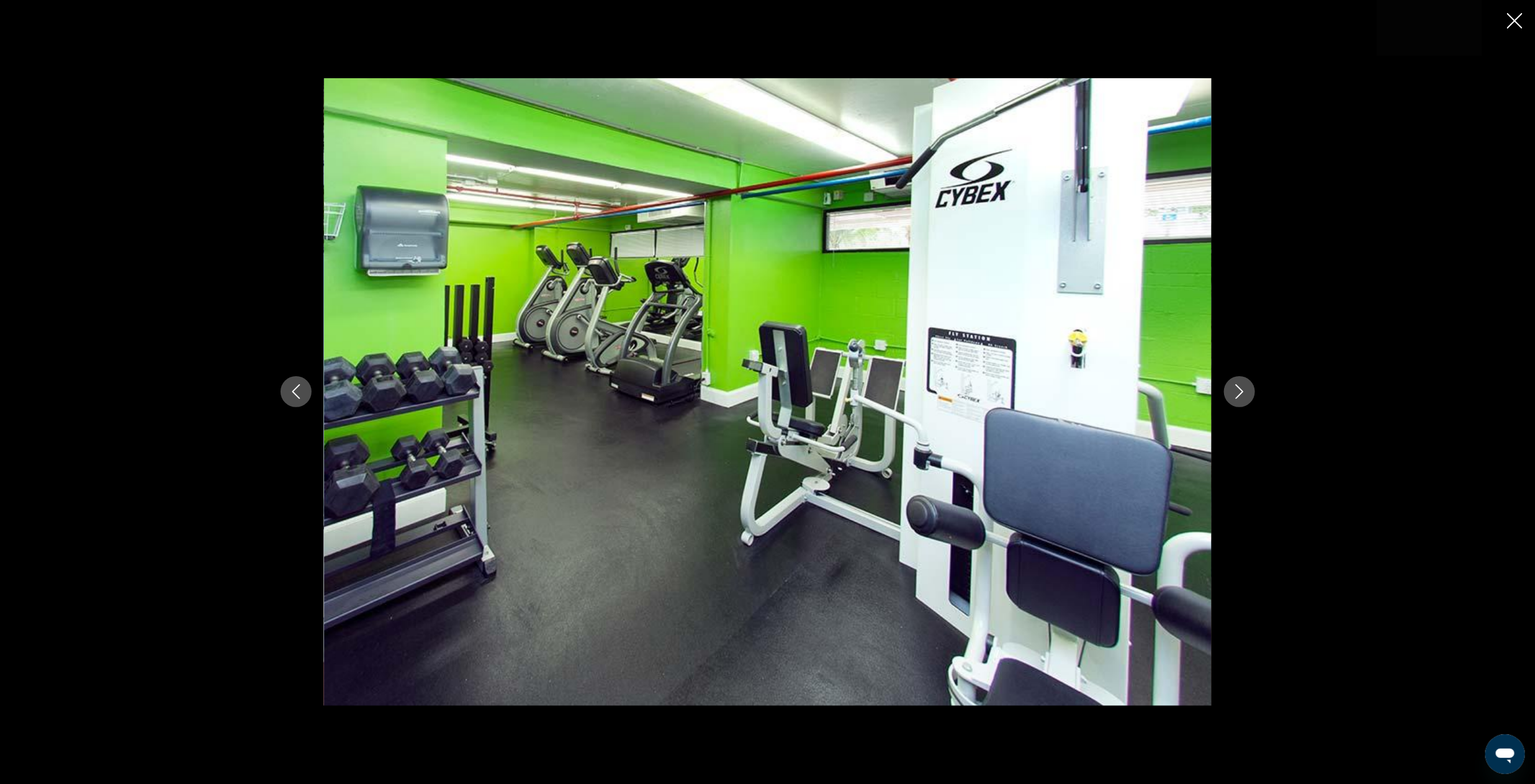
click at [1251, 392] on button "Next image" at bounding box center [1239, 392] width 31 height 31
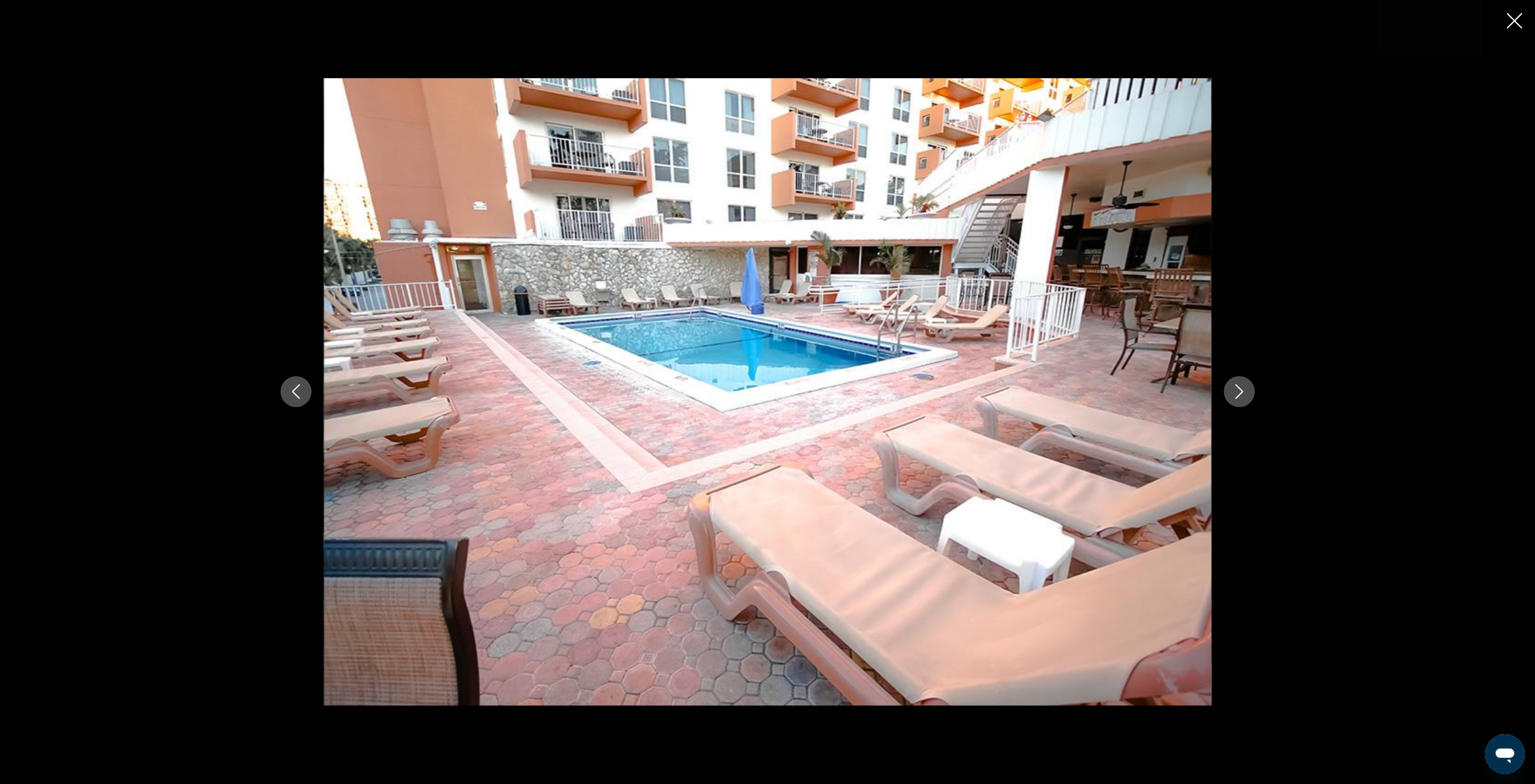
click at [1251, 392] on button "Next image" at bounding box center [1239, 392] width 31 height 31
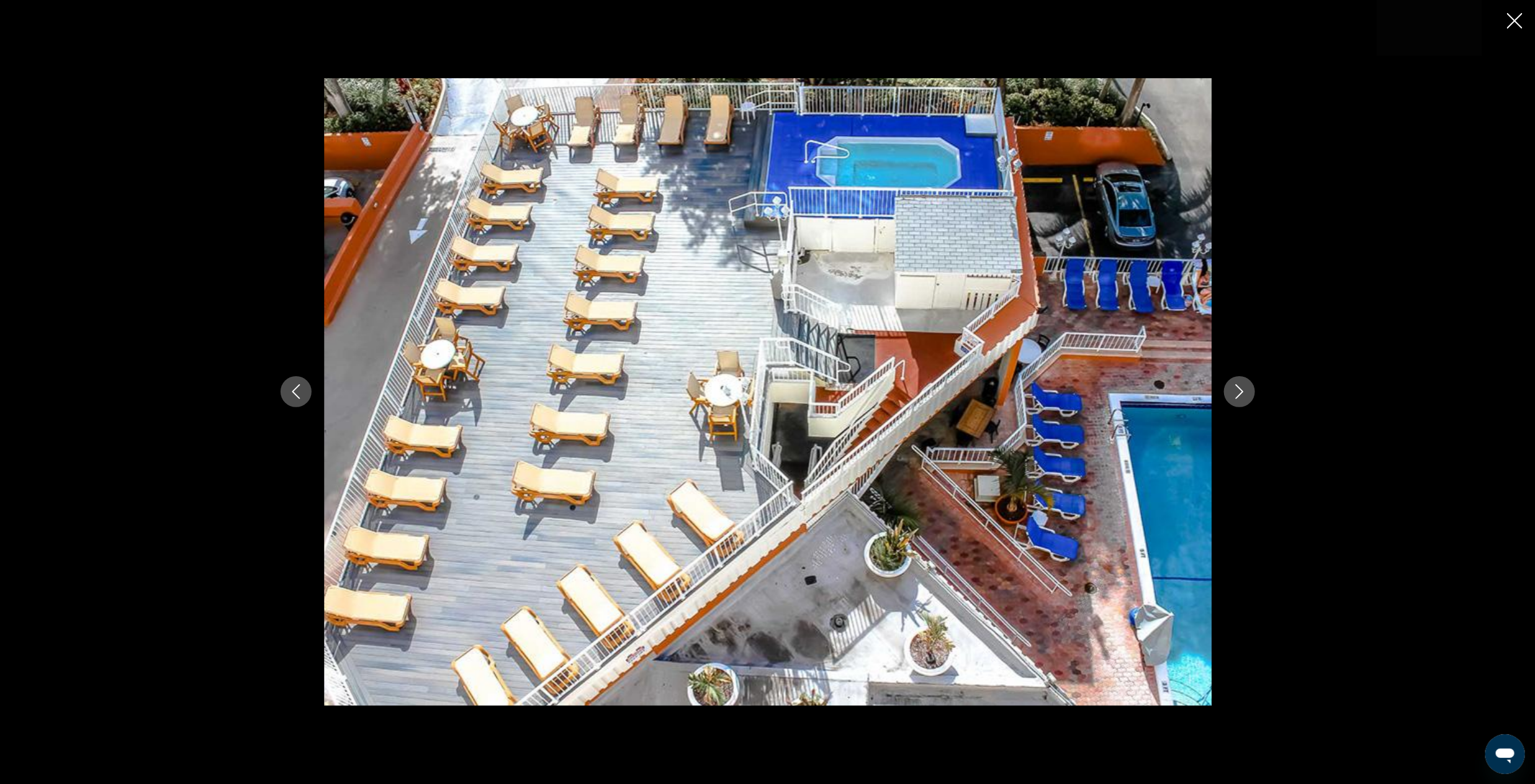
click at [1251, 392] on button "Next image" at bounding box center [1239, 392] width 31 height 31
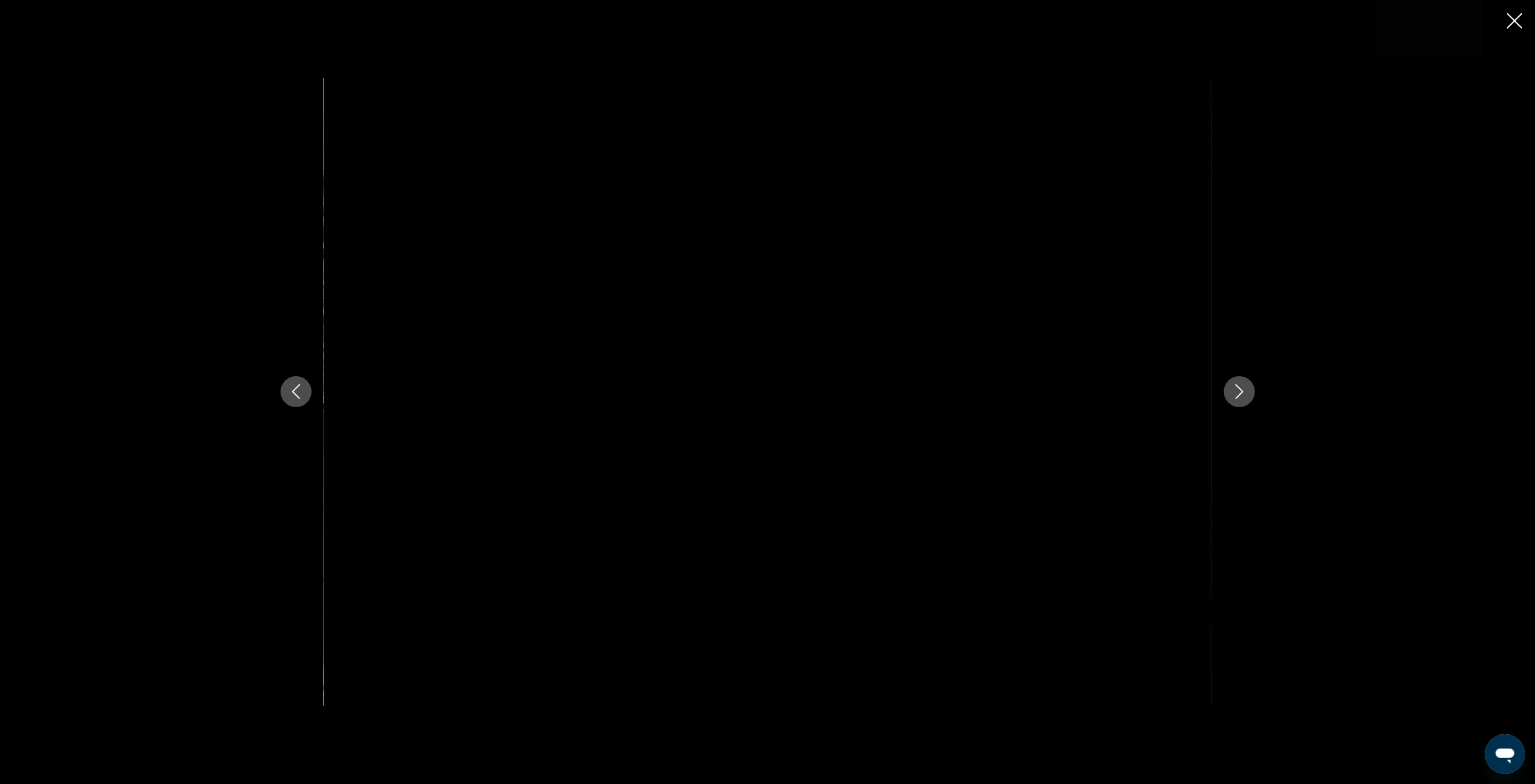
click at [1251, 392] on button "Next image" at bounding box center [1239, 392] width 31 height 31
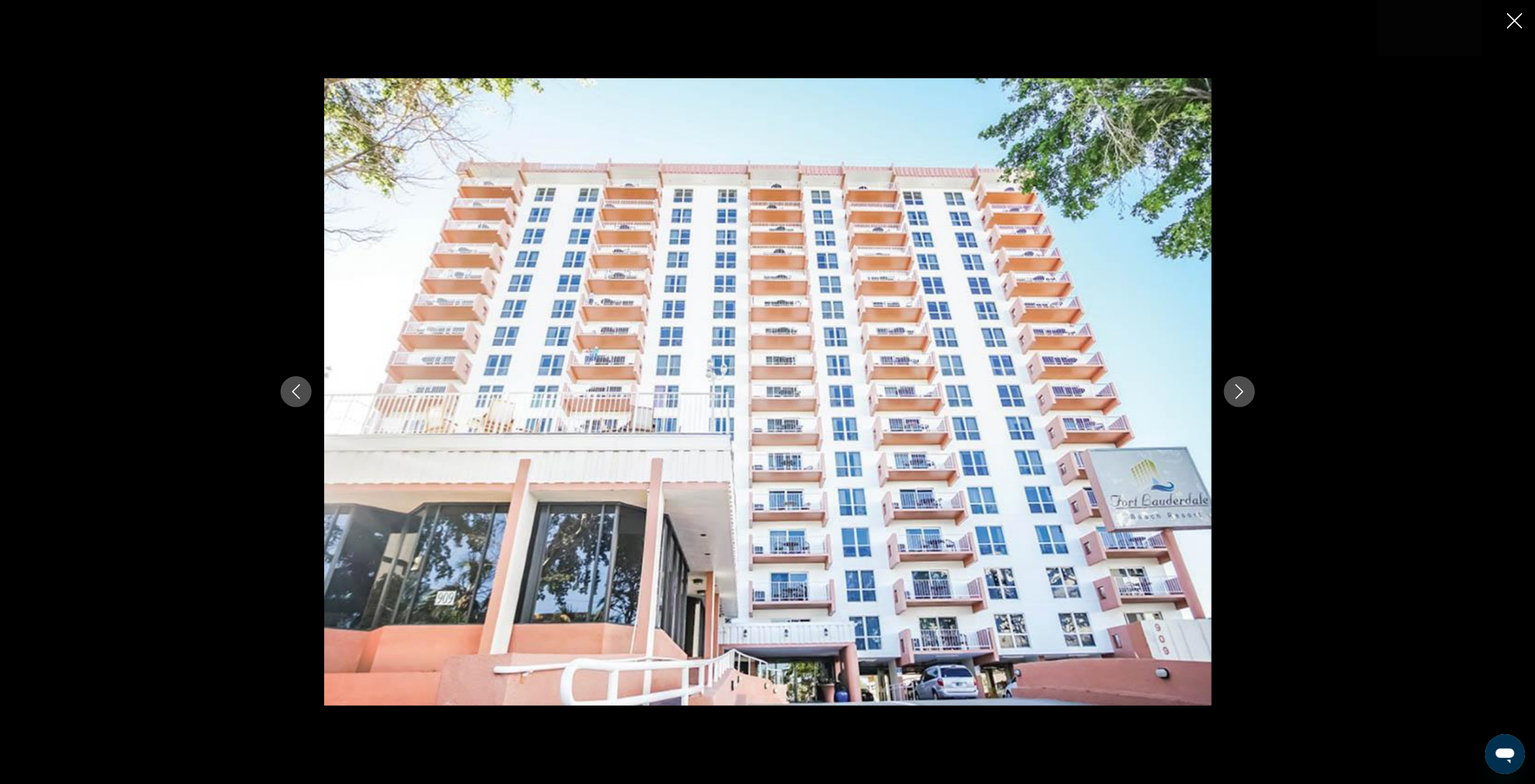
click at [1251, 392] on button "Next image" at bounding box center [1239, 392] width 31 height 31
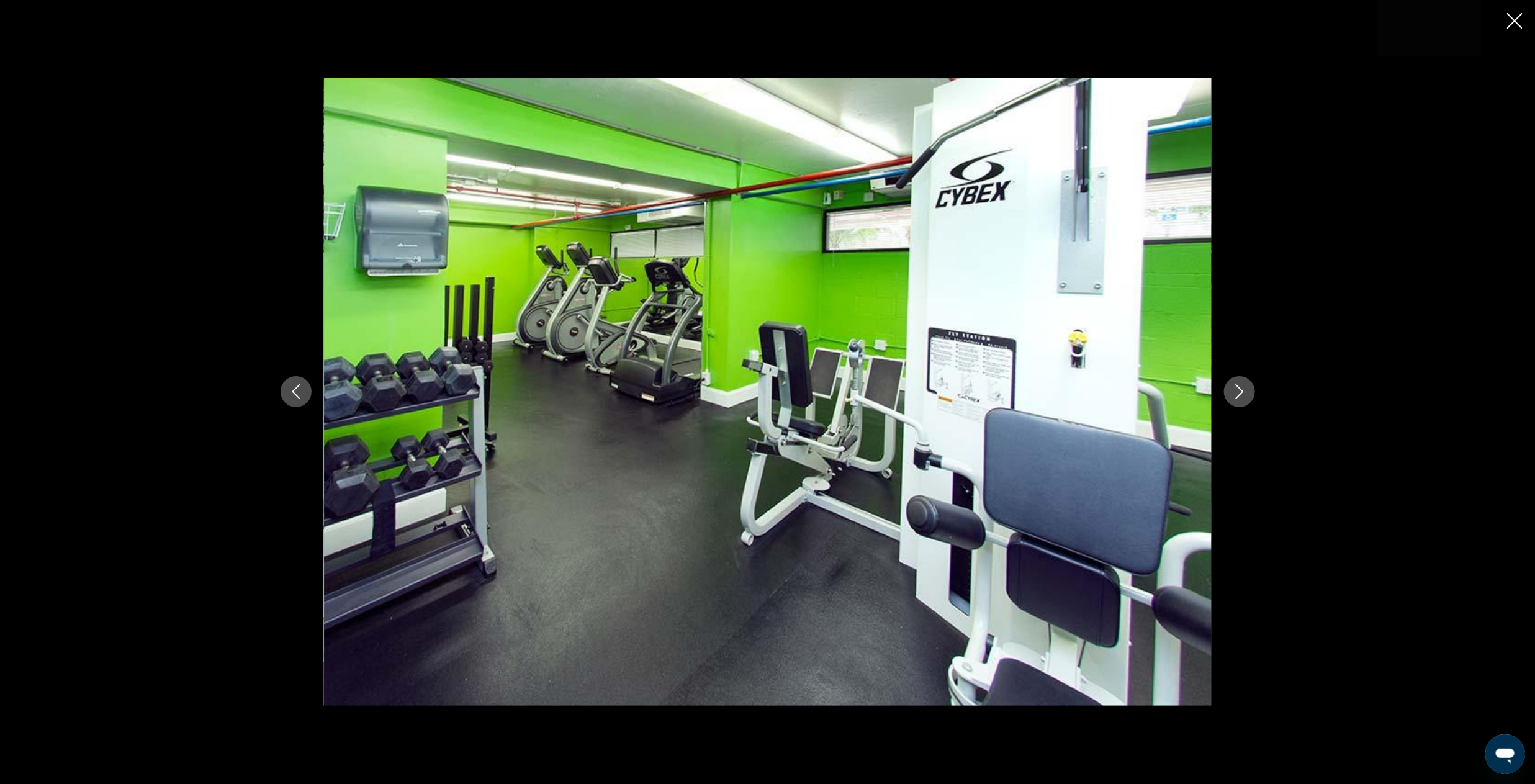
click at [1251, 392] on button "Next image" at bounding box center [1239, 392] width 31 height 31
